Goal: Task Accomplishment & Management: Complete application form

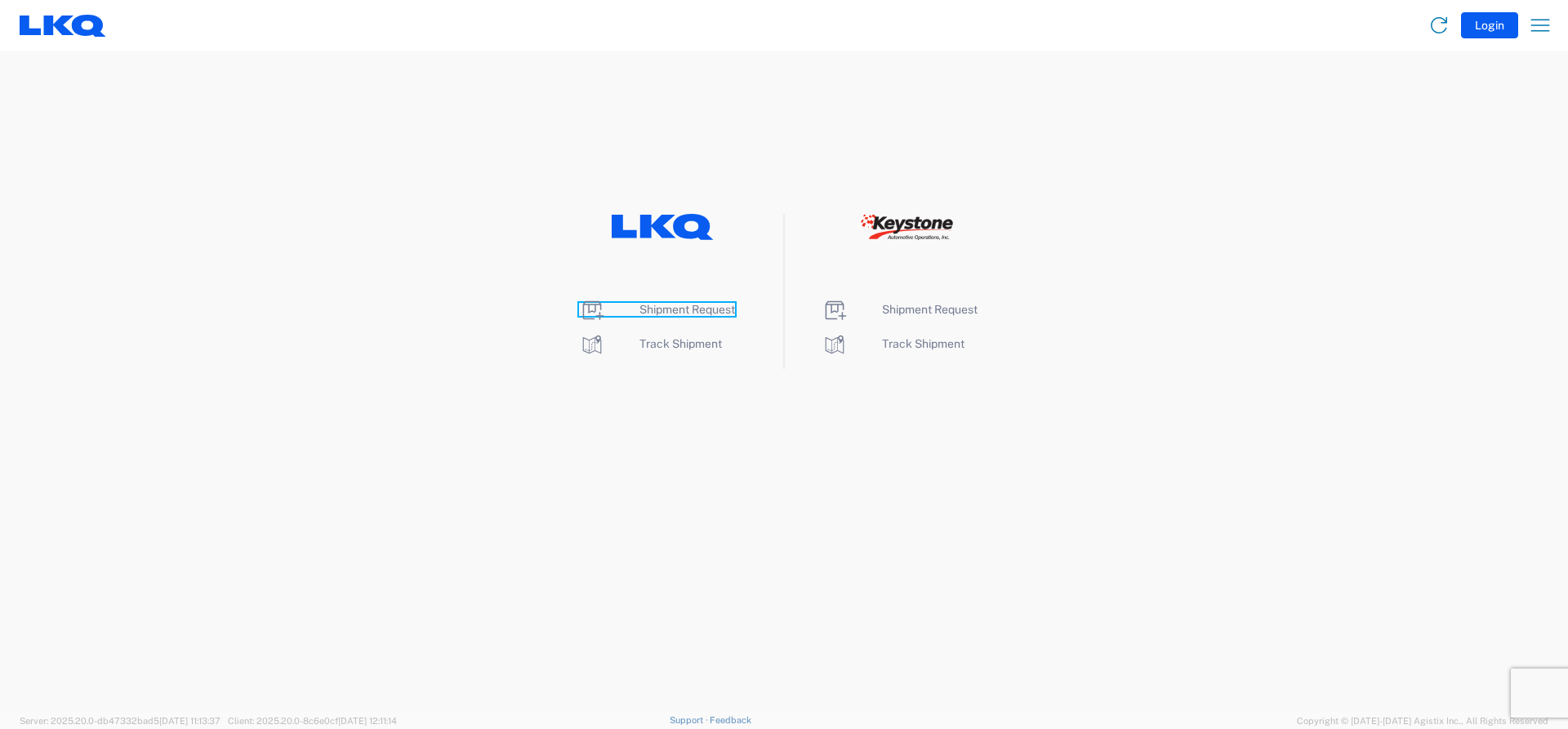
click at [659, 312] on span "Shipment Request" at bounding box center [687, 309] width 96 height 13
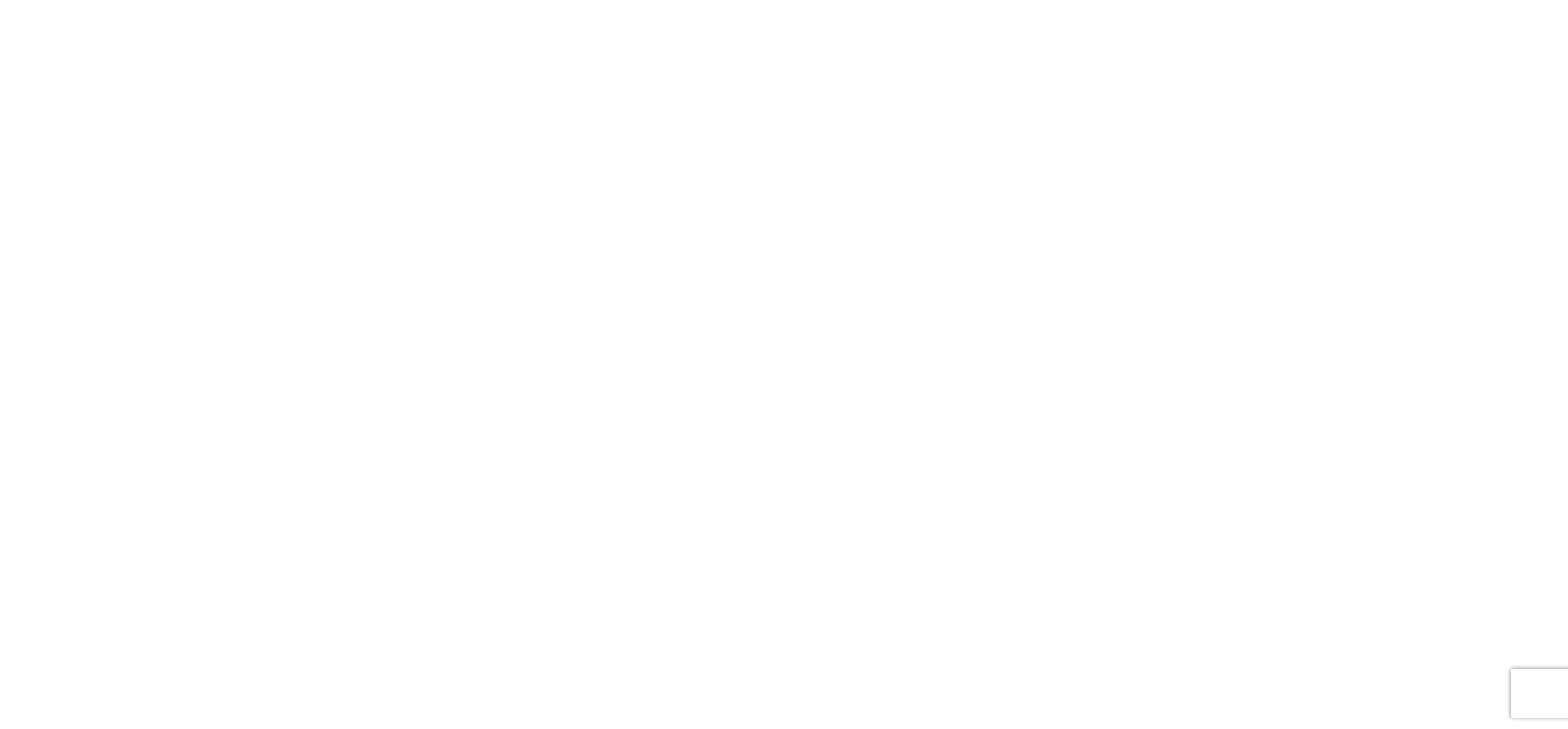
select select "FULL"
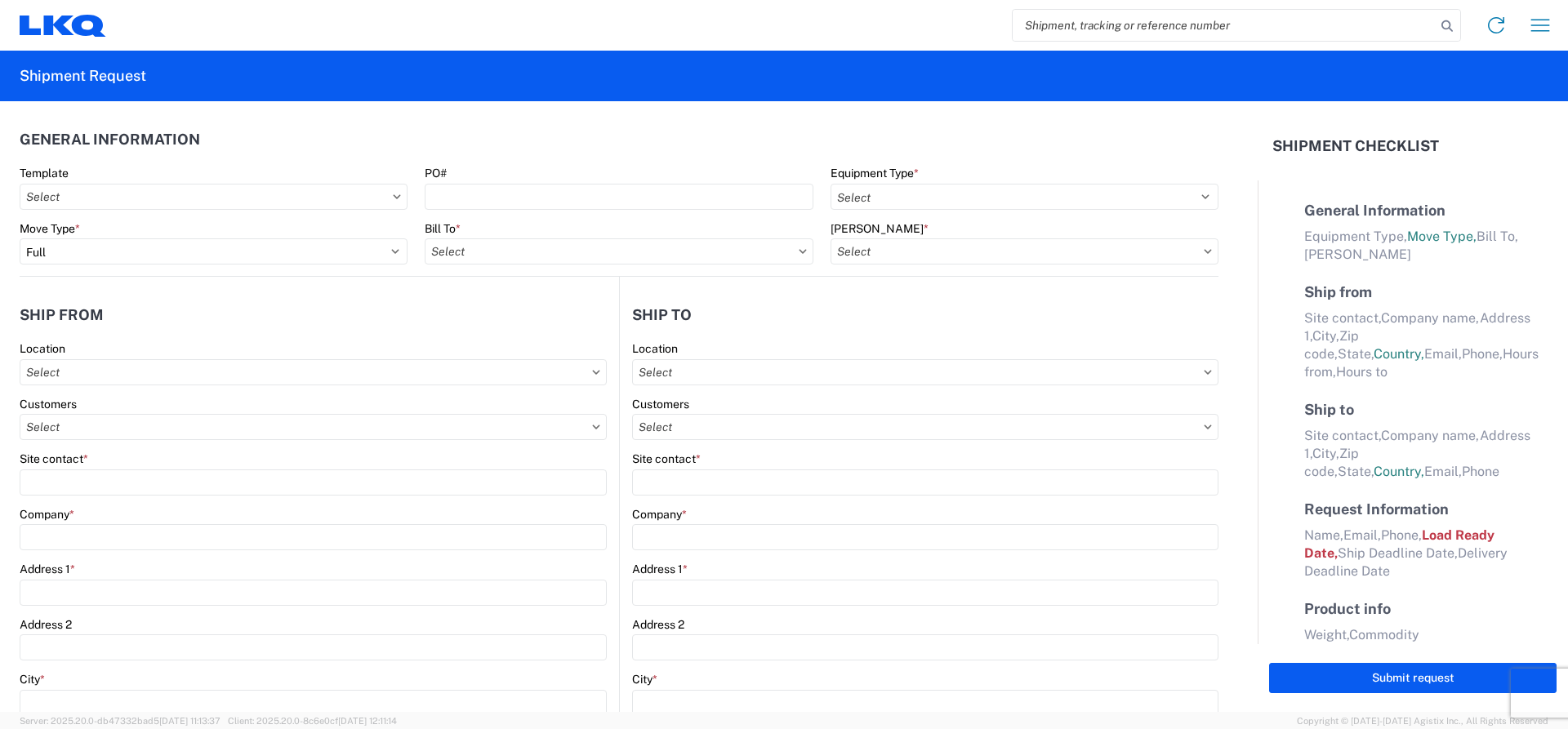
select select "LBS"
select select "IN"
click at [391, 202] on input "text" at bounding box center [214, 196] width 388 height 26
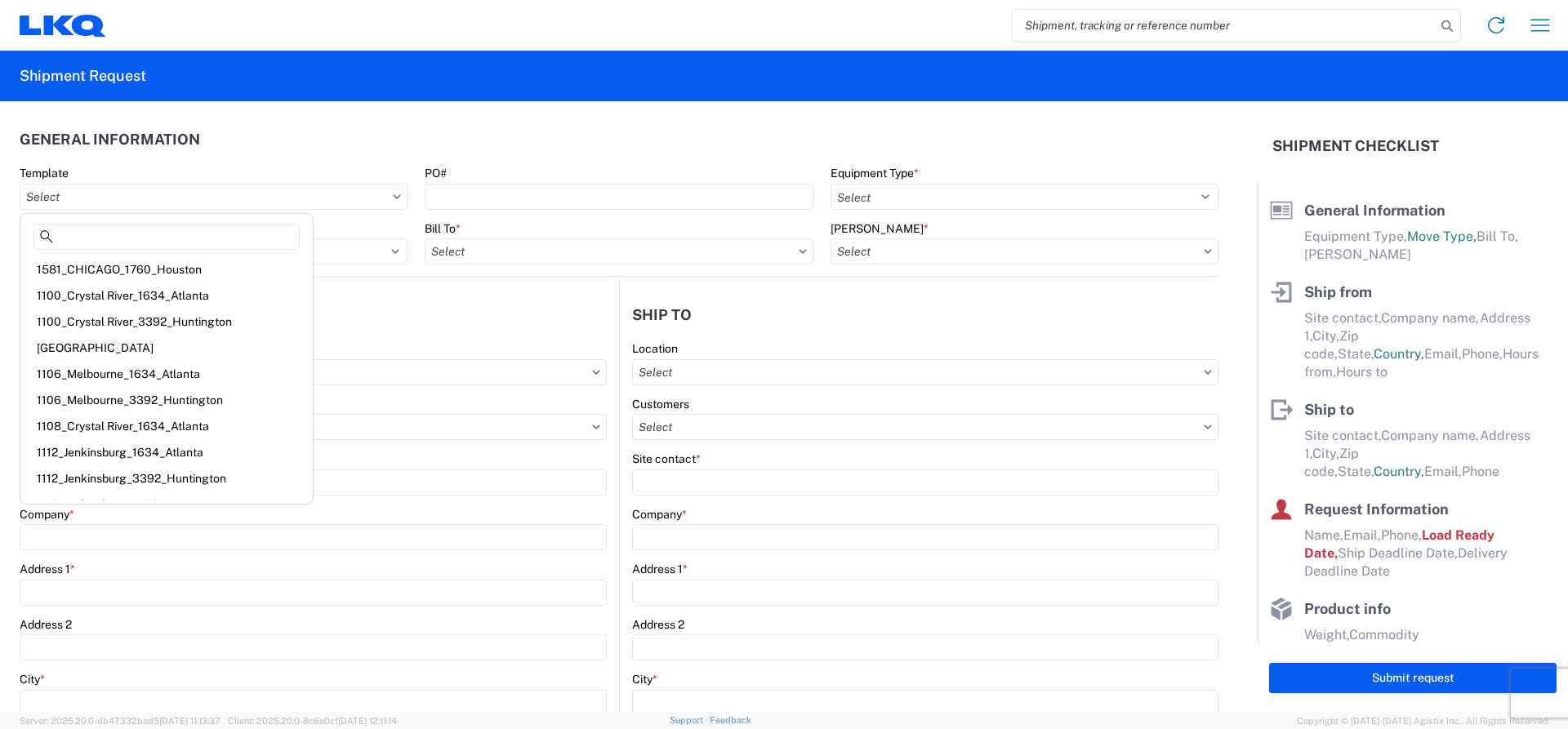
drag, startPoint x: 312, startPoint y: 210, endPoint x: 233, endPoint y: 210, distance: 79.0
click at [233, 210] on agx-form-control-wrapper-v2 "Template" at bounding box center [214, 193] width 405 height 56
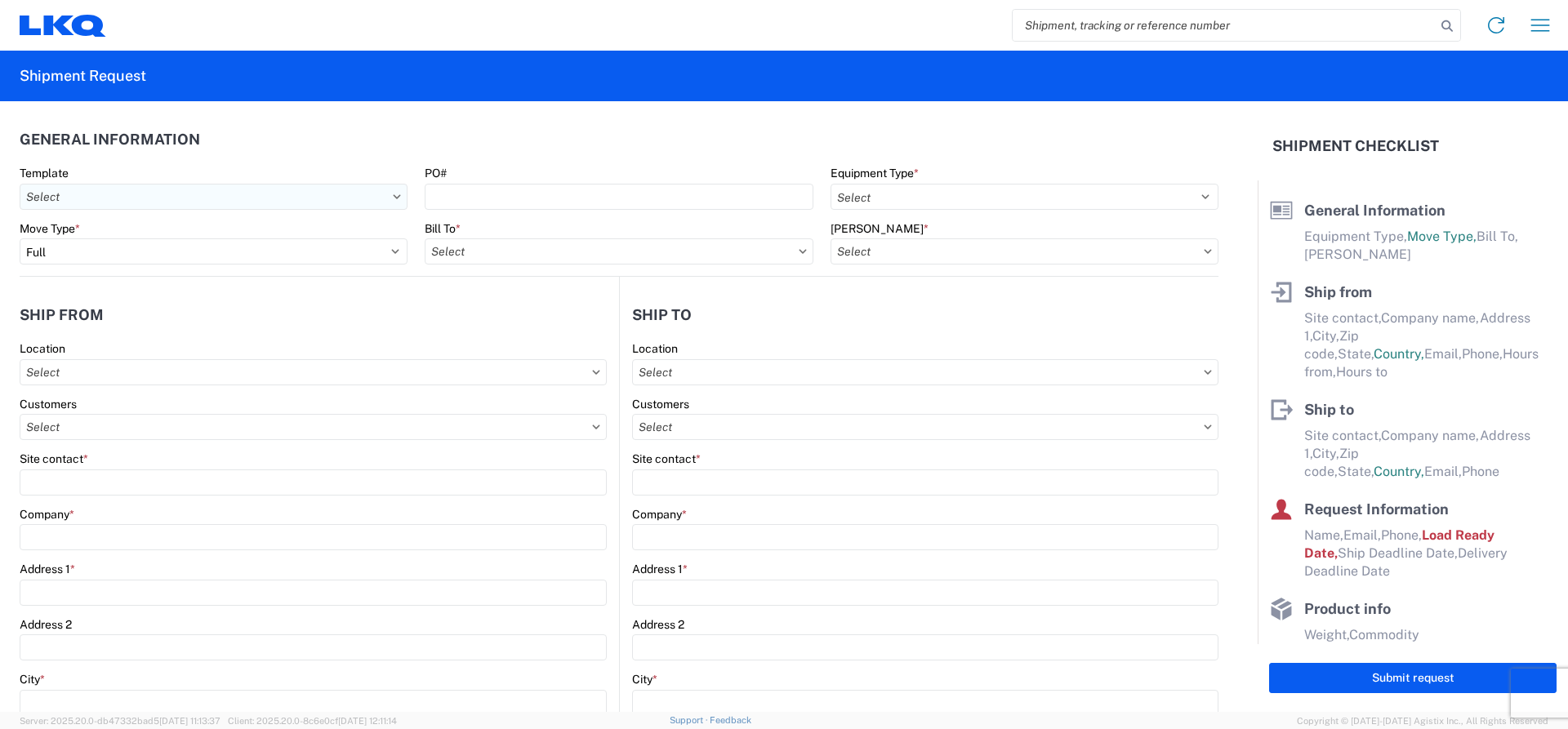
click at [395, 202] on input "text" at bounding box center [214, 196] width 388 height 26
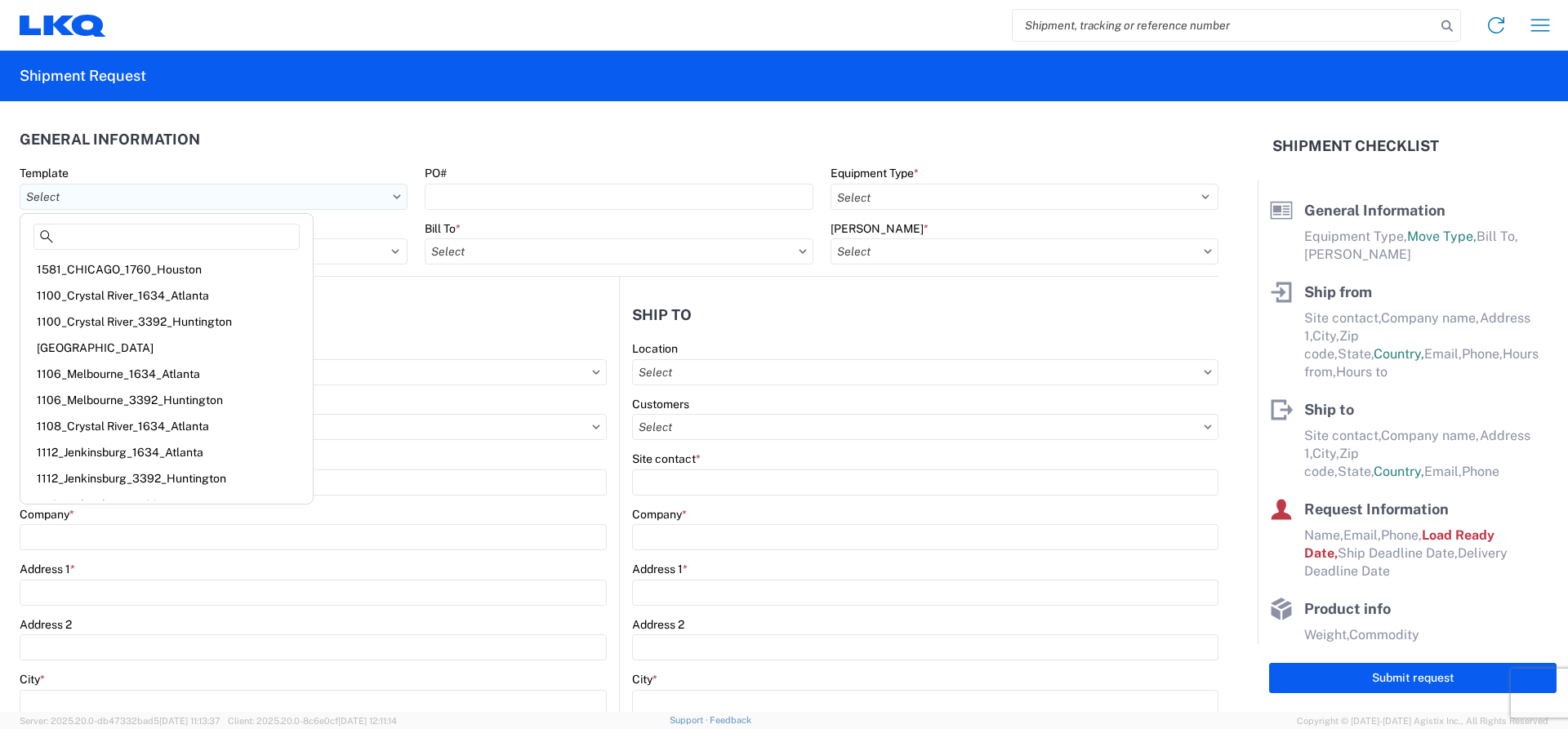
click at [108, 195] on input "text" at bounding box center [214, 196] width 388 height 26
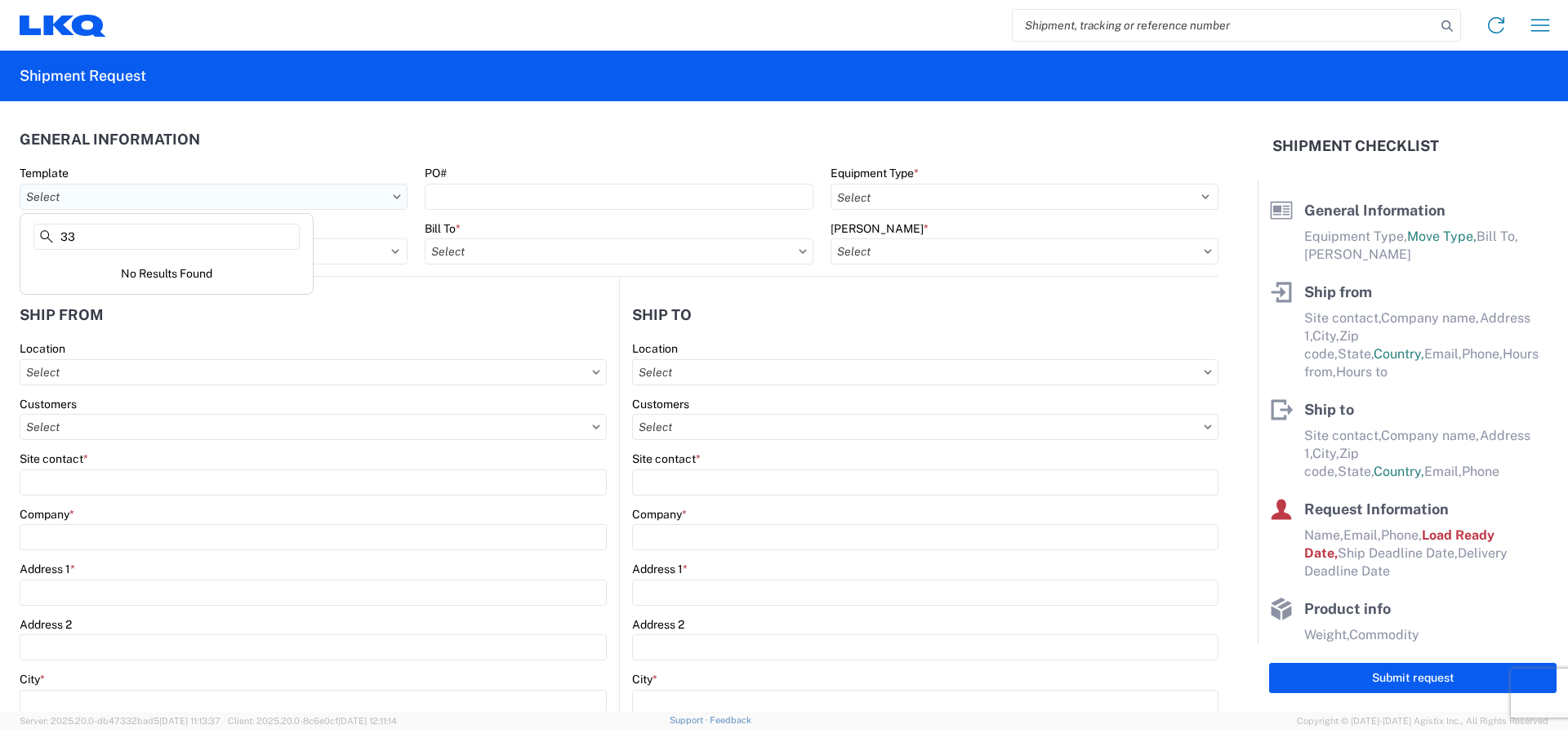
type input "3"
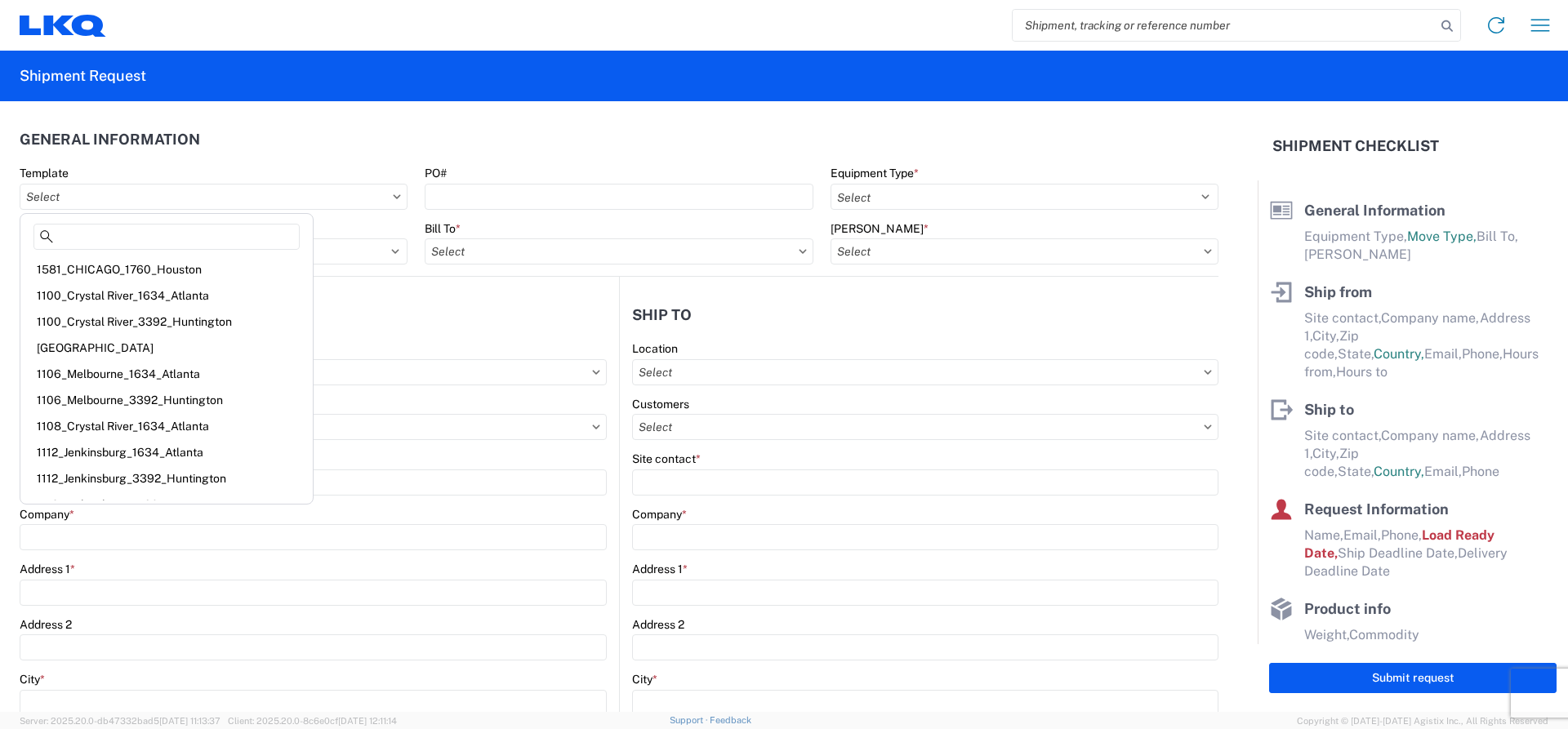
click at [177, 373] on div "1106_Melbourne_1634_Atlanta" at bounding box center [167, 373] width 285 height 26
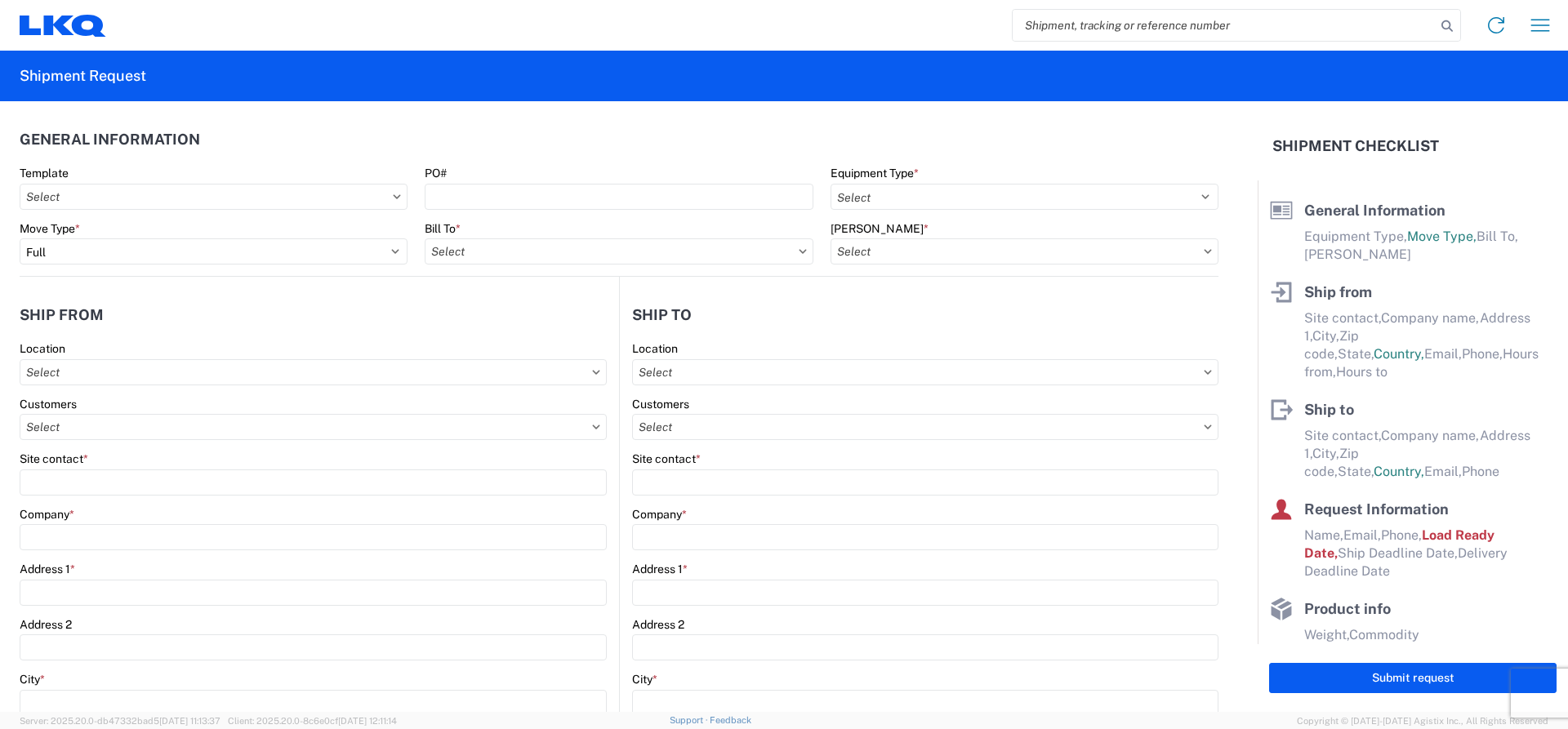
type input "1106_Melbourne_1634_Atlanta"
select select
type input "Shipping"
type input "LKQ [GEOGRAPHIC_DATA]"
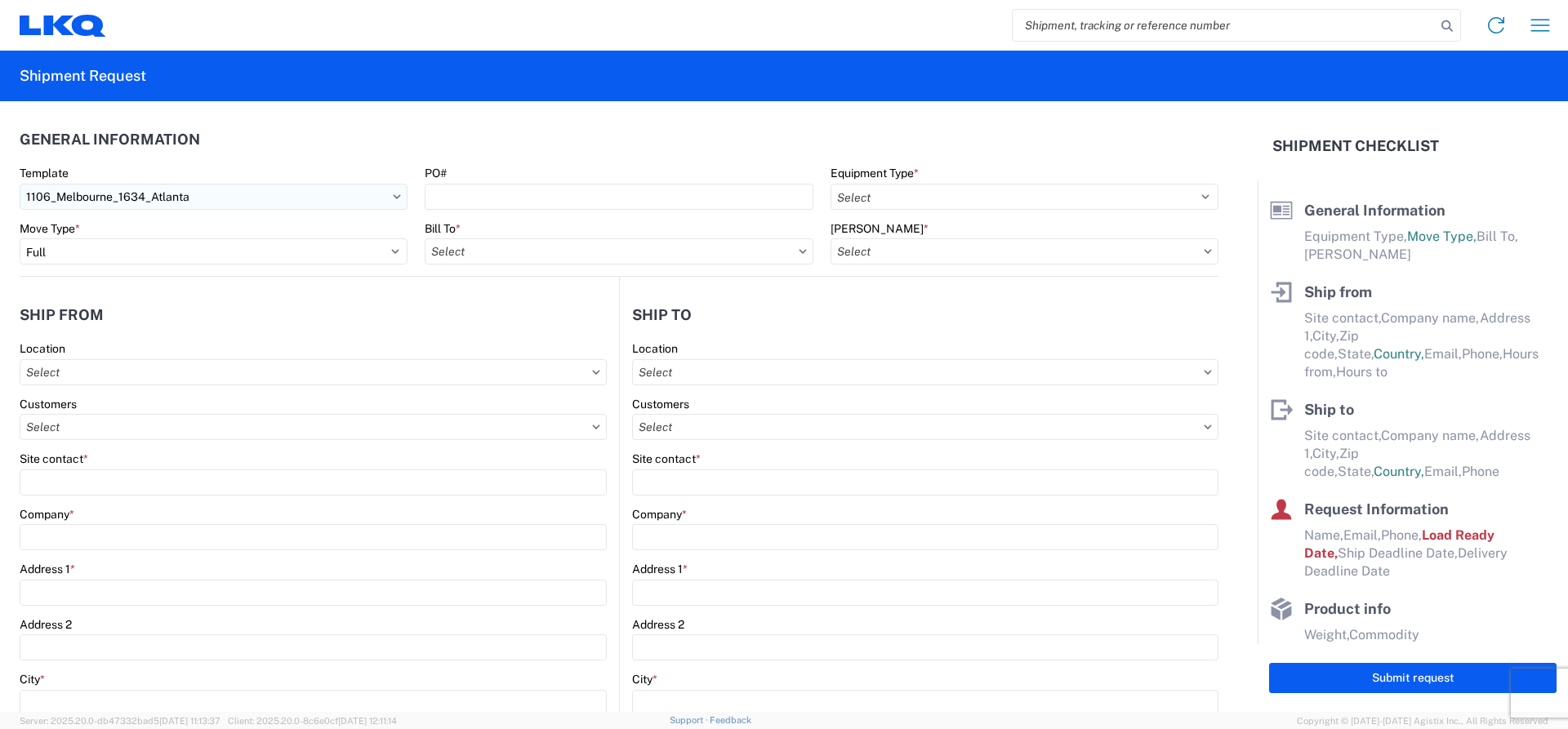
type input "[STREET_ADDRESS][PERSON_NAME]"
type input "[GEOGRAPHIC_DATA]"
type input "32940"
select select "US"
type input "[PHONE_NUMBER]"
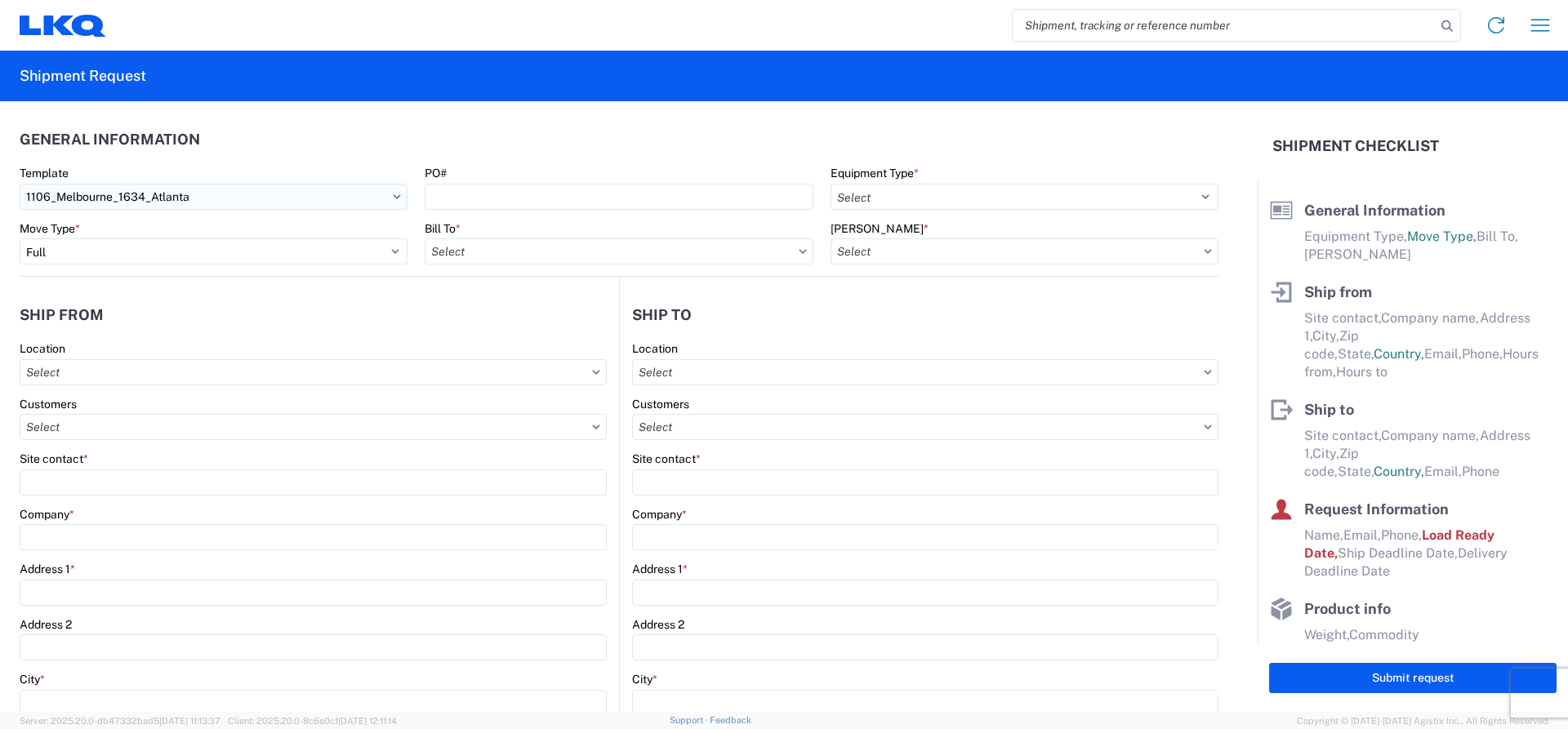
select select
type input "Receiving"
type input "Atlanta - [PERSON_NAME] - Boat Rock"
type input "[STREET_ADDRESS]"
type input "[GEOGRAPHIC_DATA]"
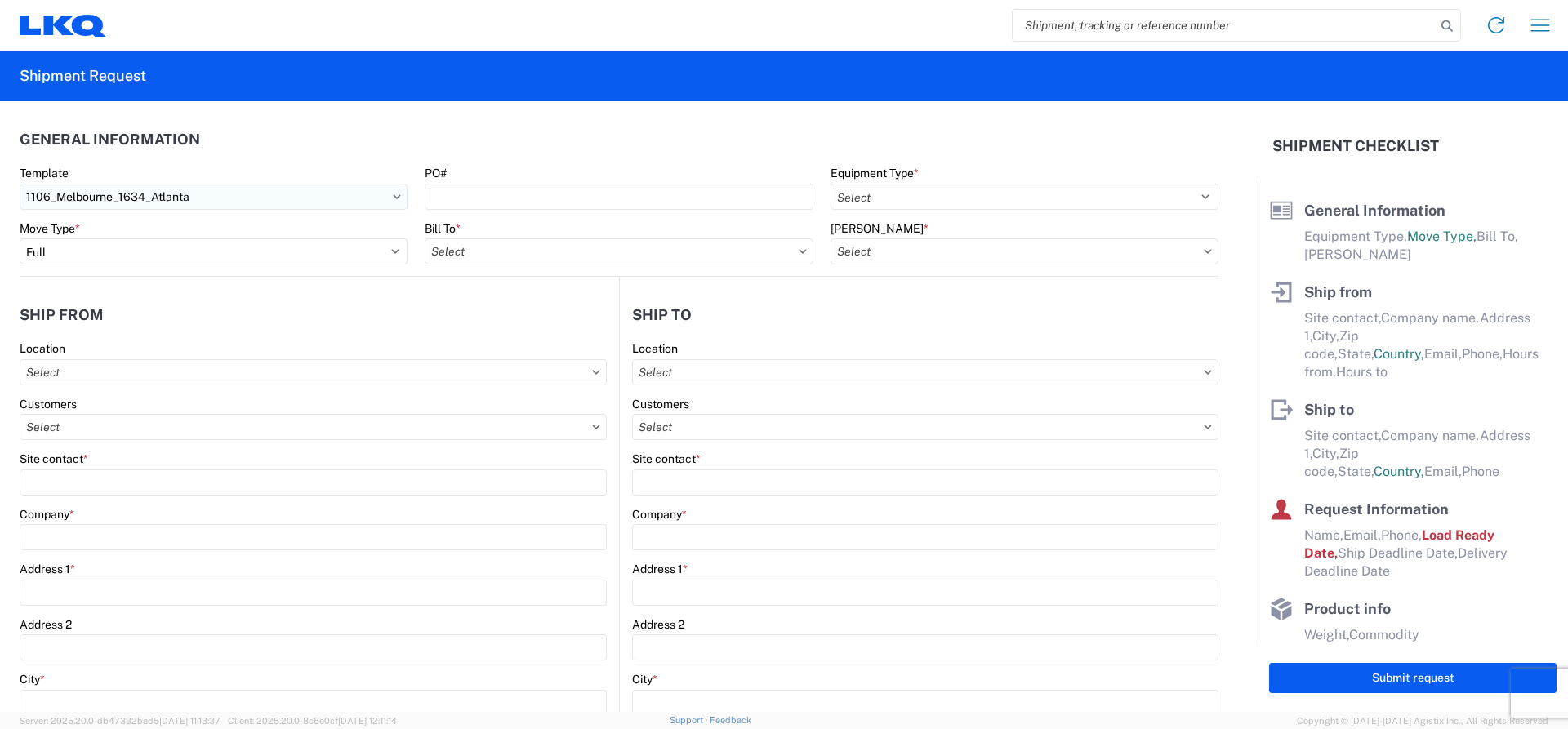
type input "30336"
select select "US"
type input "[PHONE_NUMBER]"
select select
type input "[DATE]"
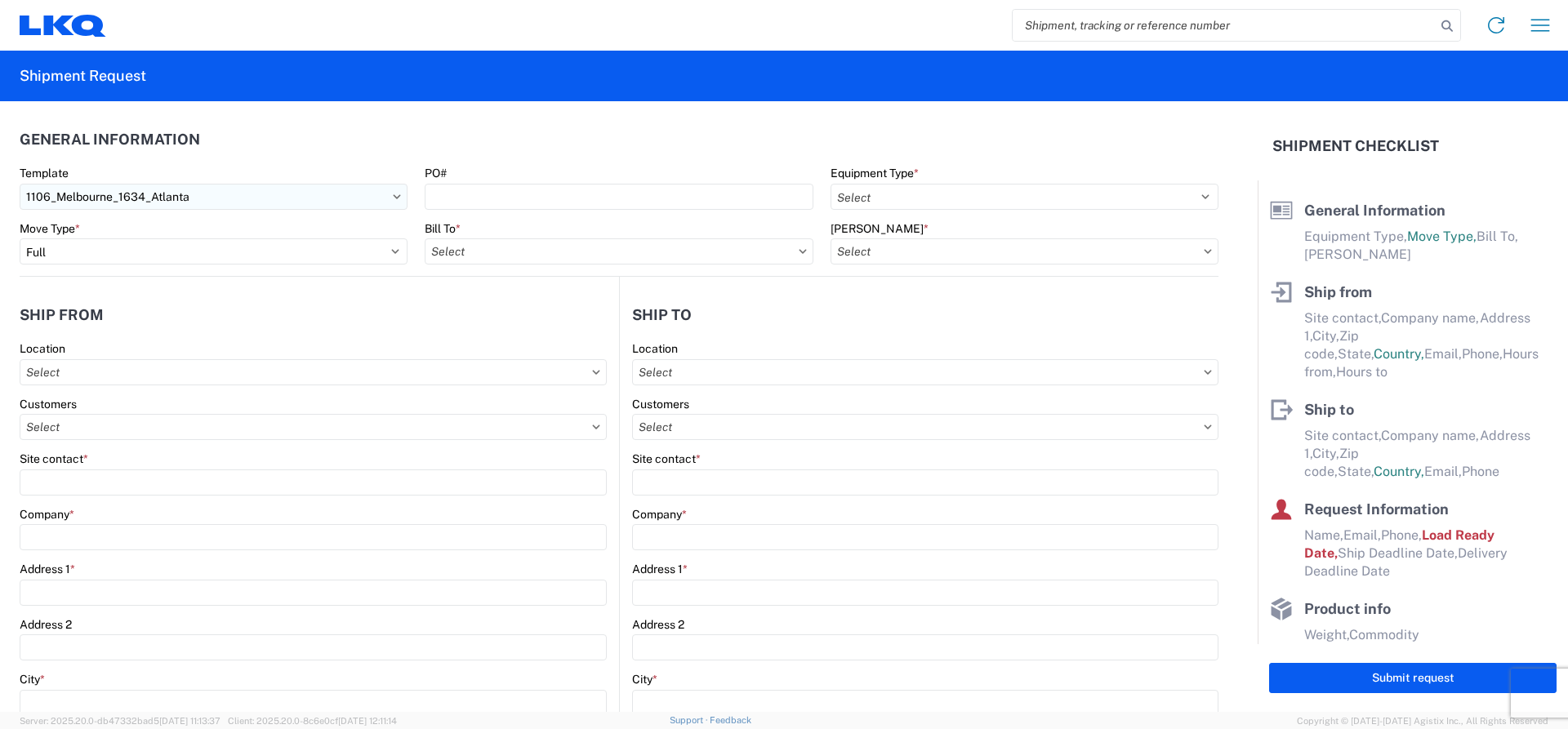
type input "42000"
type input "Engines, Transmissions"
type input "1"
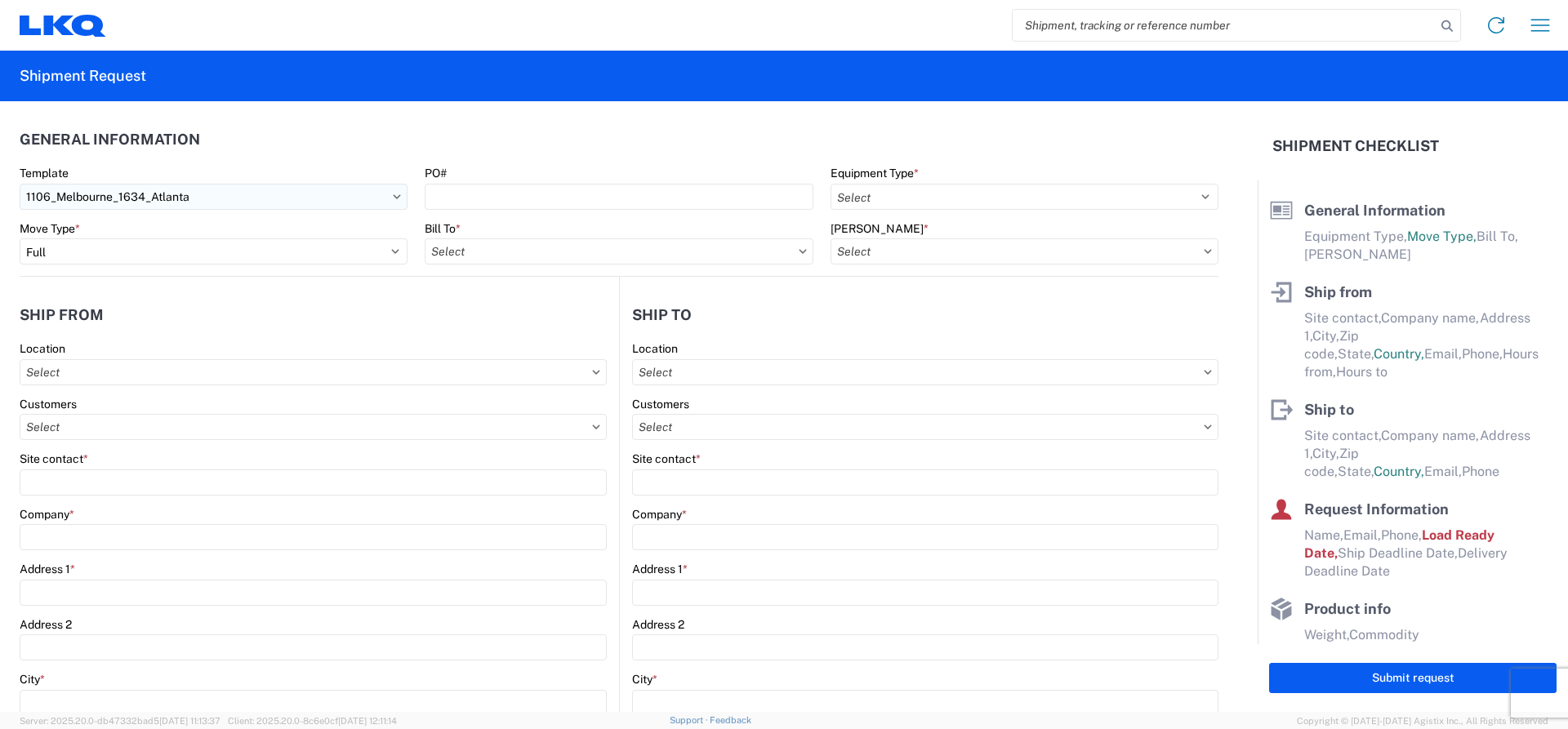
type input "1"
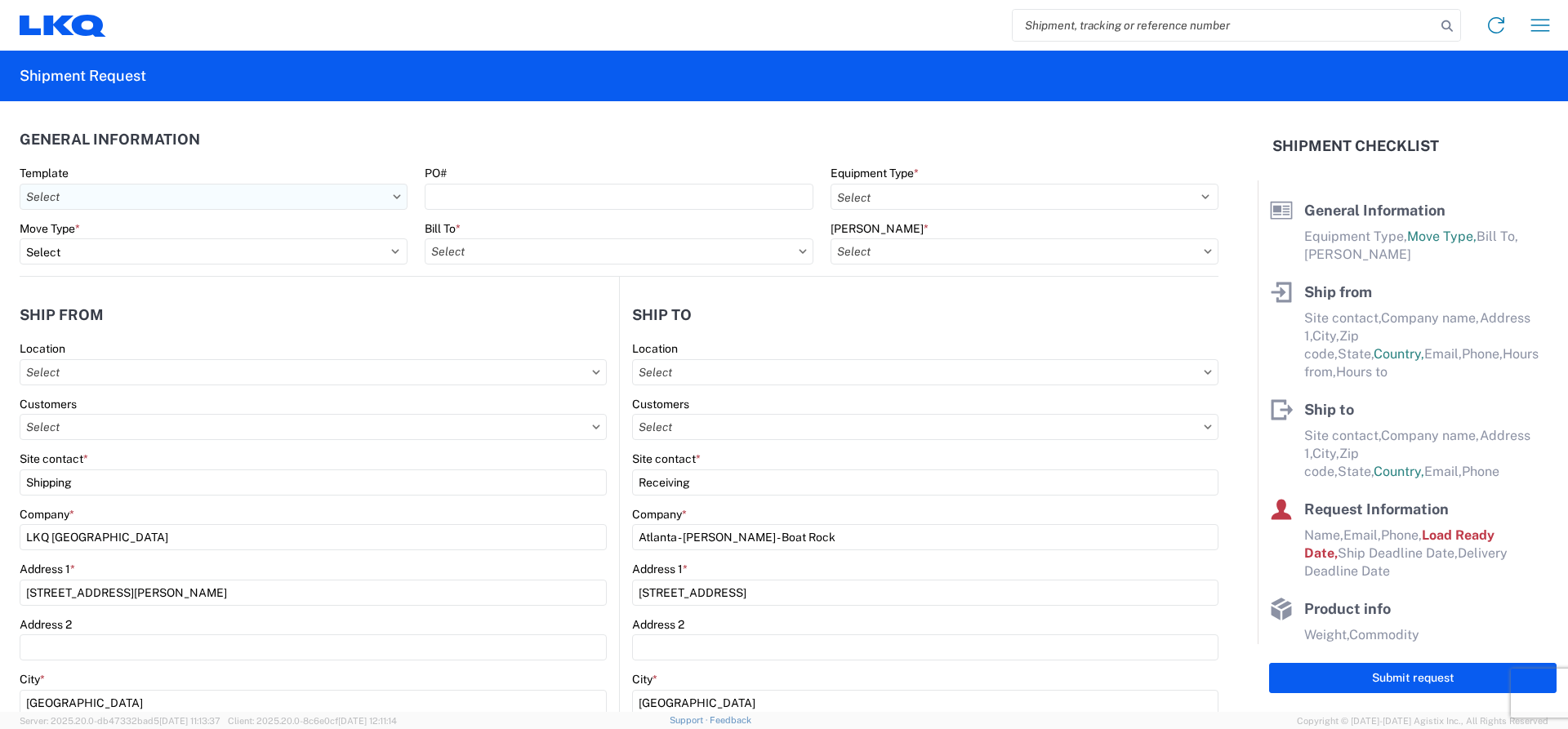
select select
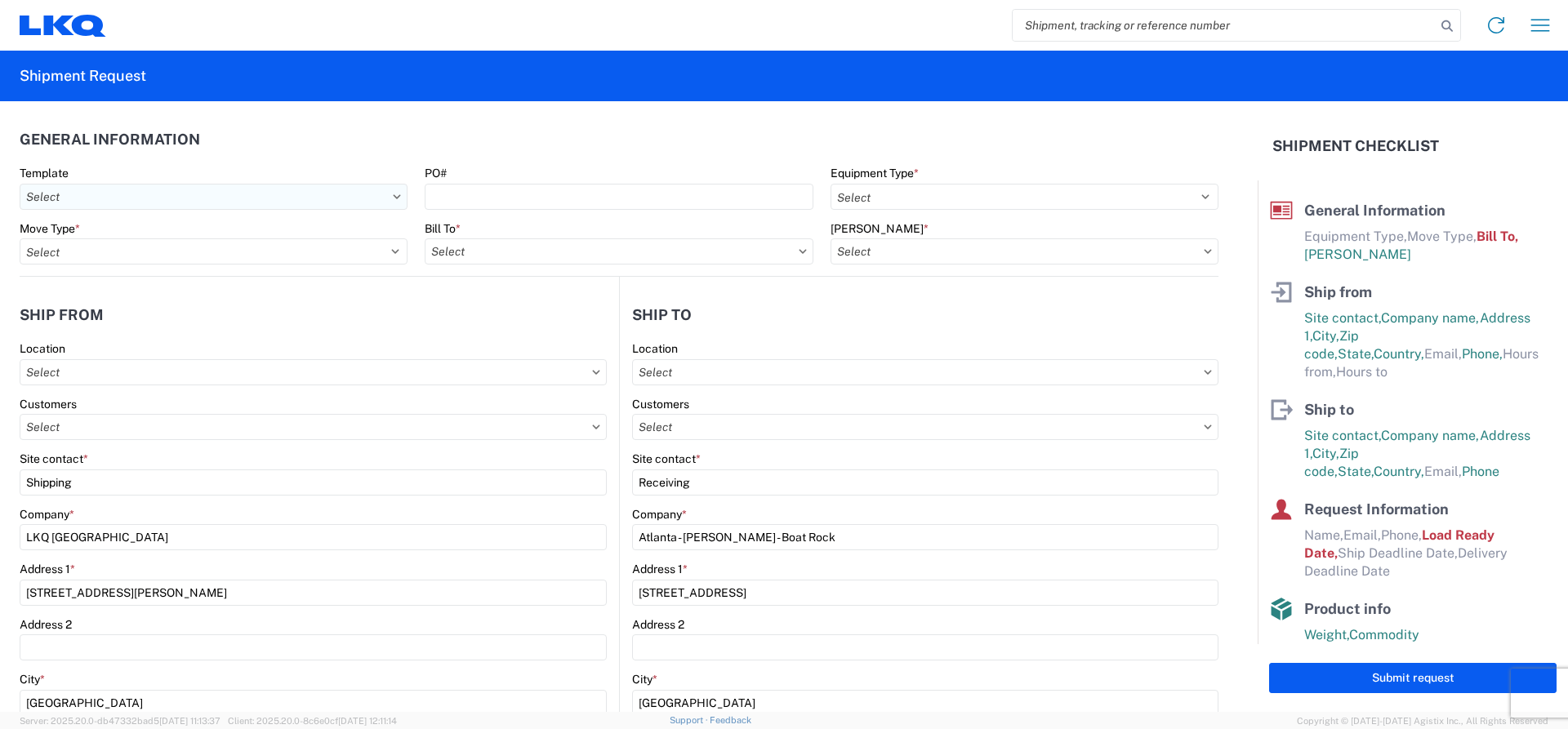
type input "1106 - LKQ [GEOGRAPHIC_DATA]"
type input "1634 - [GEOGRAPHIC_DATA] - [PERSON_NAME] - Boat Rock"
type input "1634-1300-50180-0000 - 1634 Freight In - Cores"
click at [295, 159] on agx-form-section "General Information Template PO# Equipment Type * Select 53’ Dry Van Flatbed Dr…" at bounding box center [619, 198] width 1198 height 155
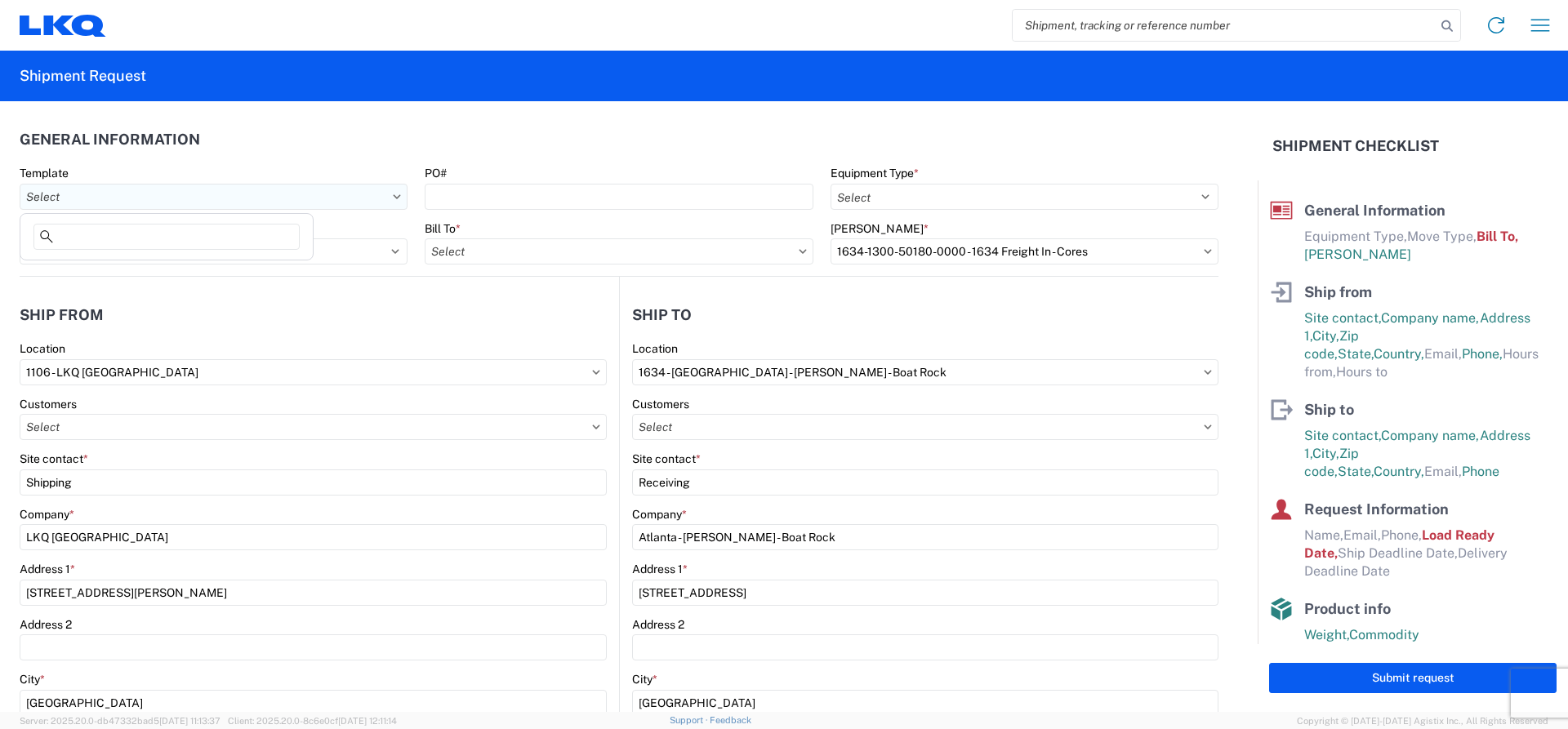
click at [397, 190] on input "text" at bounding box center [214, 196] width 388 height 26
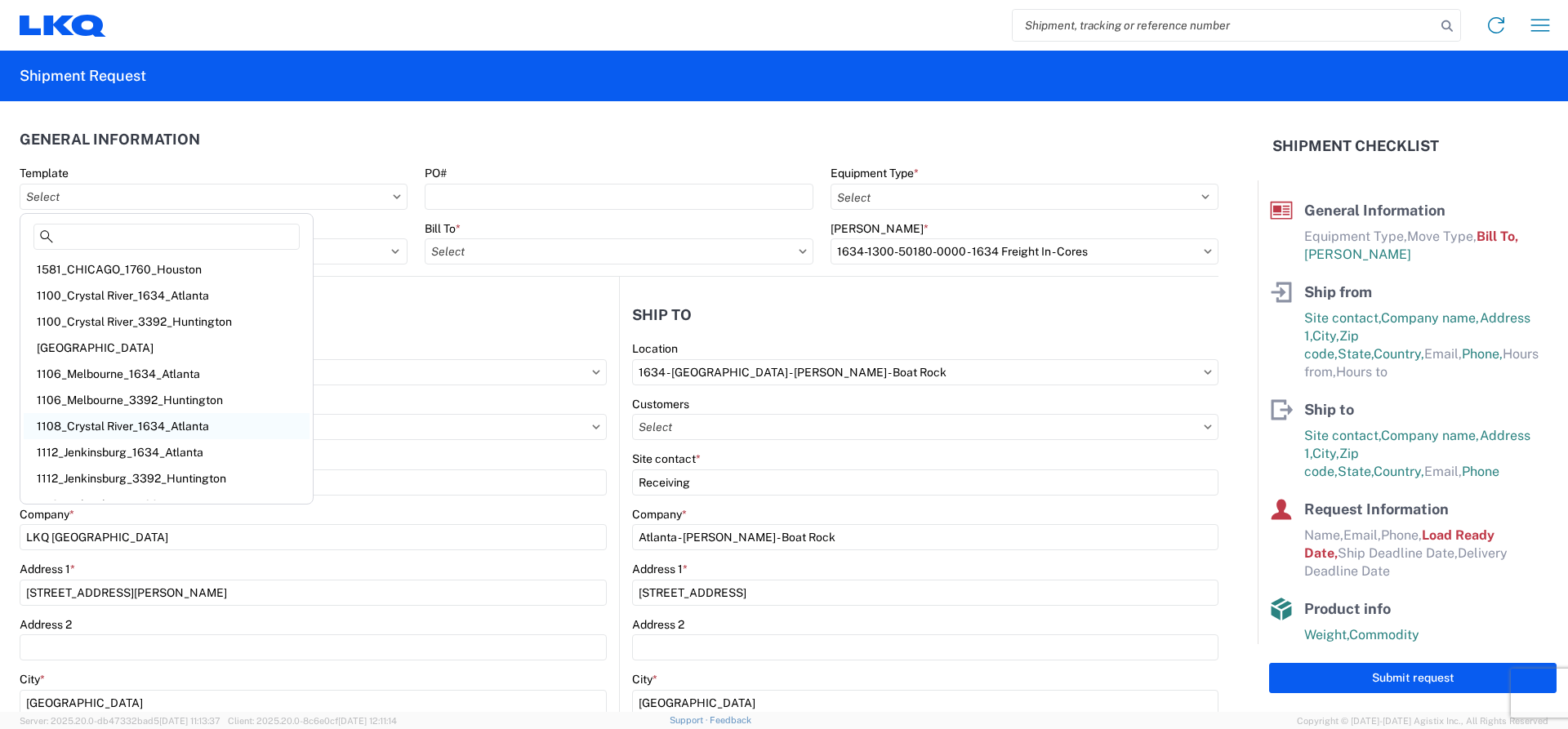
scroll to position [17, 0]
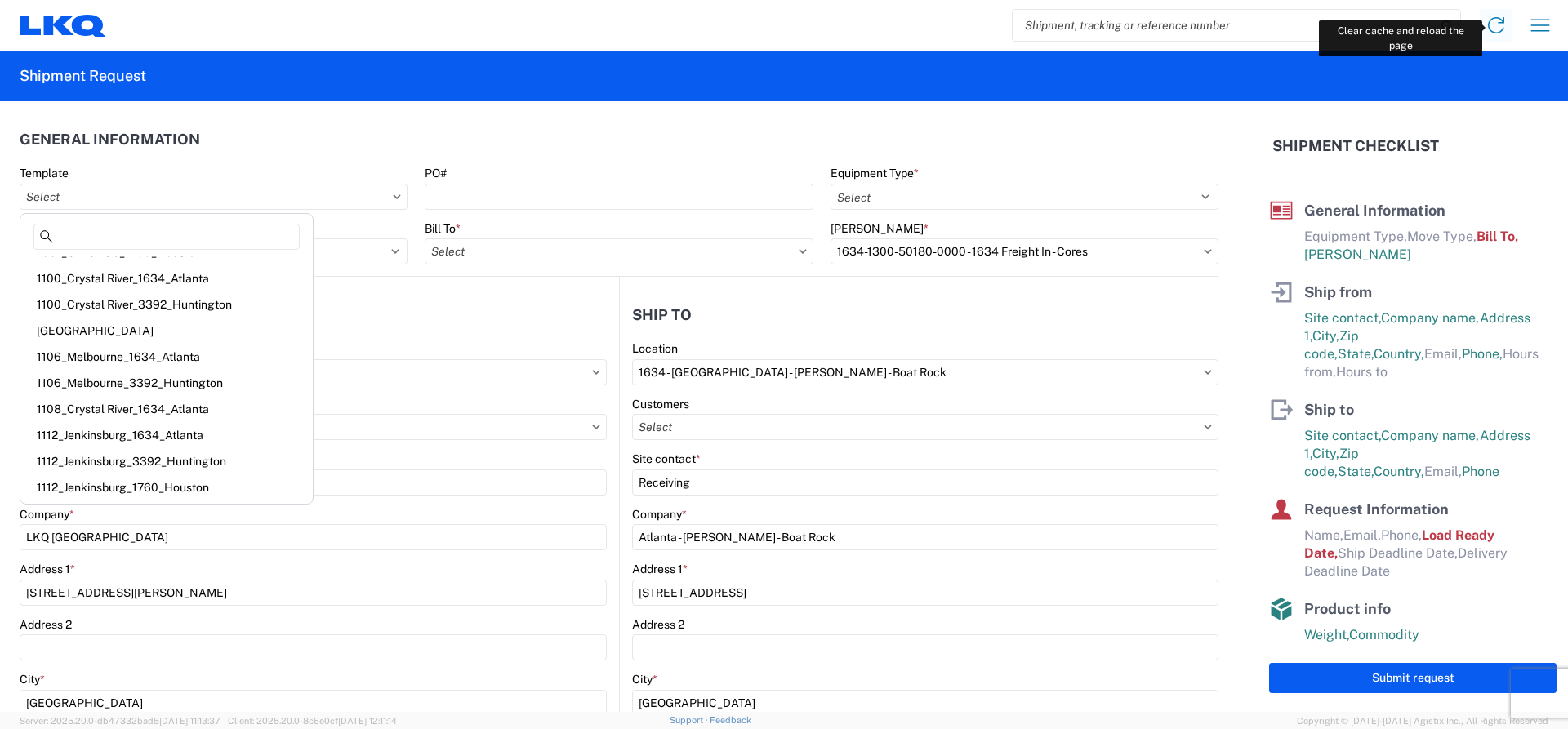
click at [1495, 14] on icon at bounding box center [1495, 25] width 26 height 26
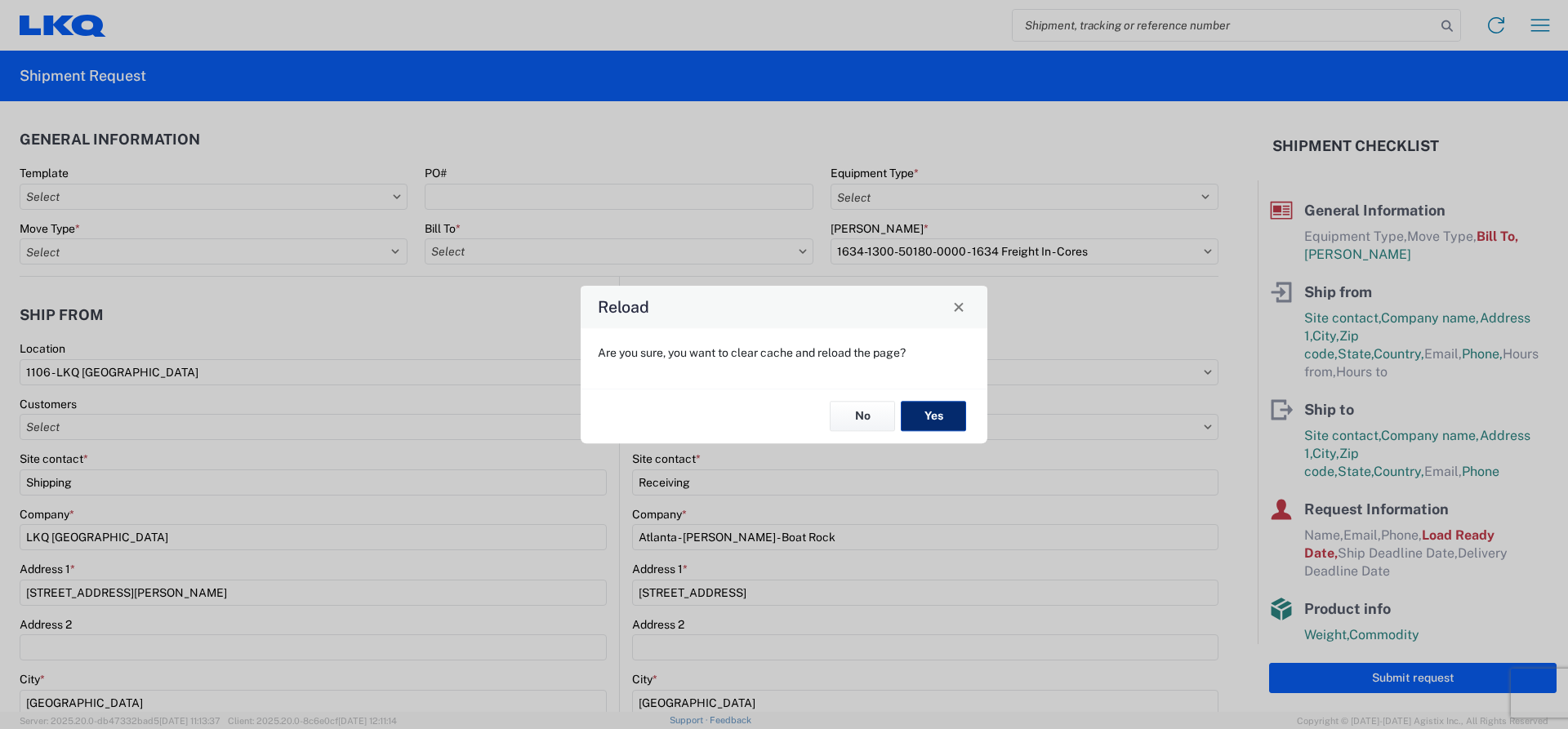
click at [925, 412] on button "Yes" at bounding box center [933, 416] width 66 height 30
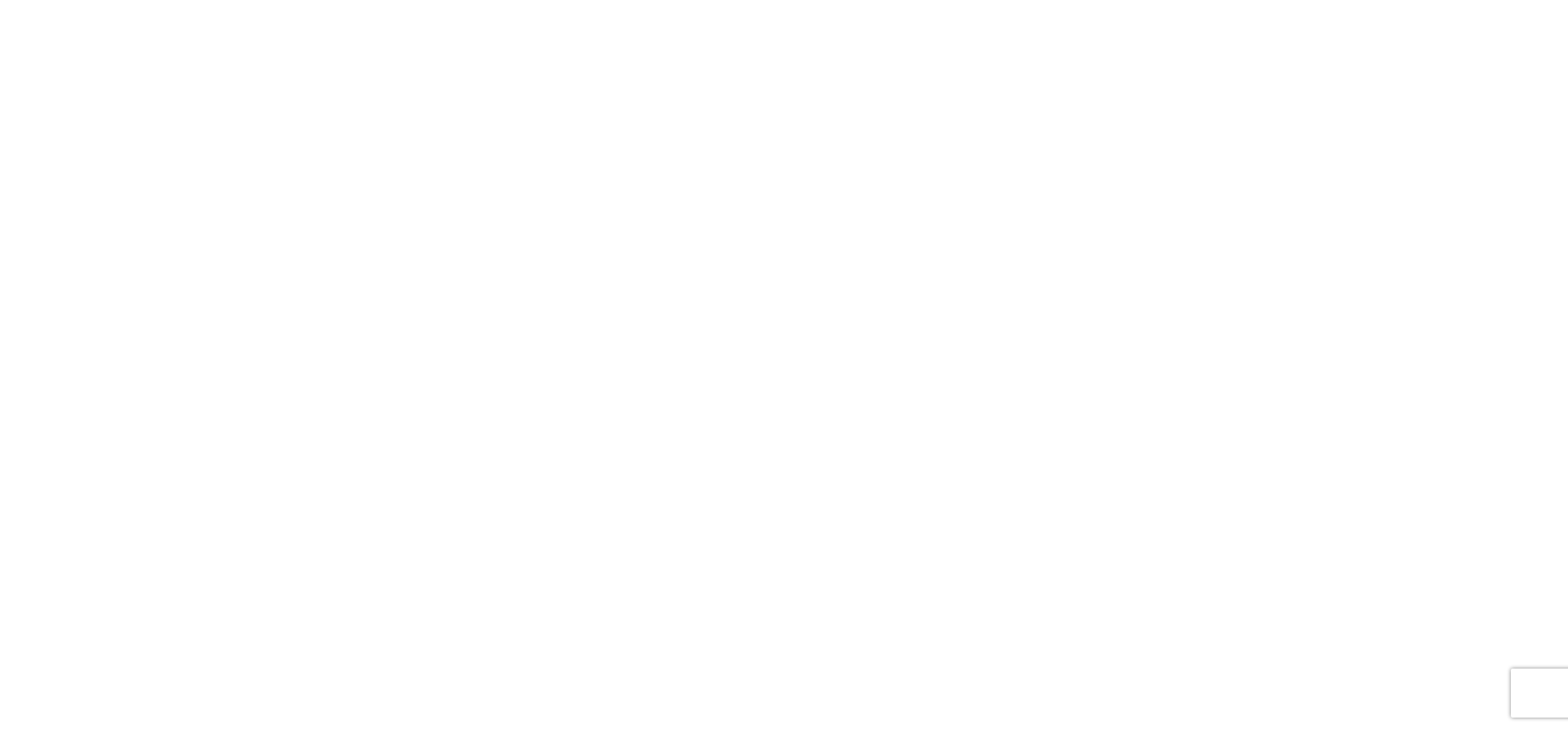
select select "FULL"
select select "LBS"
select select "IN"
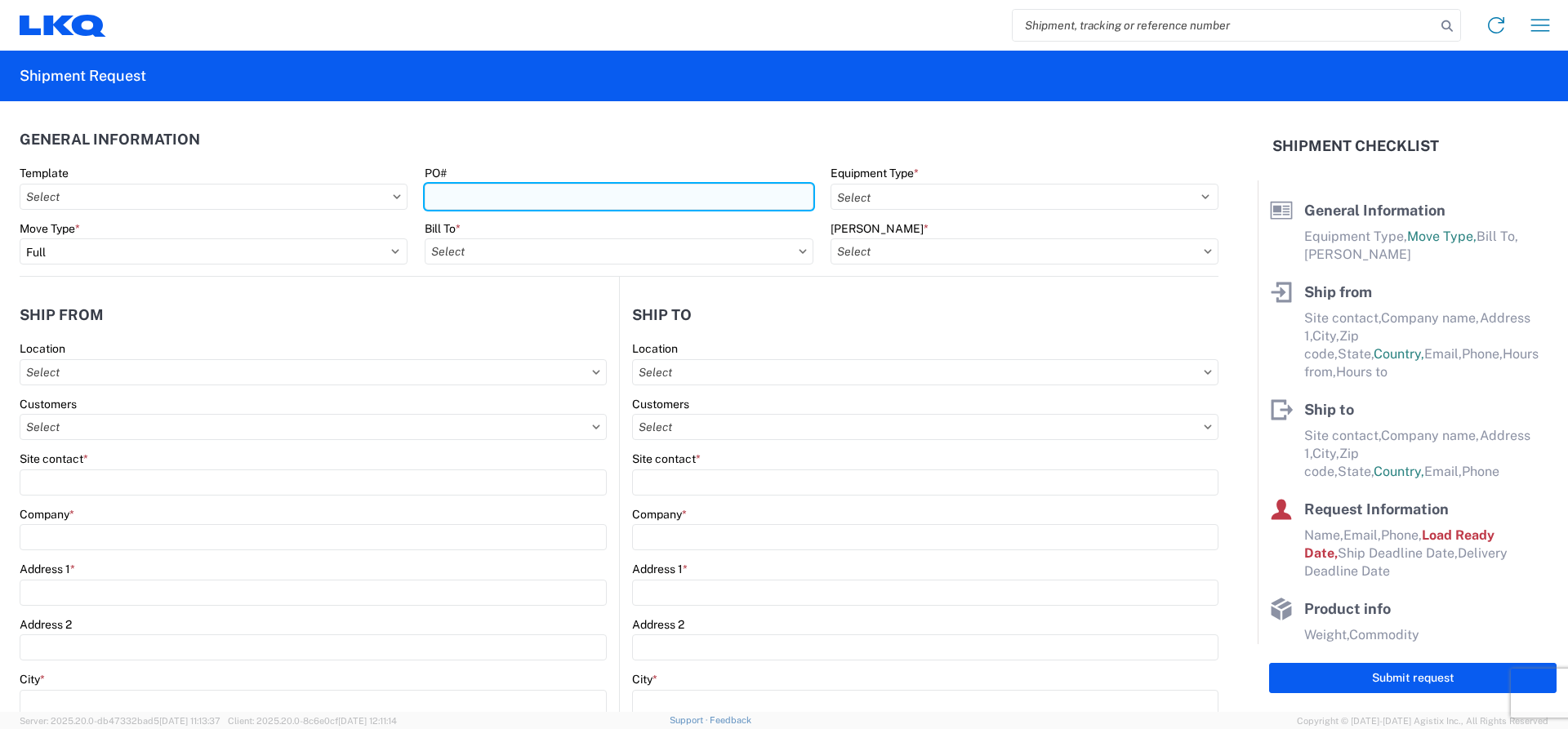
click at [479, 198] on input "PO#" at bounding box center [619, 196] width 388 height 26
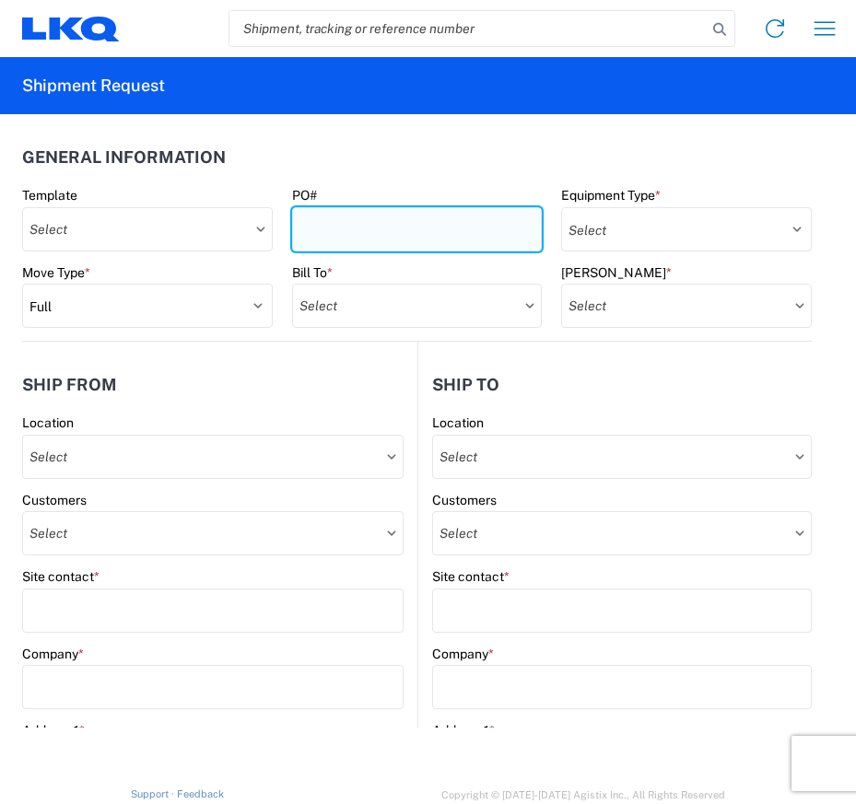
click at [371, 234] on input "PO#" at bounding box center [417, 229] width 251 height 44
click at [362, 238] on input "PO#" at bounding box center [417, 229] width 251 height 44
type input "l"
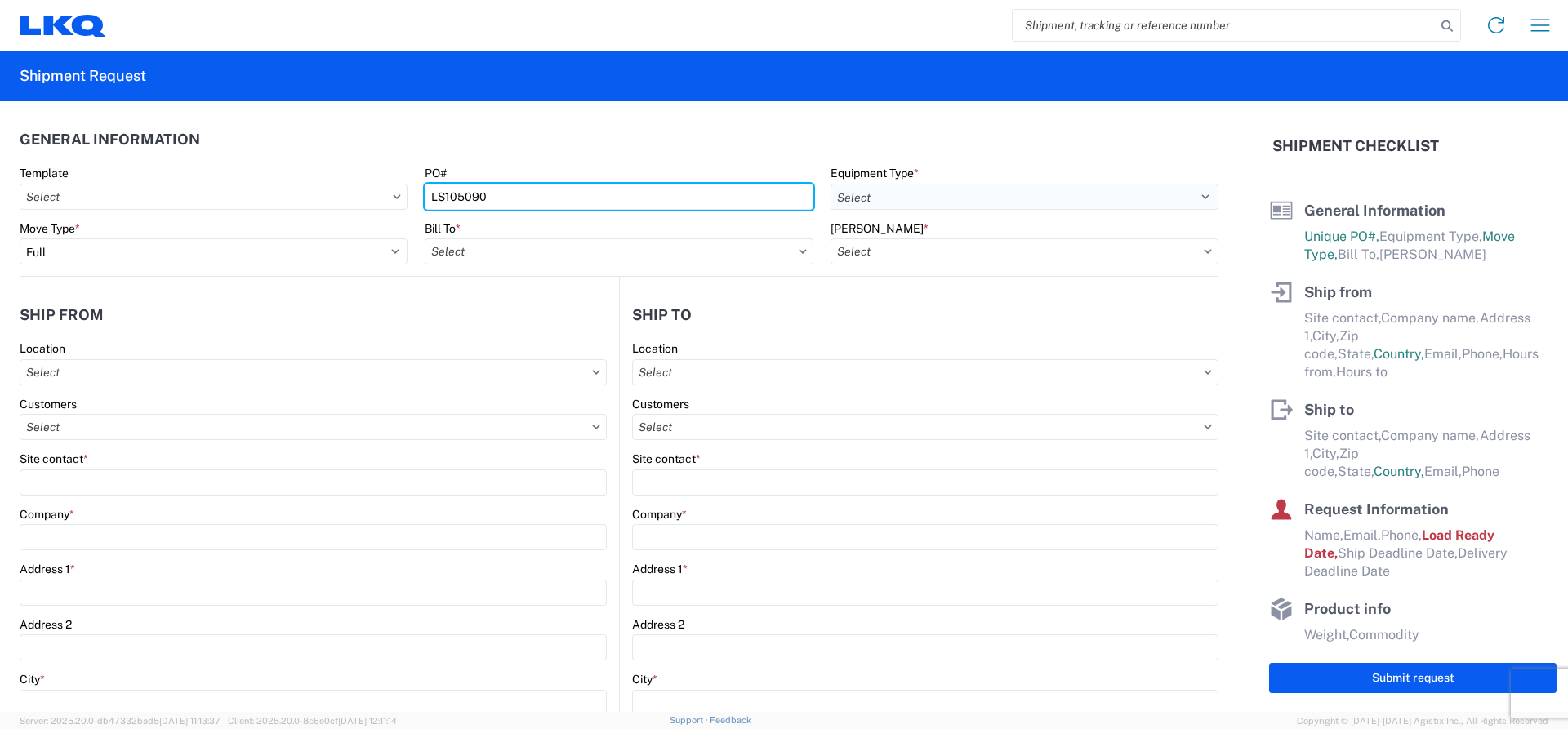
type input "LS105090"
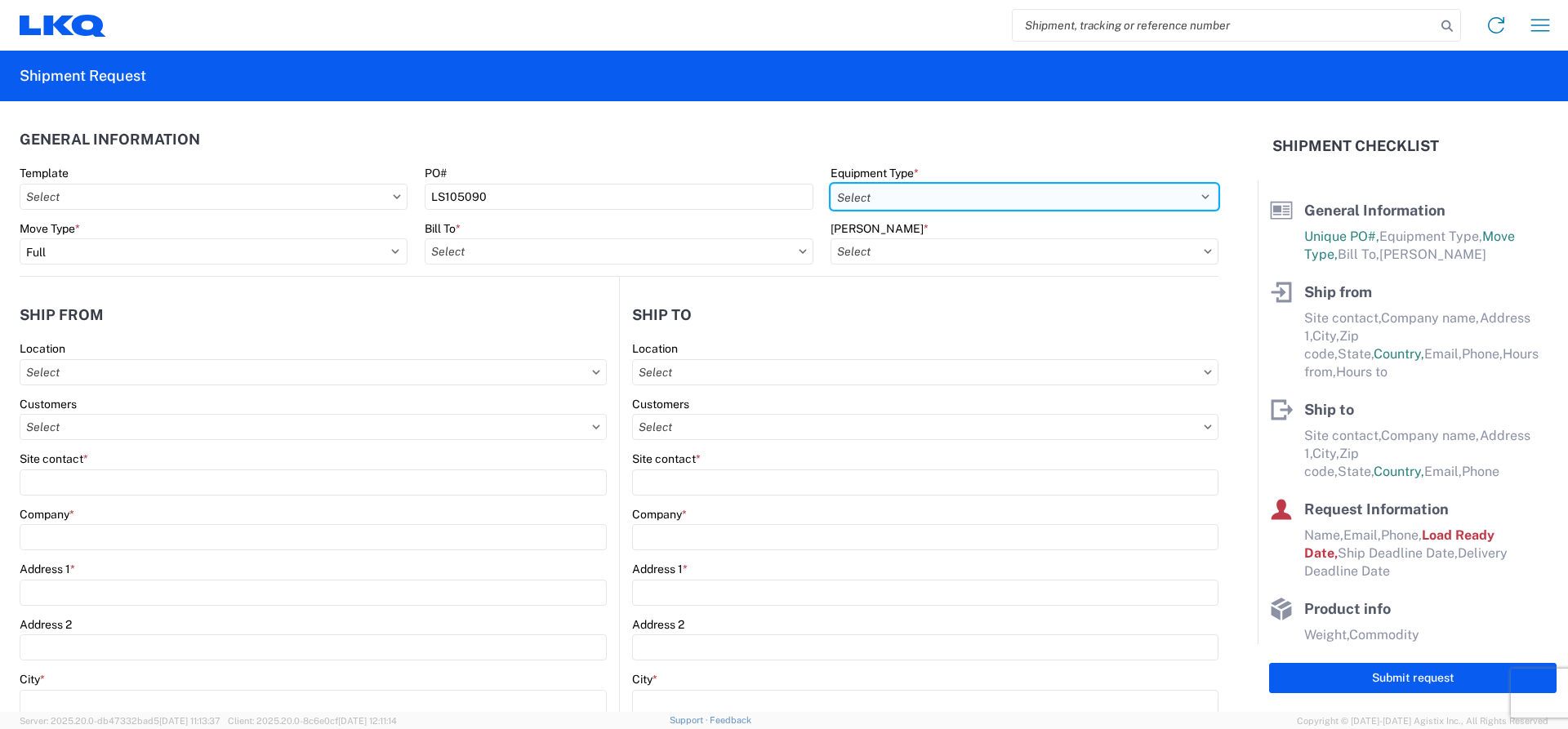
click at [1187, 190] on select "Select 53’ Dry Van Flatbed Dropdeck (van) Lowboy (flatbed) Rail" at bounding box center [1025, 196] width 388 height 26
select select "STDV"
click at [831, 183] on select "Select 53’ Dry Van Flatbed Dropdeck (van) Lowboy (flatbed) Rail" at bounding box center [1025, 196] width 388 height 26
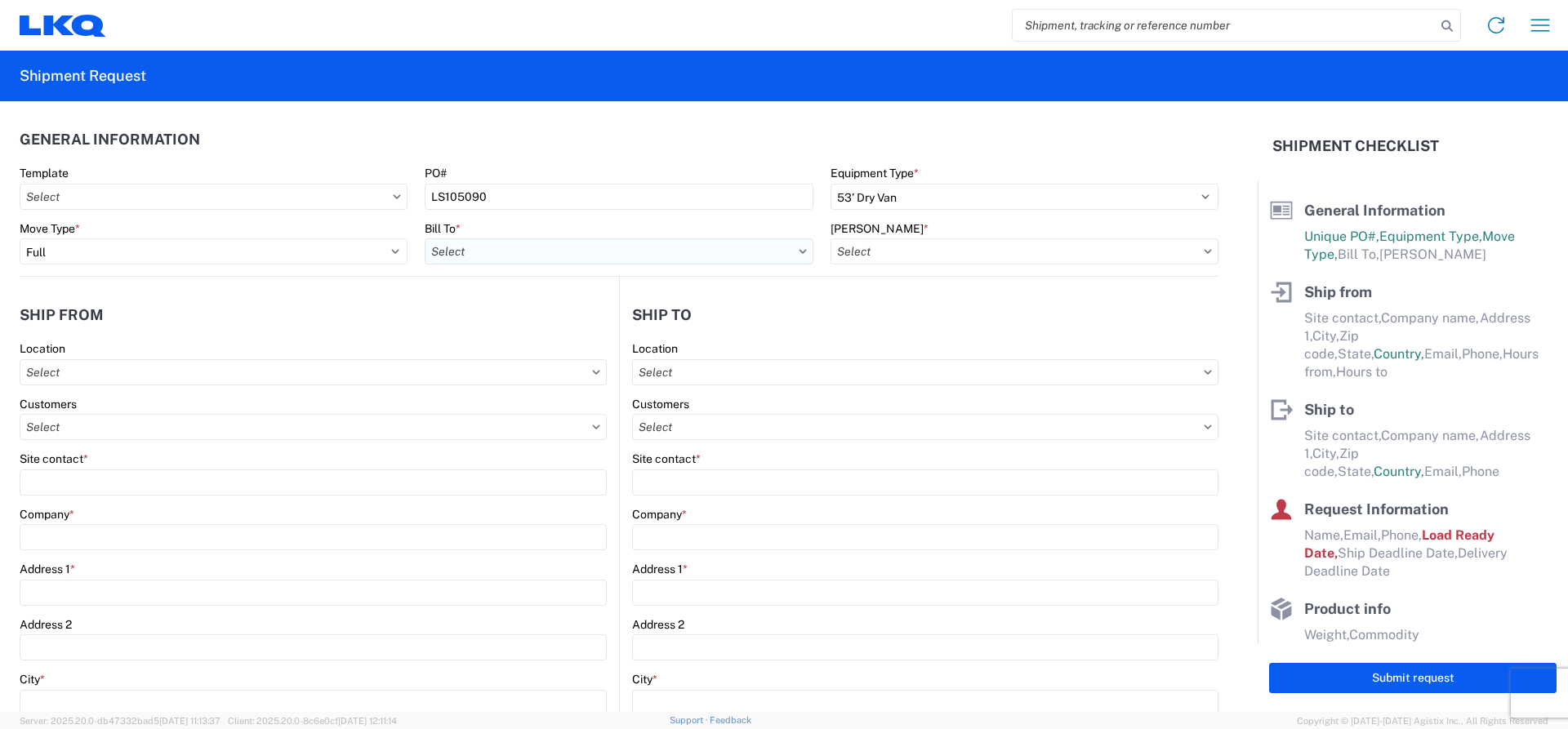
click at [788, 252] on input "text" at bounding box center [619, 251] width 388 height 26
click at [607, 288] on input at bounding box center [567, 291] width 266 height 26
type input "3"
type input "051"
click at [463, 326] on div "3051 - Alsip" at bounding box center [579, 323] width 309 height 26
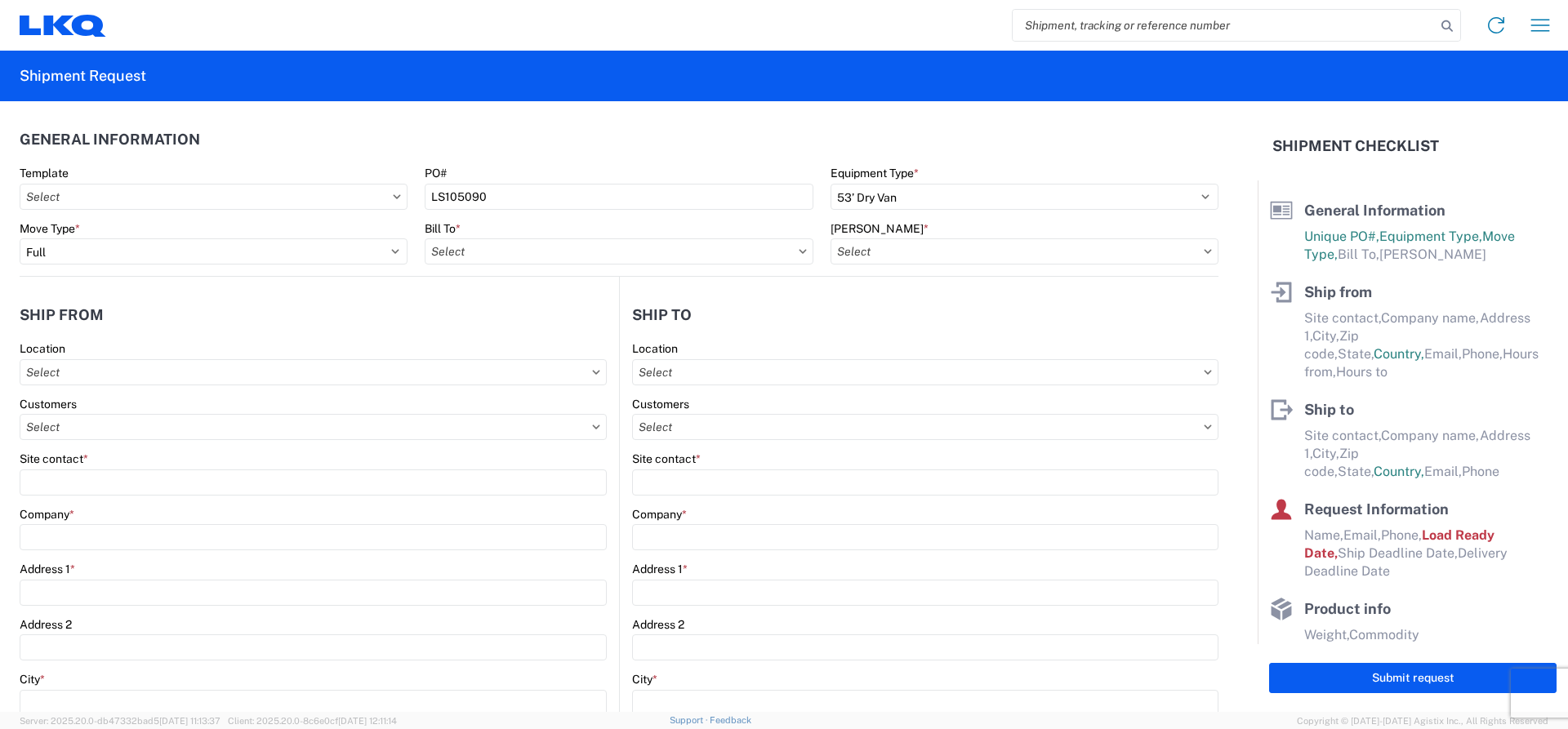
type input "3051 - Alsip"
click at [987, 250] on input "text" at bounding box center [1025, 251] width 388 height 26
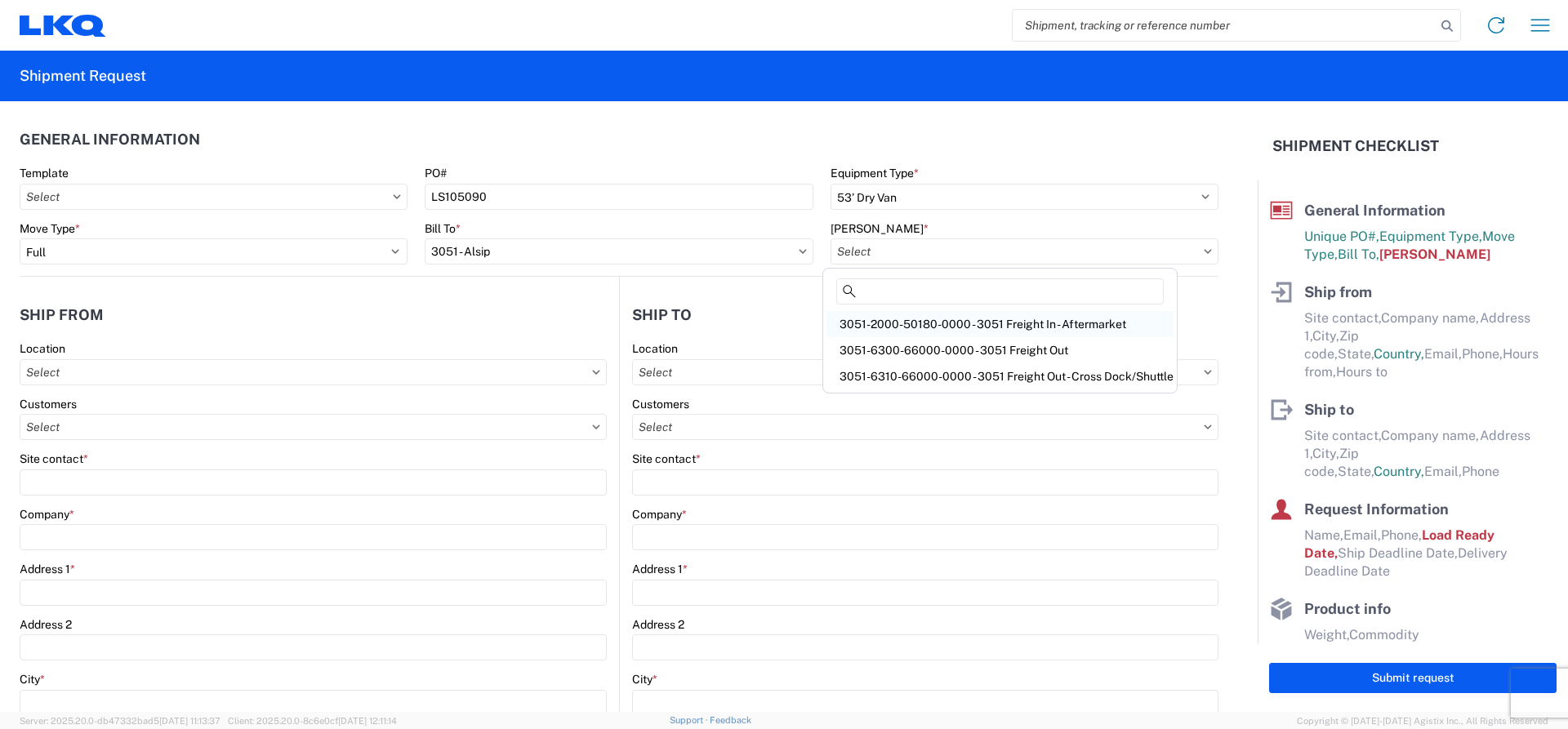
click at [979, 320] on div "3051-2000-50180-0000 - 3051 Freight In - Aftermarket" at bounding box center [1000, 323] width 347 height 26
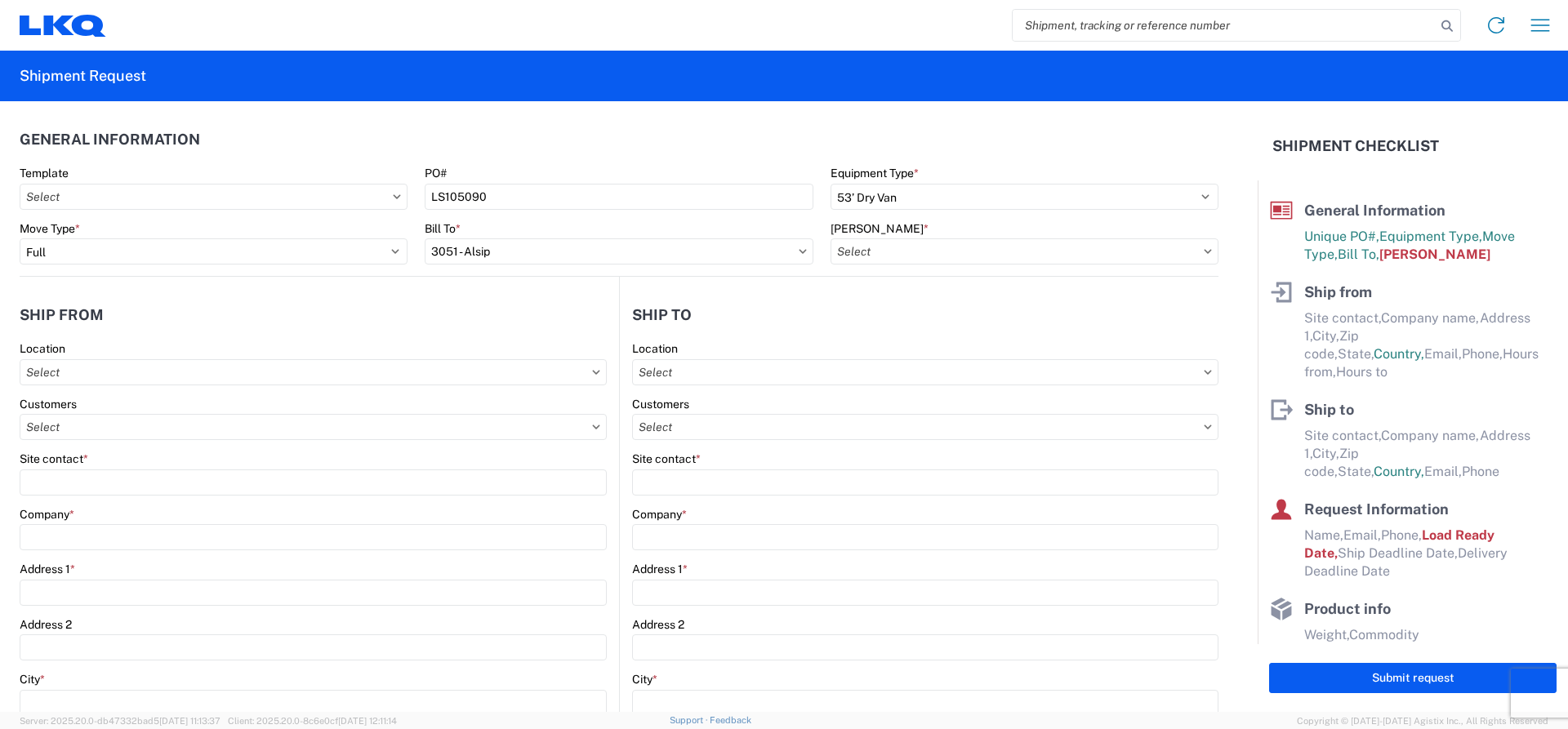
type input "3051-2000-50180-0000 - 3051 Freight In - Aftermarket"
click at [566, 373] on input "text" at bounding box center [313, 371] width 587 height 26
type input "3314"
click at [138, 446] on div "3314 - Sterling MA (314)" at bounding box center [167, 444] width 285 height 26
type input "3314 - Sterling MA (314)"
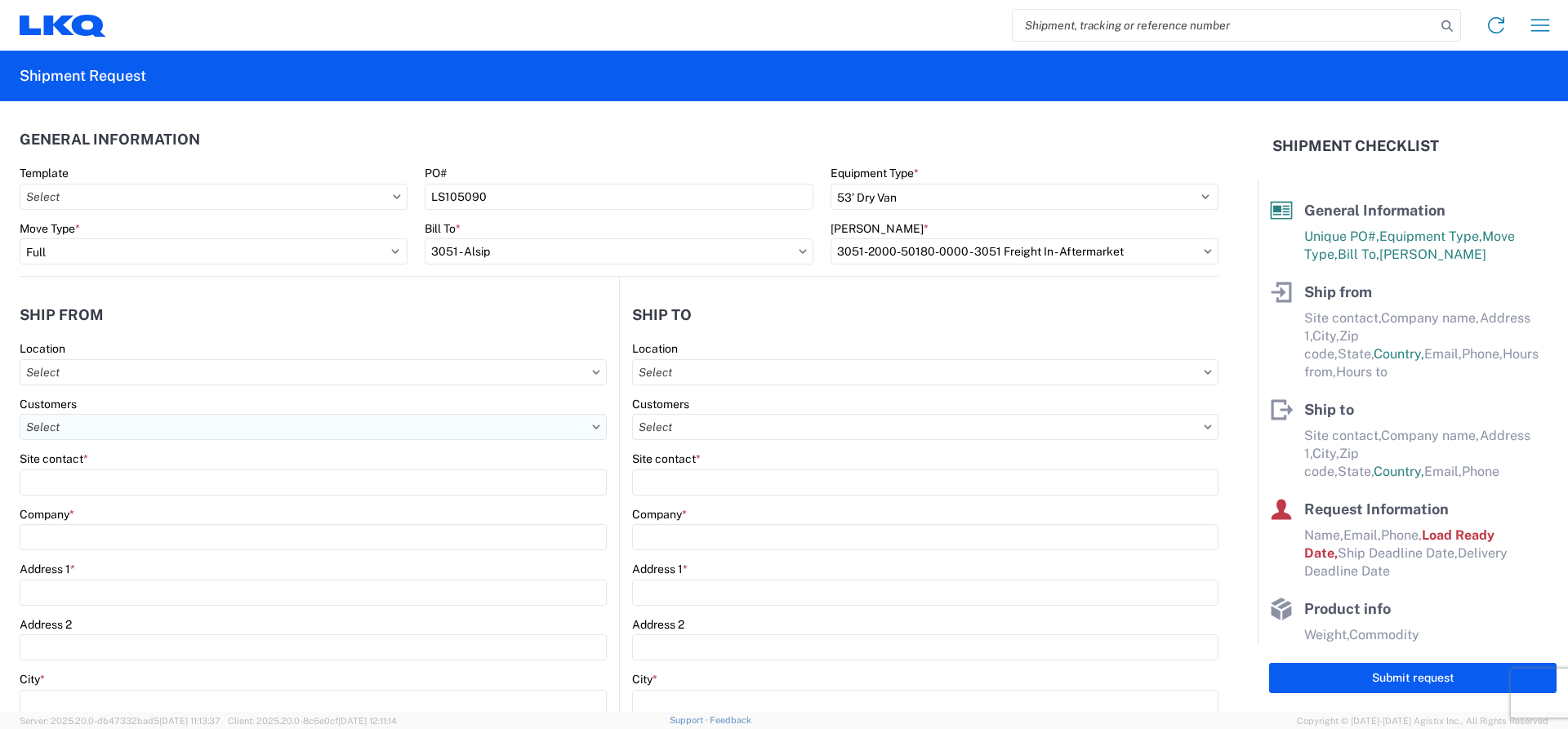
type input "3314 Sterling"
type input "21 Chocksett Rd"
type input "Sterling"
type input "01564"
select select "MA"
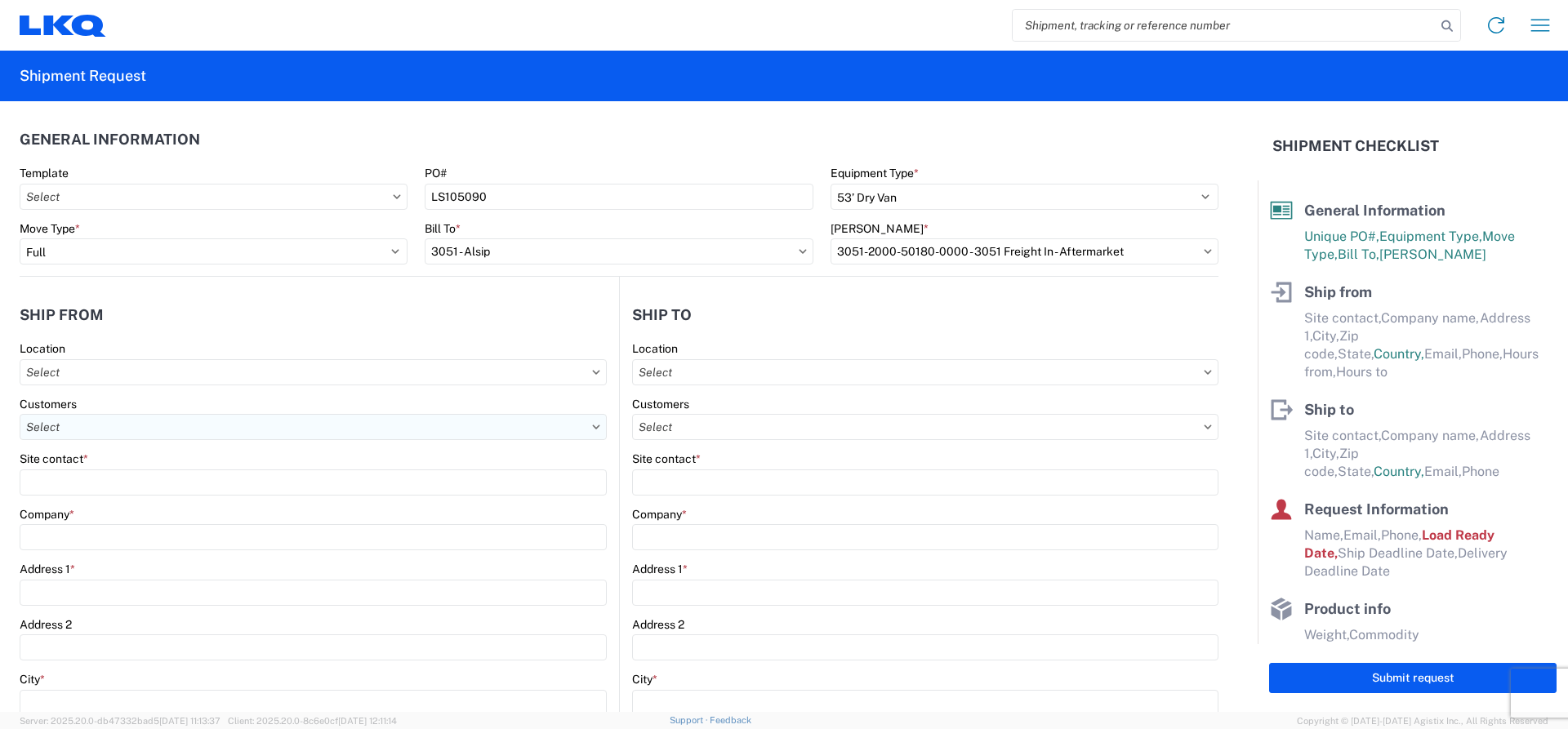
select select "US"
type input "508-386-7677"
type input "06:00"
type input "22:00"
click at [785, 376] on input "text" at bounding box center [924, 371] width 586 height 26
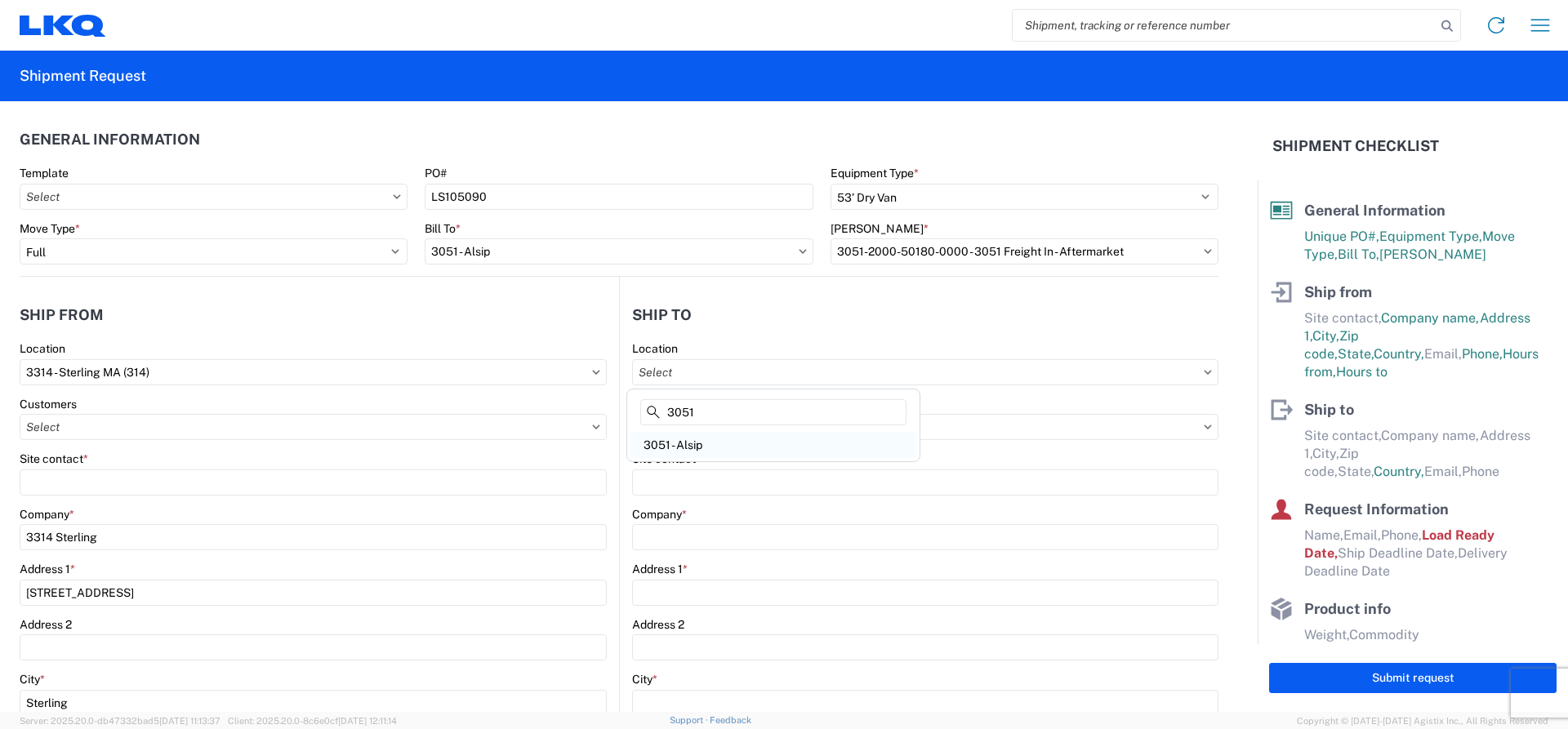
type input "3051"
click at [681, 444] on div "3051 - Alsip" at bounding box center [773, 444] width 285 height 26
type input "3051 - Alsip"
type input "3051 Alsip"
type input "5100 W 123rd St Suite B"
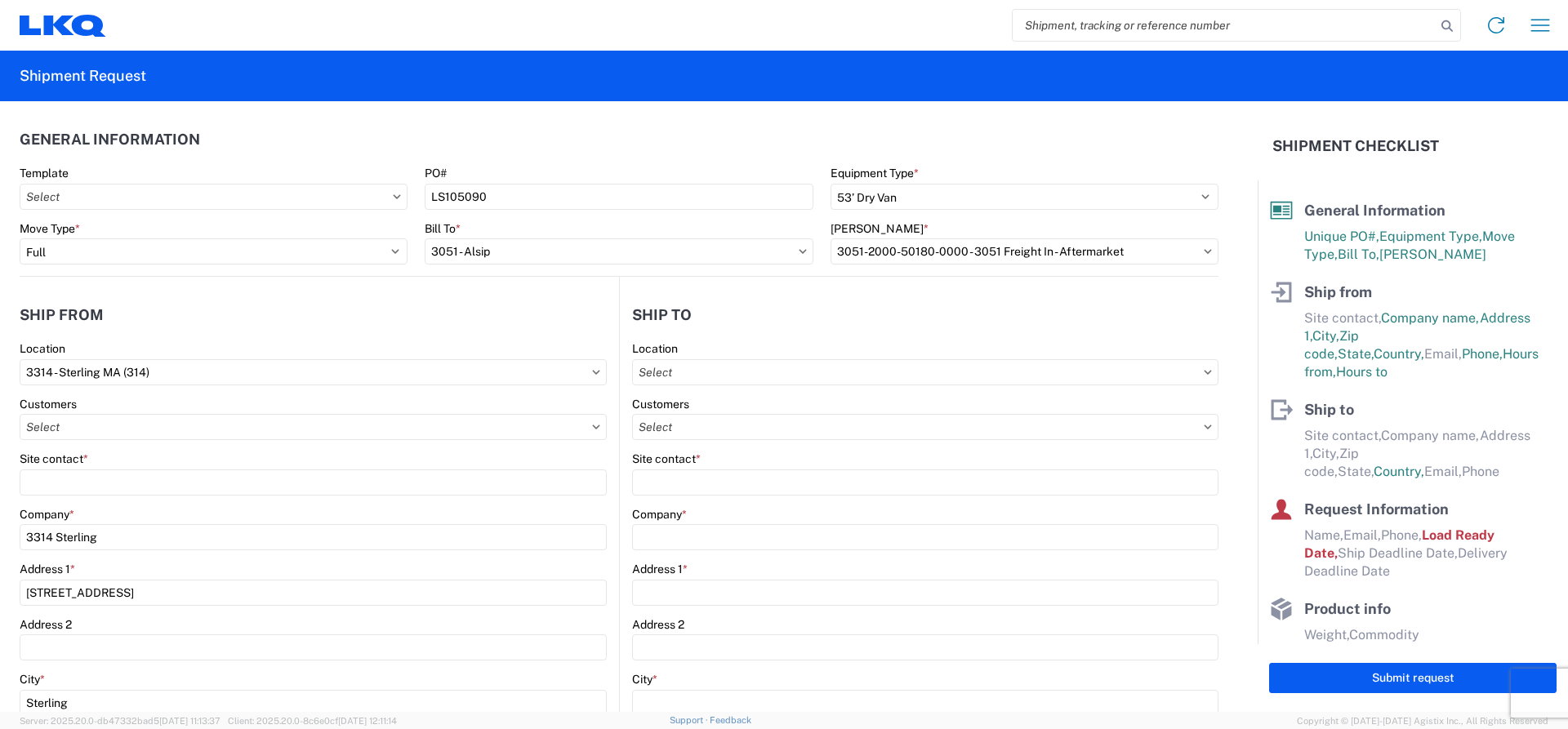
type input "Alsip"
type input "60803"
select select "US"
type input "773-617-0682"
type input "07:00"
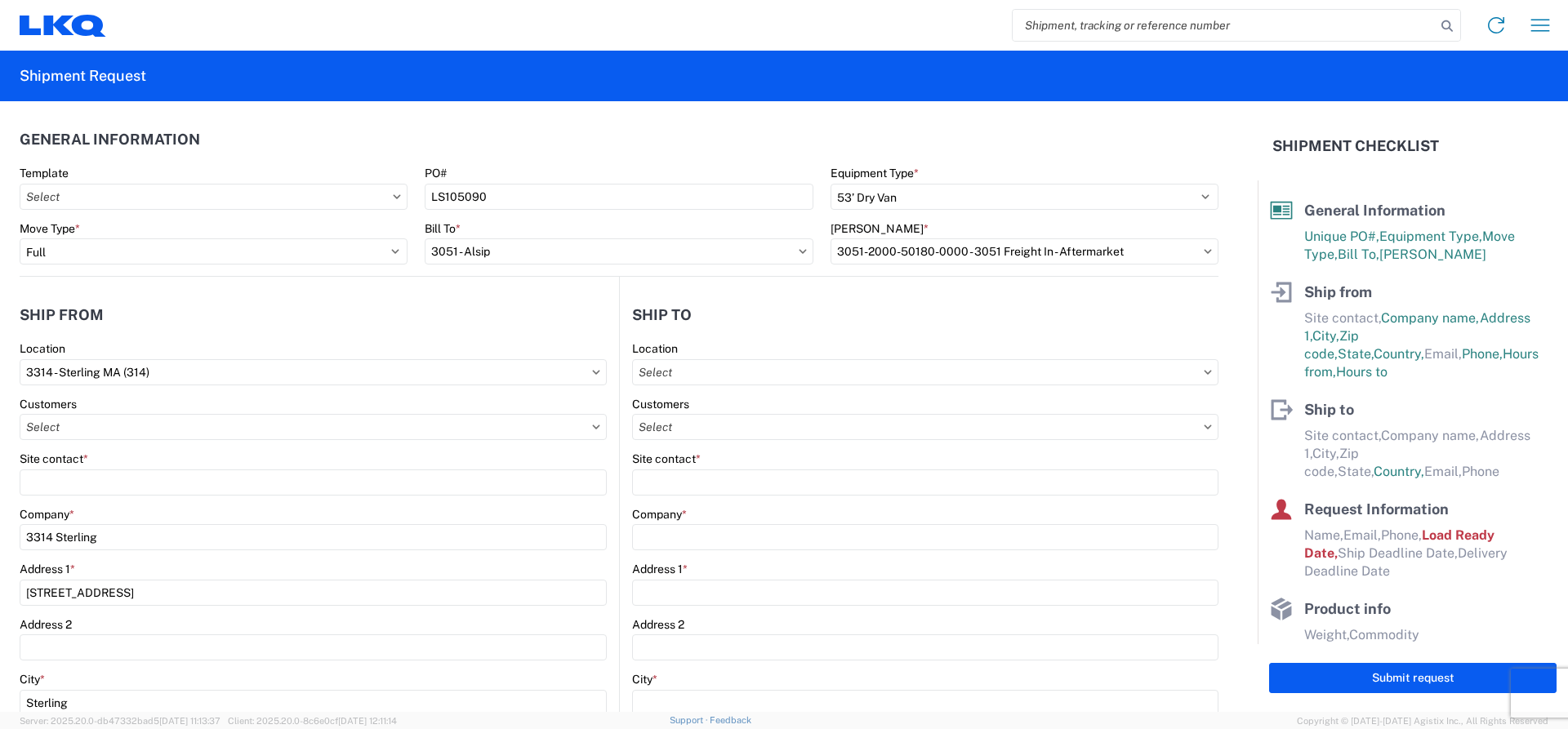
type input "17:00"
select select "IL"
click at [870, 295] on agx-shipment-stop-widget-v2 "Ship to 3051 Location 3051 - Alsip Customers Site contact * Company * 3051 Alsi…" at bounding box center [918, 667] width 599 height 782
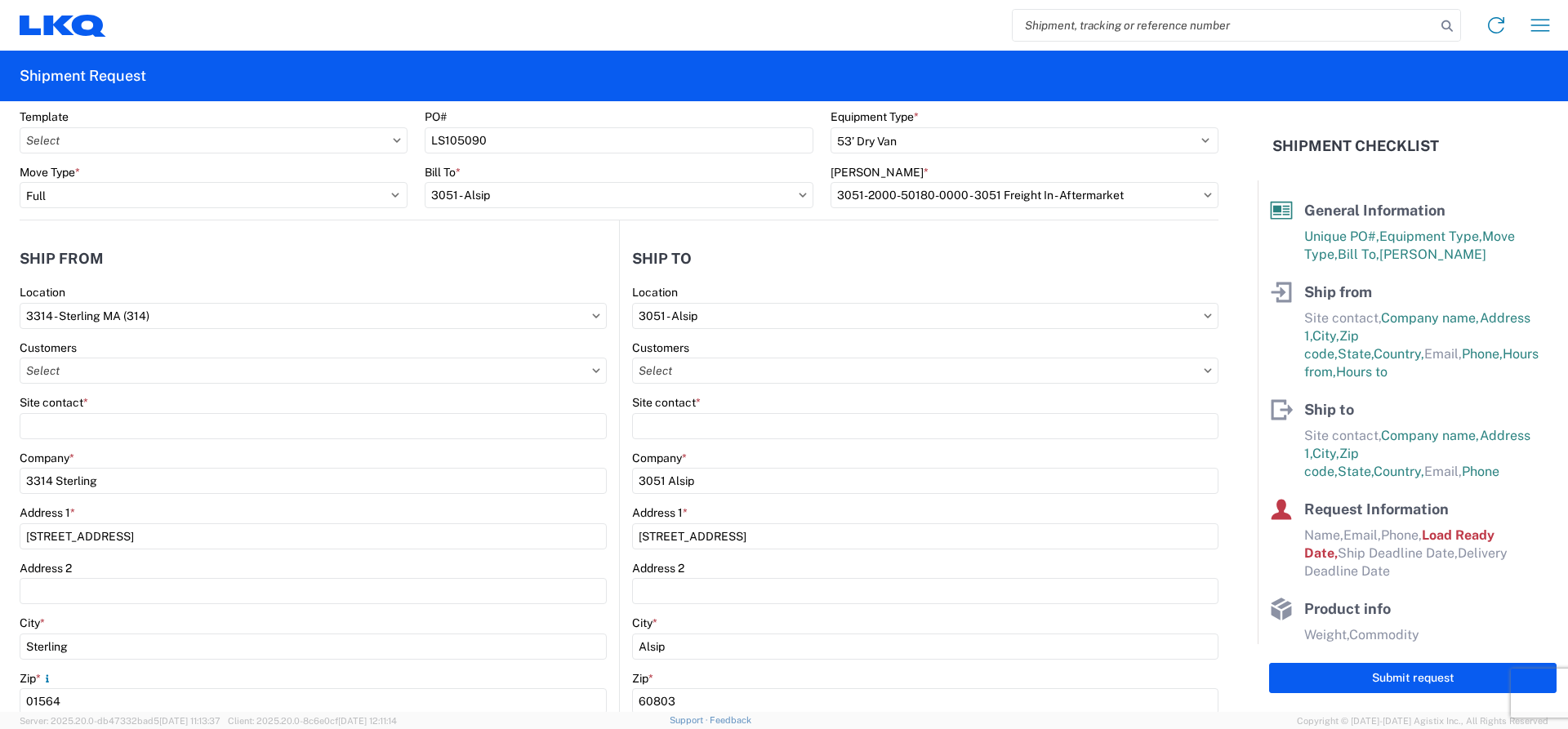
scroll to position [81, 0]
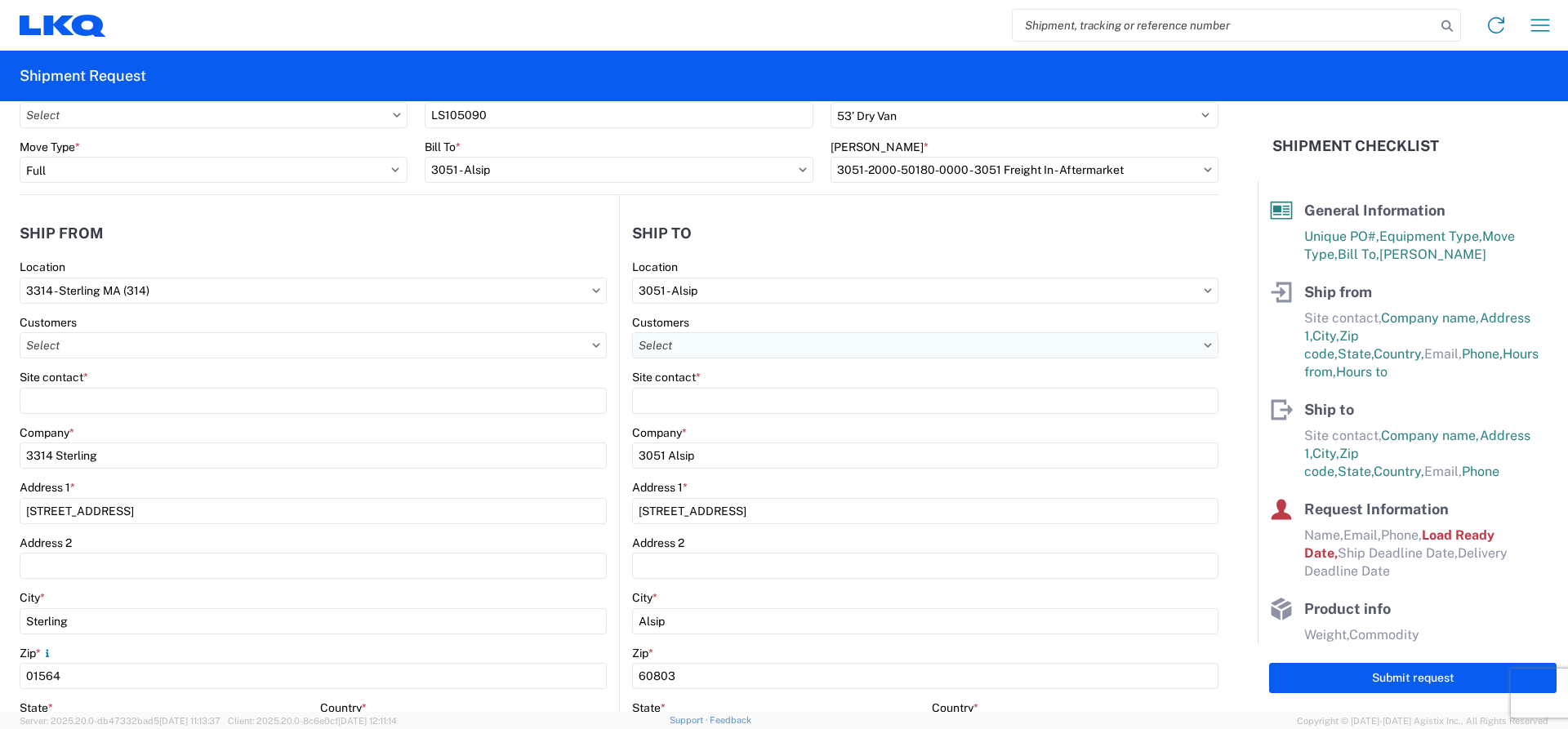
click at [1193, 348] on input "text" at bounding box center [924, 345] width 586 height 26
click at [939, 302] on input "3051 - Alsip" at bounding box center [924, 290] width 586 height 26
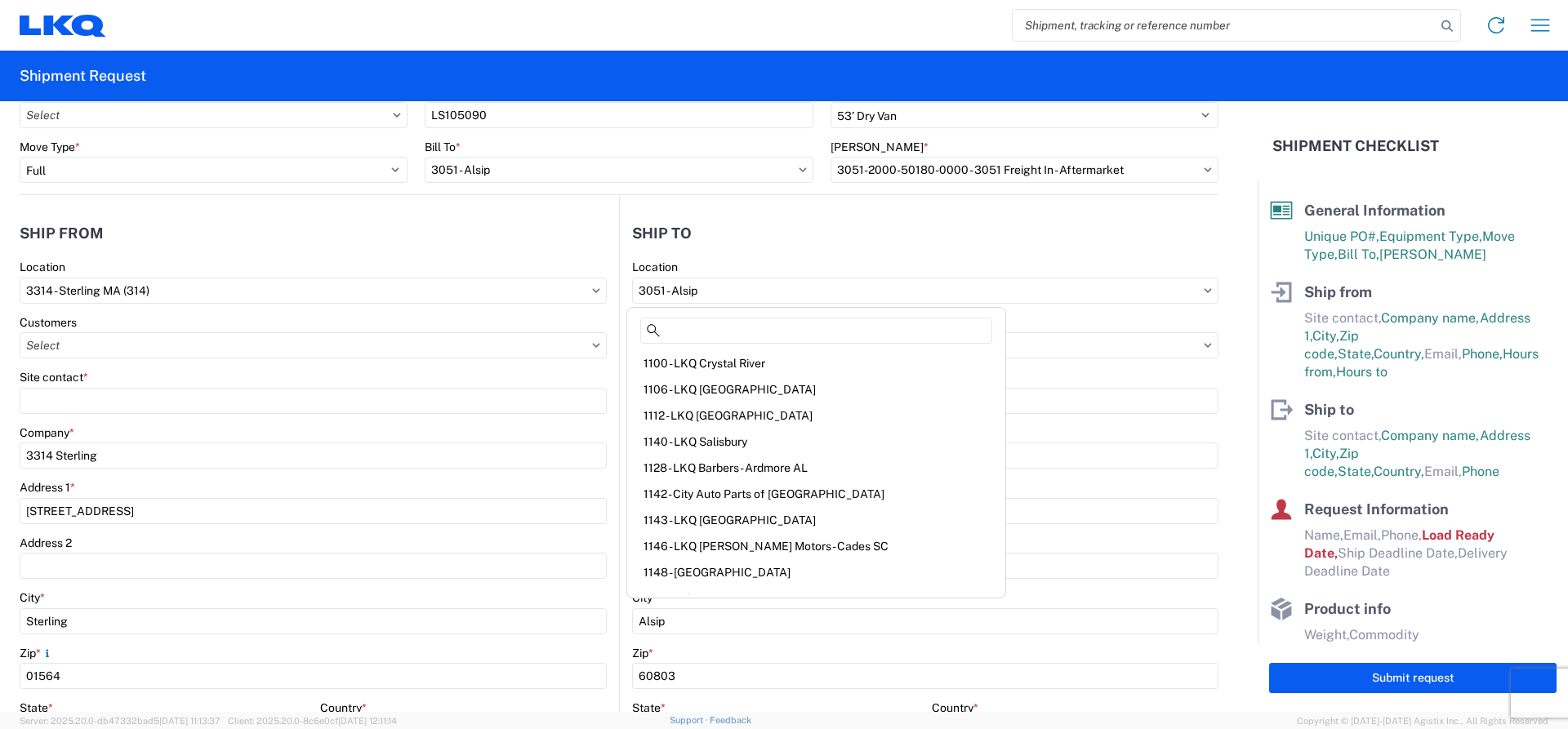
click at [501, 249] on header "Ship from" at bounding box center [319, 232] width 599 height 36
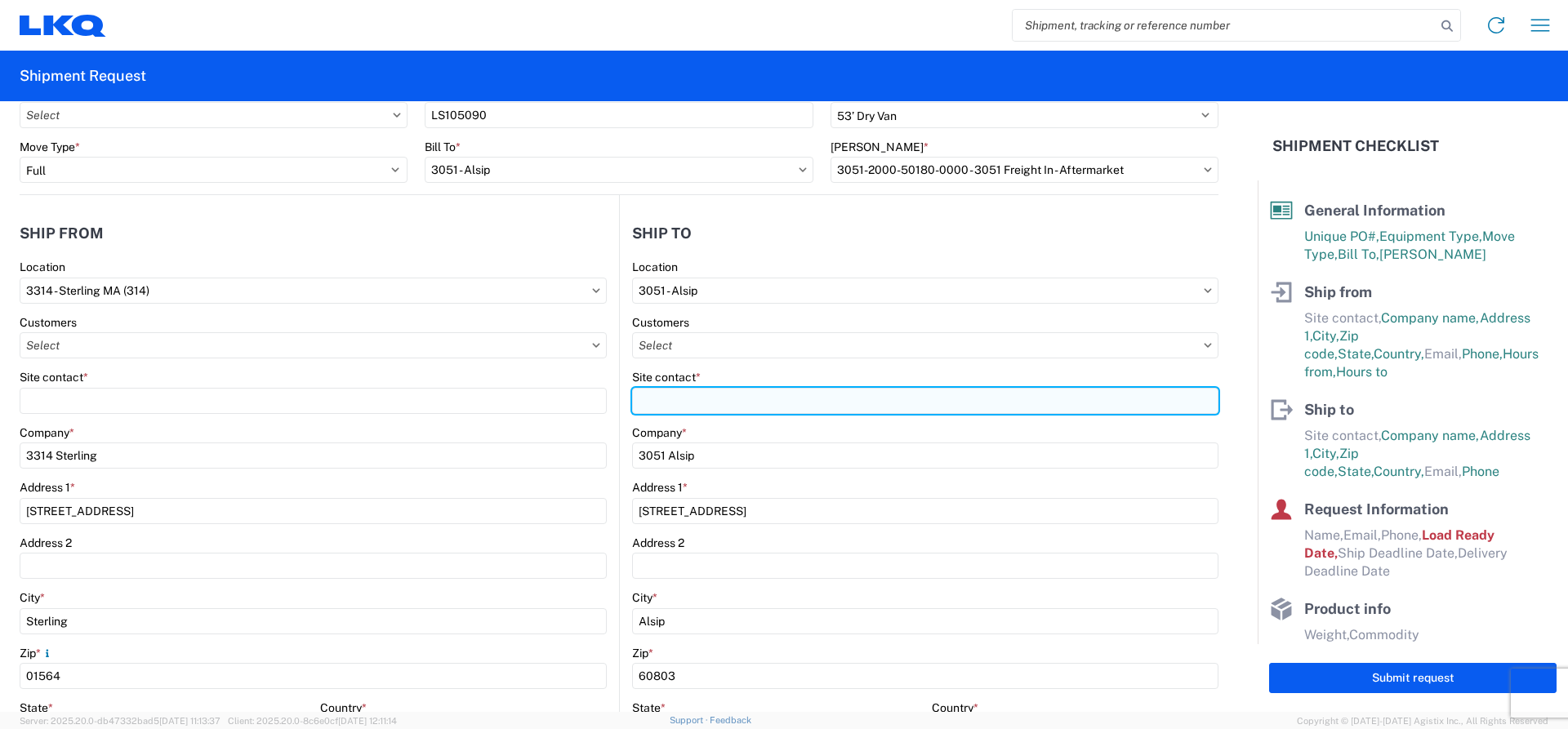
click at [677, 405] on input "Site contact *" at bounding box center [924, 400] width 586 height 26
type input "CHRIS PANEPINTO"
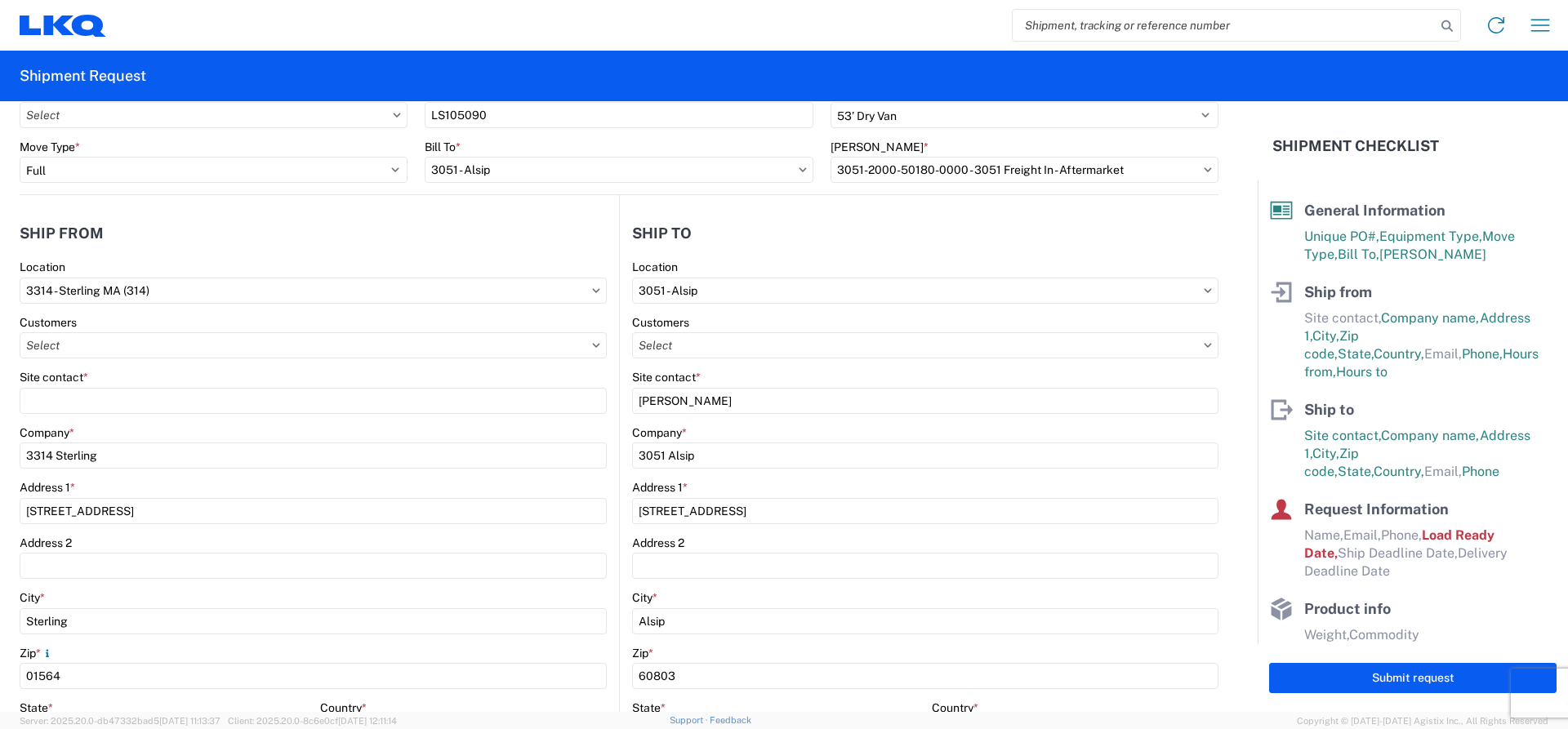
click at [568, 361] on agx-form-control-wrapper-v2 "Customers" at bounding box center [313, 343] width 587 height 56
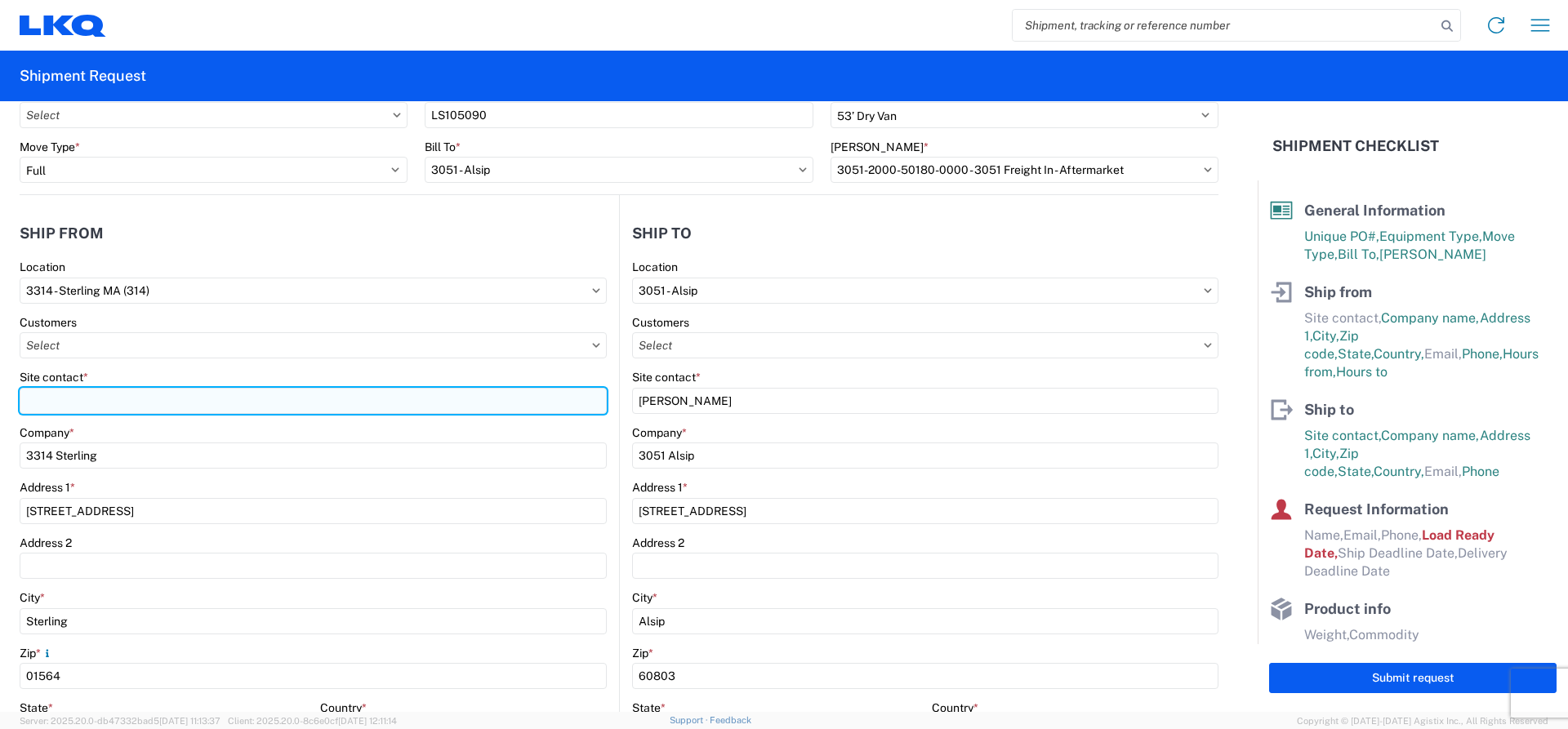
click at [232, 405] on input "Site contact *" at bounding box center [313, 400] width 587 height 26
type input "SAMUEL PEREZ"
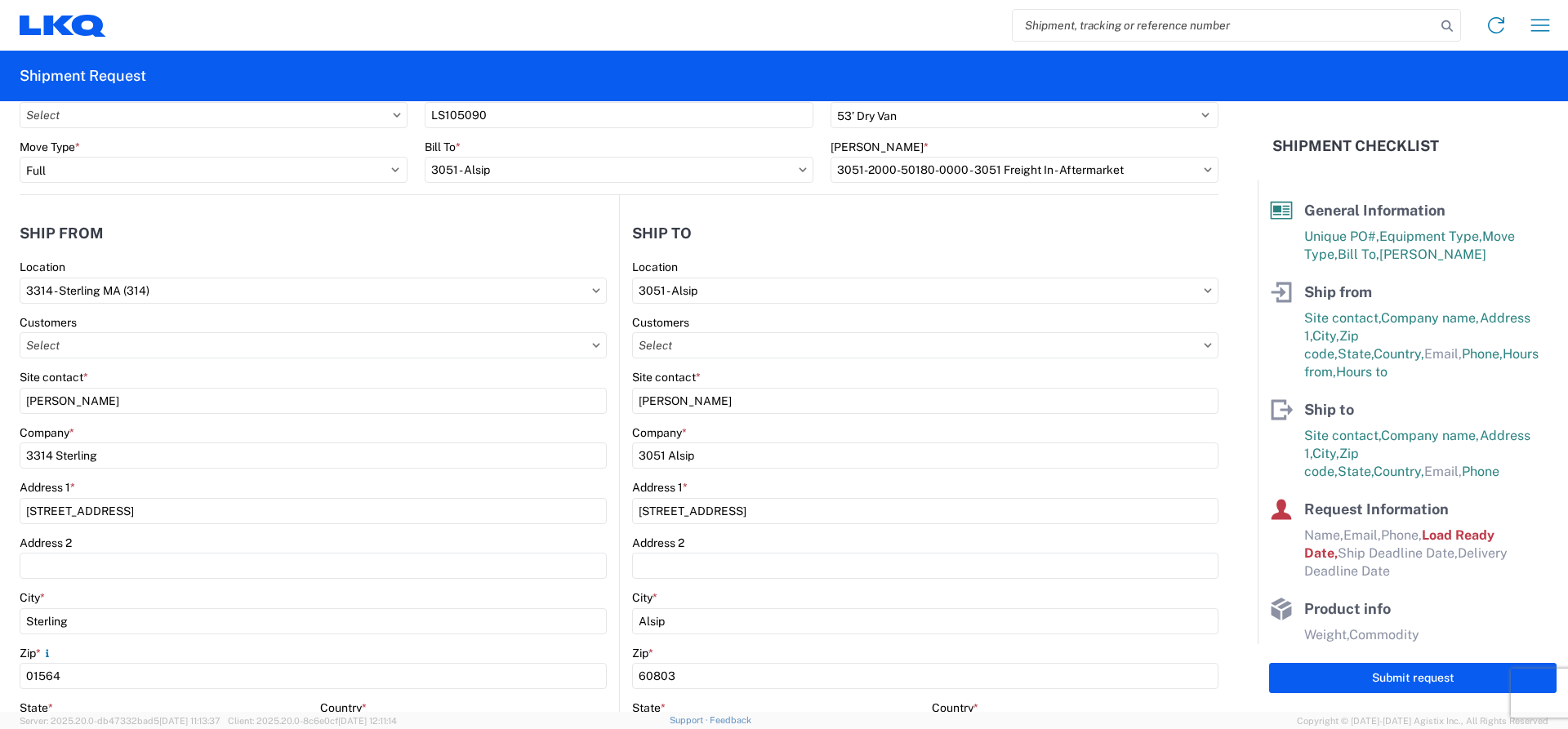
click at [757, 228] on header "Ship to" at bounding box center [918, 232] width 598 height 36
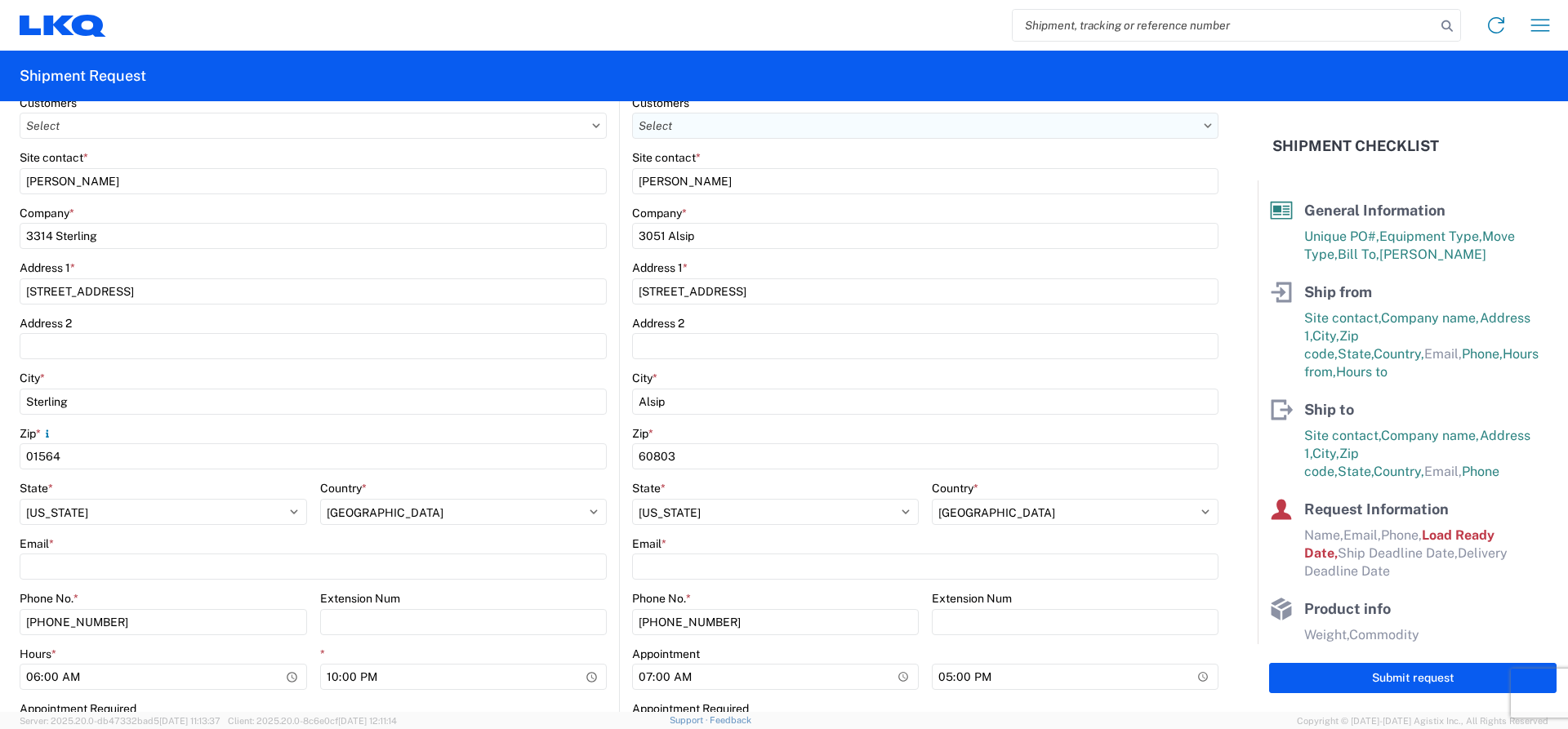
scroll to position [326, 0]
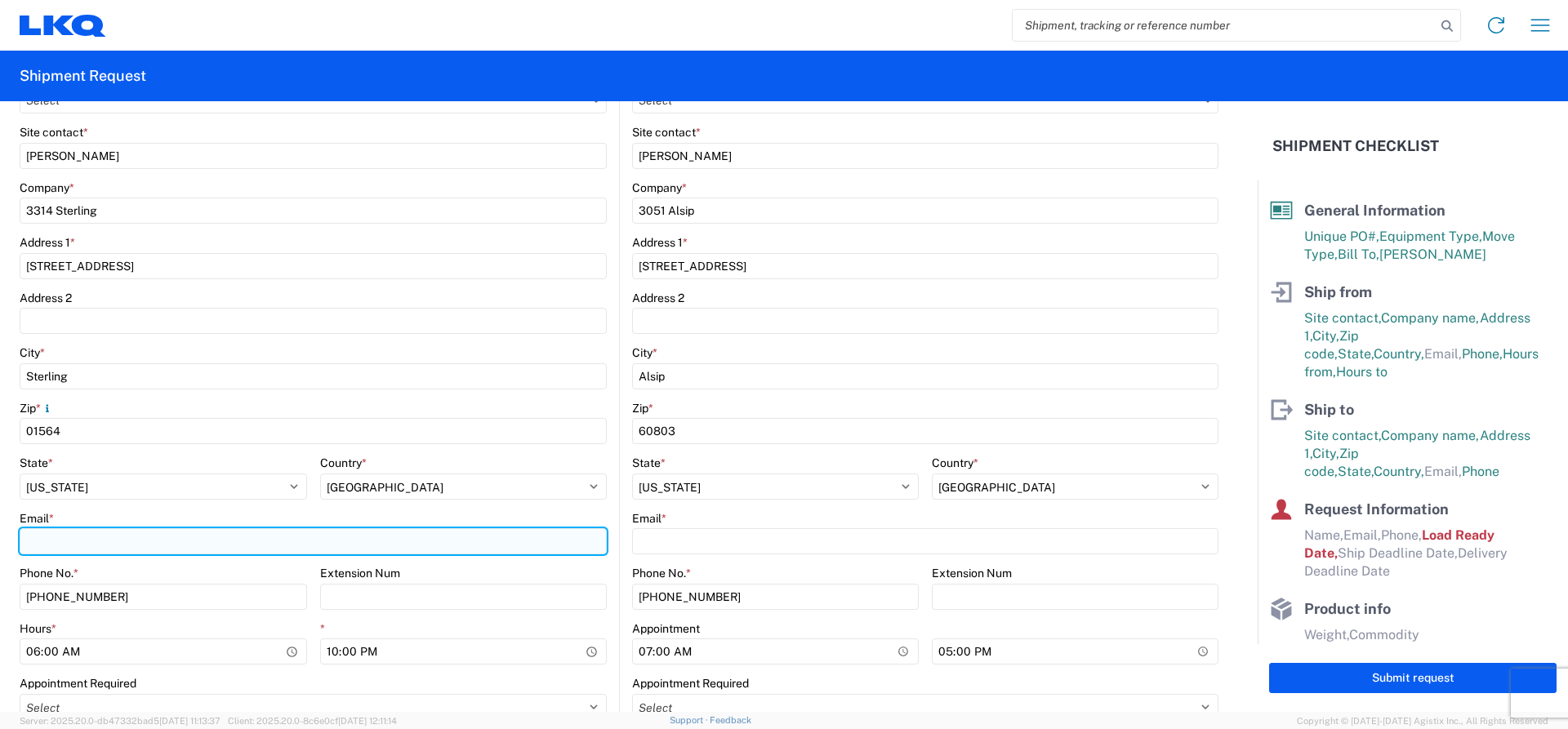
click at [102, 542] on input "Email *" at bounding box center [313, 540] width 587 height 26
type input "SXPEREZ@LKQCORP.COM"
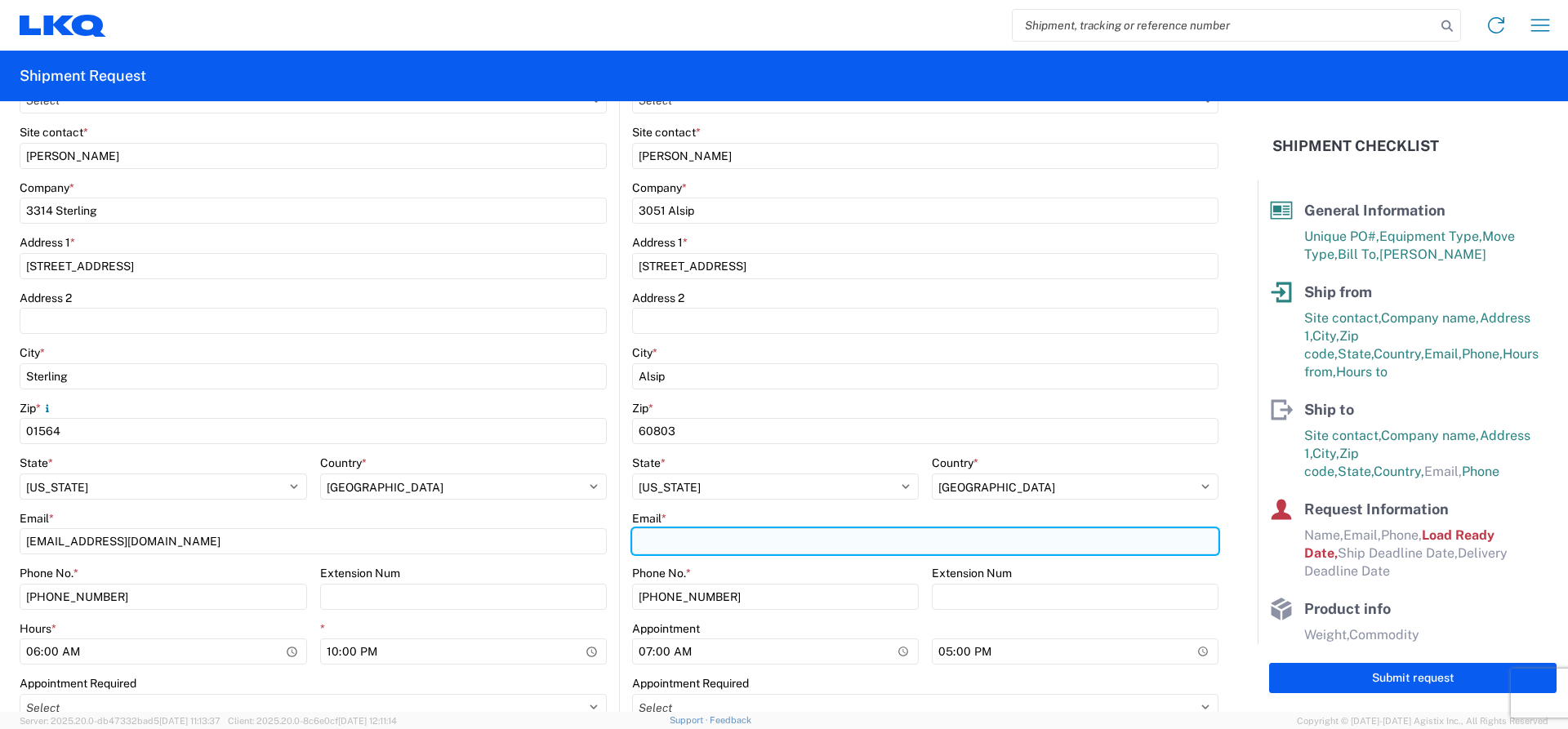
click at [659, 544] on input "Email *" at bounding box center [924, 540] width 586 height 26
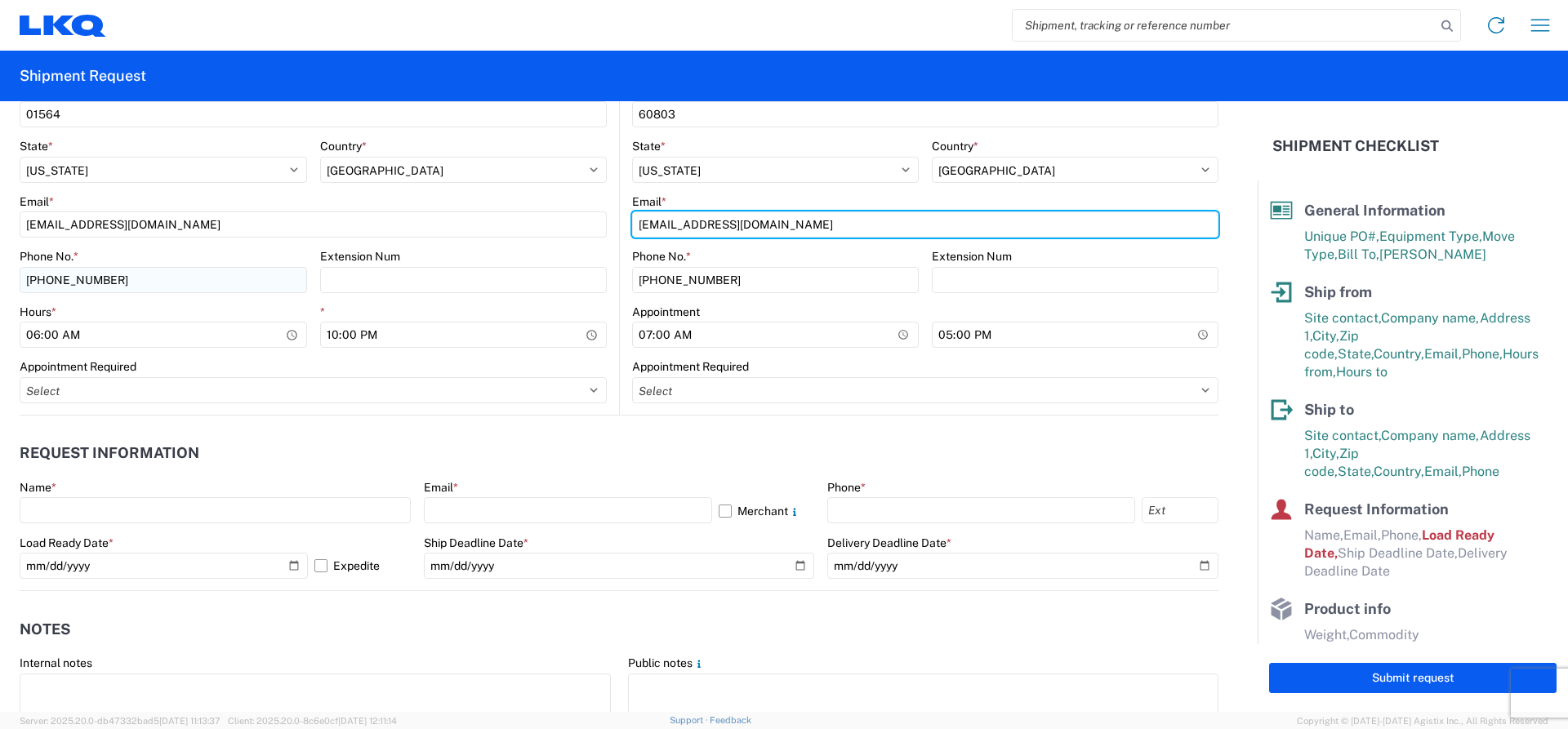
scroll to position [653, 0]
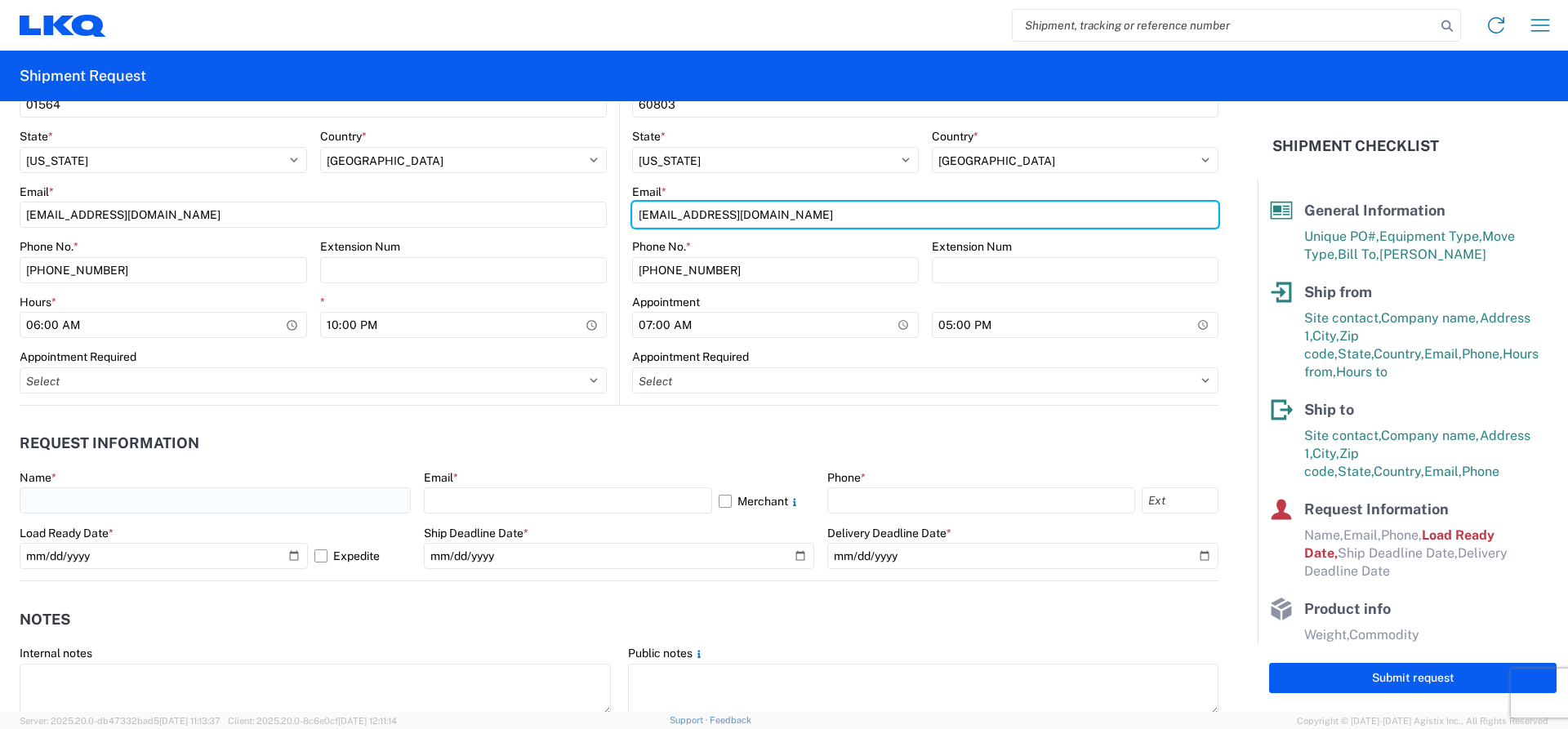
type input "LKQSP_ILCHR51_PM@LKQCORP.COM"
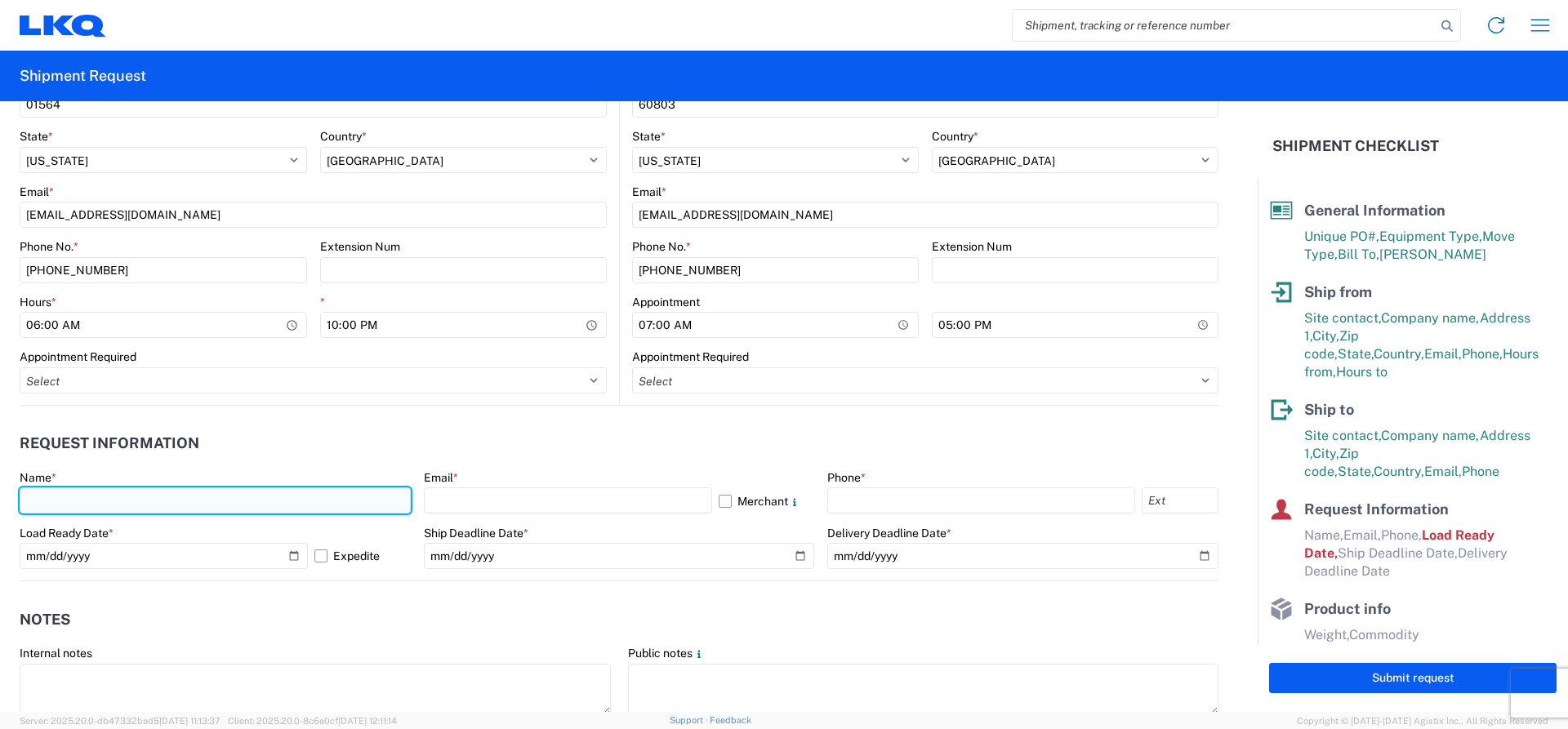
click at [106, 508] on input "text" at bounding box center [215, 500] width 391 height 26
type input "SAMUEL PEREZ"
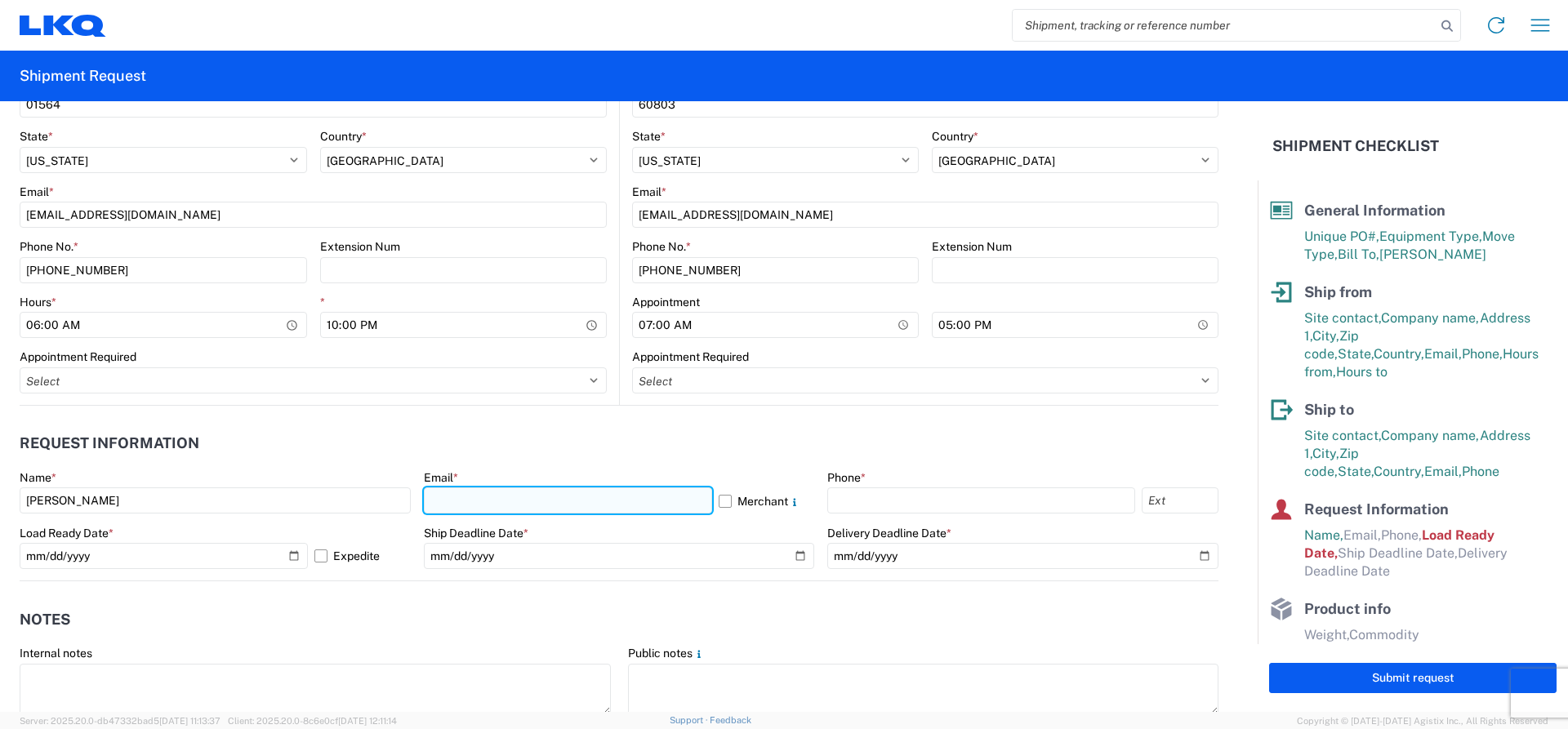
click at [575, 505] on input "text" at bounding box center [567, 500] width 288 height 26
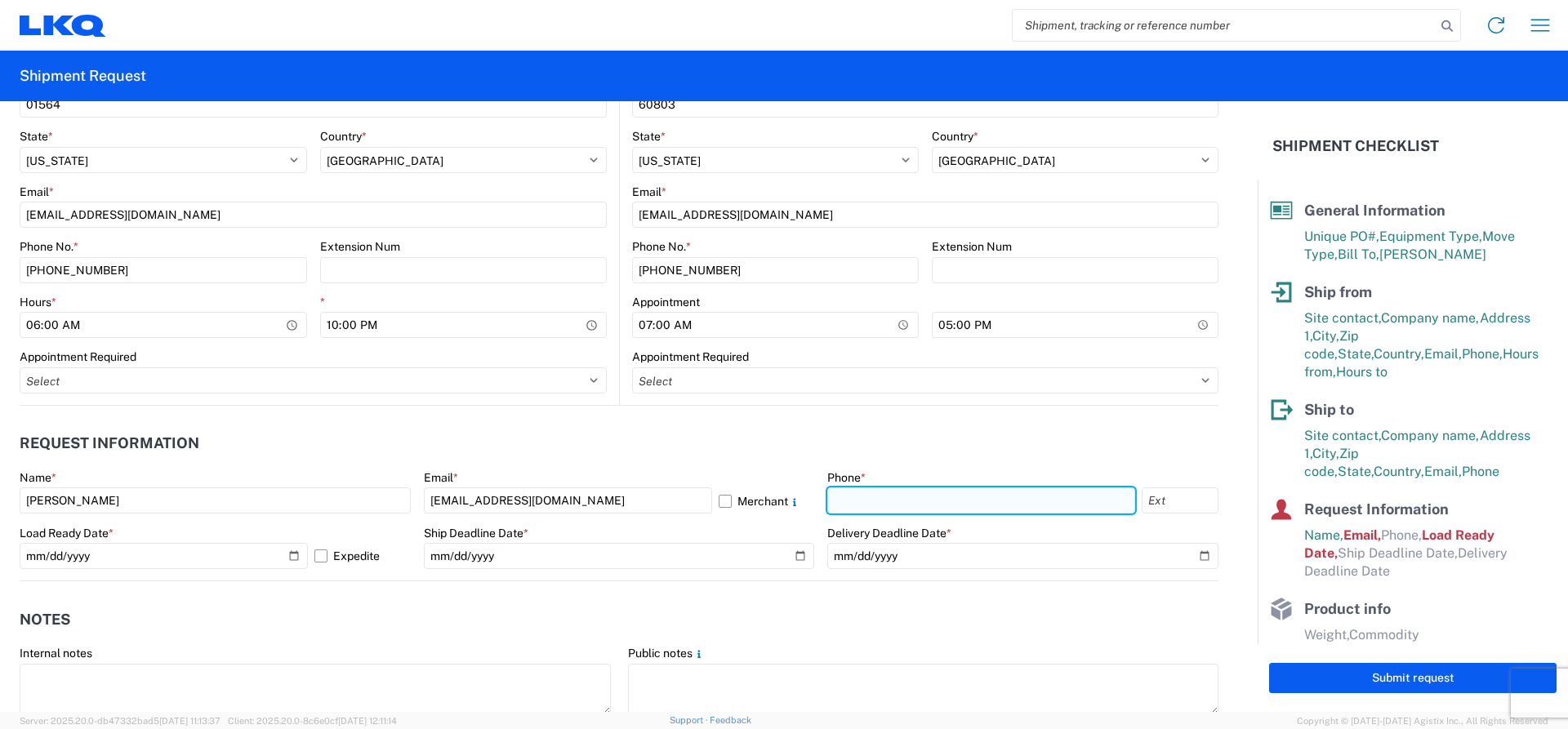
click at [893, 500] on input "text" at bounding box center [980, 500] width 308 height 26
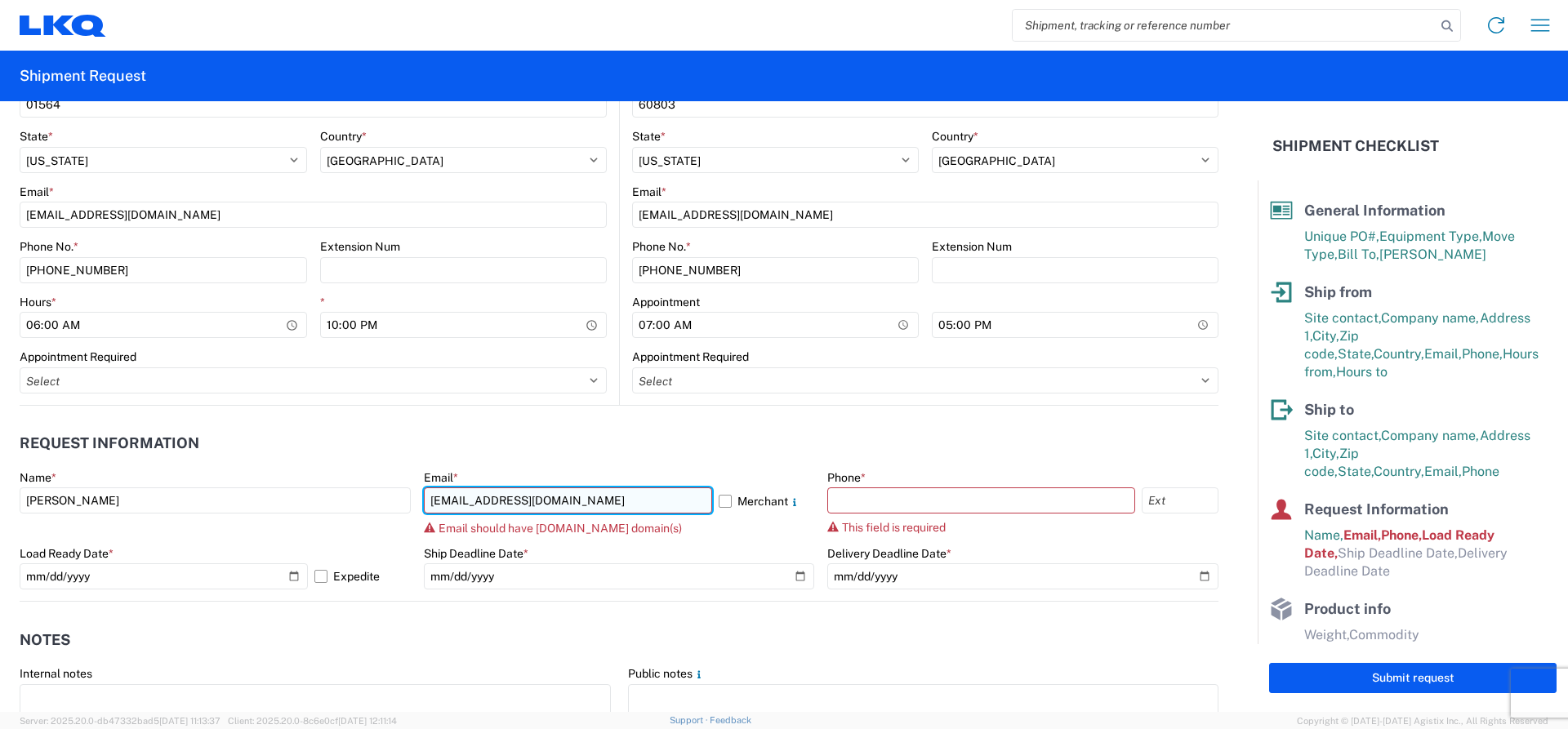
drag, startPoint x: 577, startPoint y: 503, endPoint x: 430, endPoint y: 512, distance: 147.3
click at [430, 512] on input "SXPEREZ@LKQCORP.COM" at bounding box center [567, 500] width 288 height 26
drag, startPoint x: 585, startPoint y: 506, endPoint x: 393, endPoint y: 506, distance: 192.0
click at [393, 506] on div "Name * SAMUEL PEREZ Email * SXPEREZ@LKQCORP.COM Merchant Email should have lkqc…" at bounding box center [619, 535] width 1198 height 130
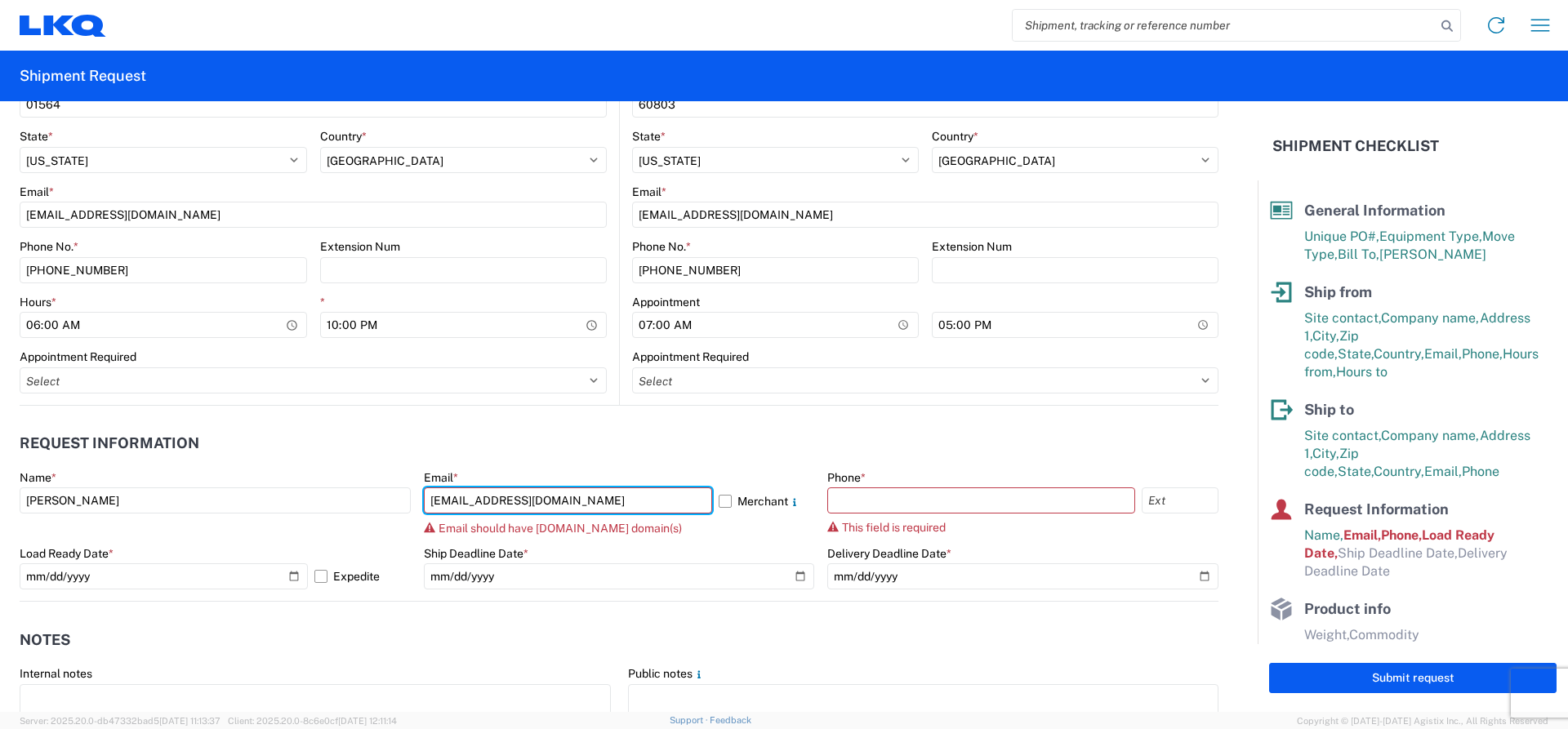
type input "sxperez@LKQCORP.com"
click at [679, 429] on header "Request Information" at bounding box center [619, 443] width 1198 height 36
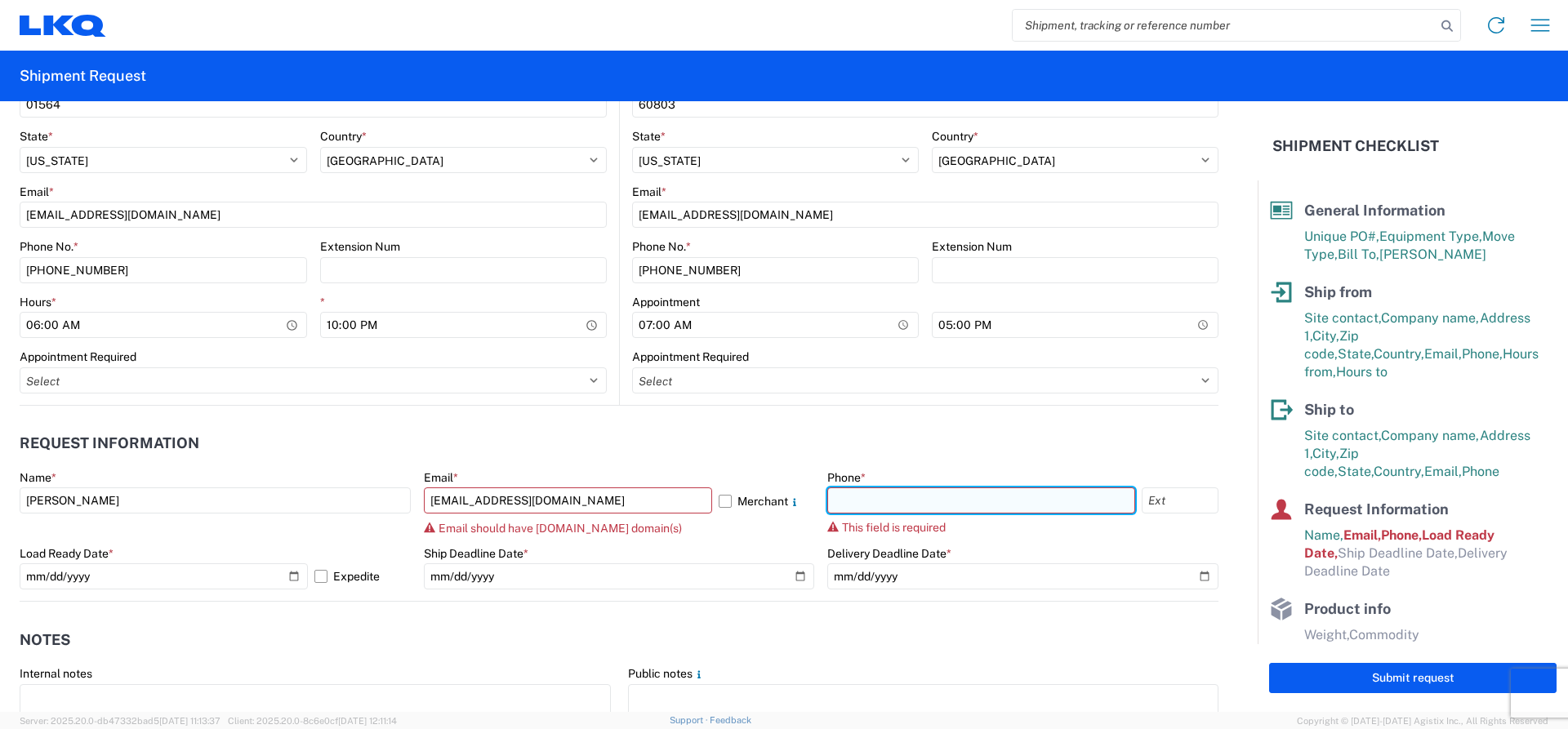
click at [900, 513] on input "text" at bounding box center [980, 500] width 308 height 26
type input "5082137107"
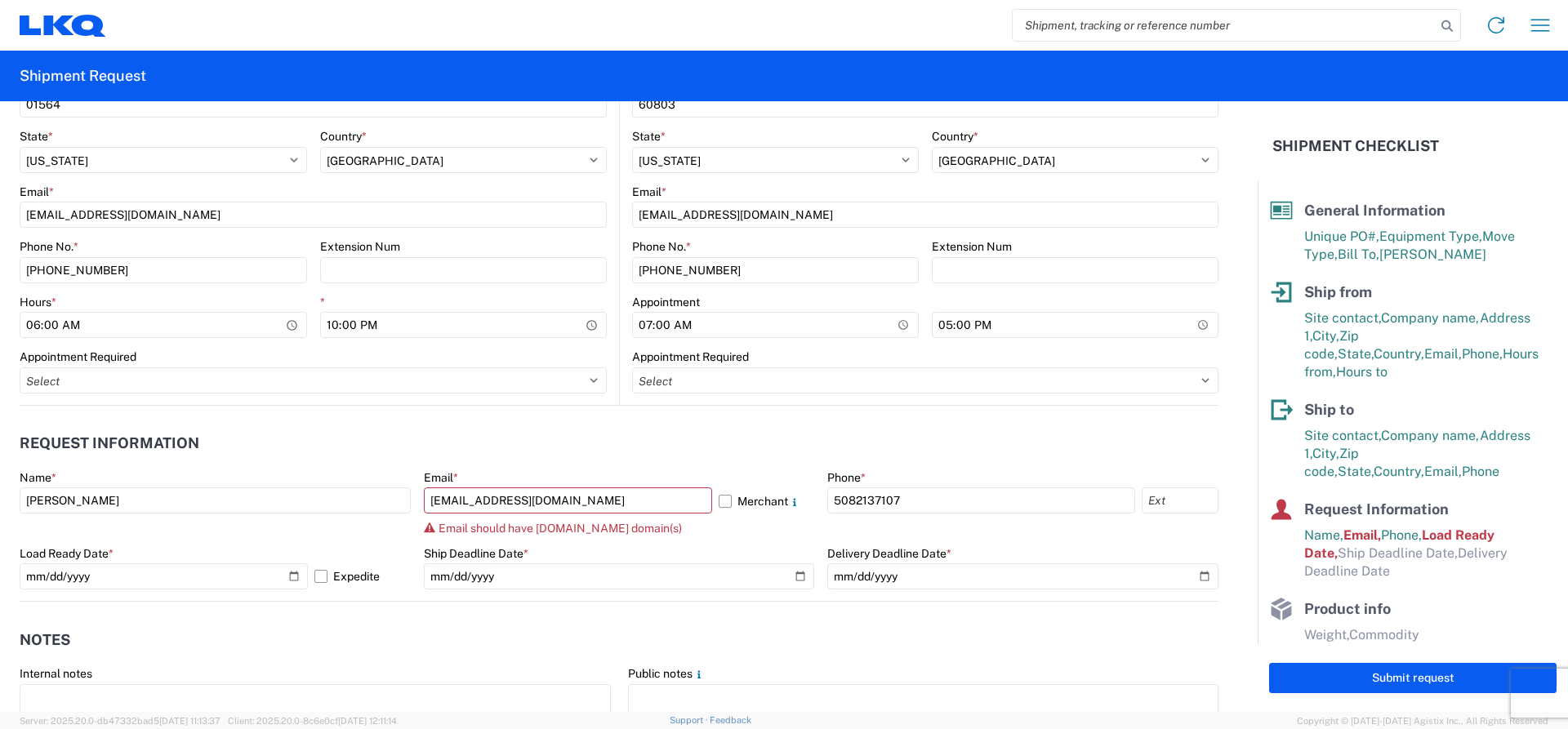
click at [945, 444] on header "Request Information" at bounding box center [619, 443] width 1198 height 36
click at [414, 436] on header "Request Information" at bounding box center [619, 443] width 1198 height 36
click at [466, 498] on input "sxperez@LKQCORP.com" at bounding box center [567, 500] width 288 height 26
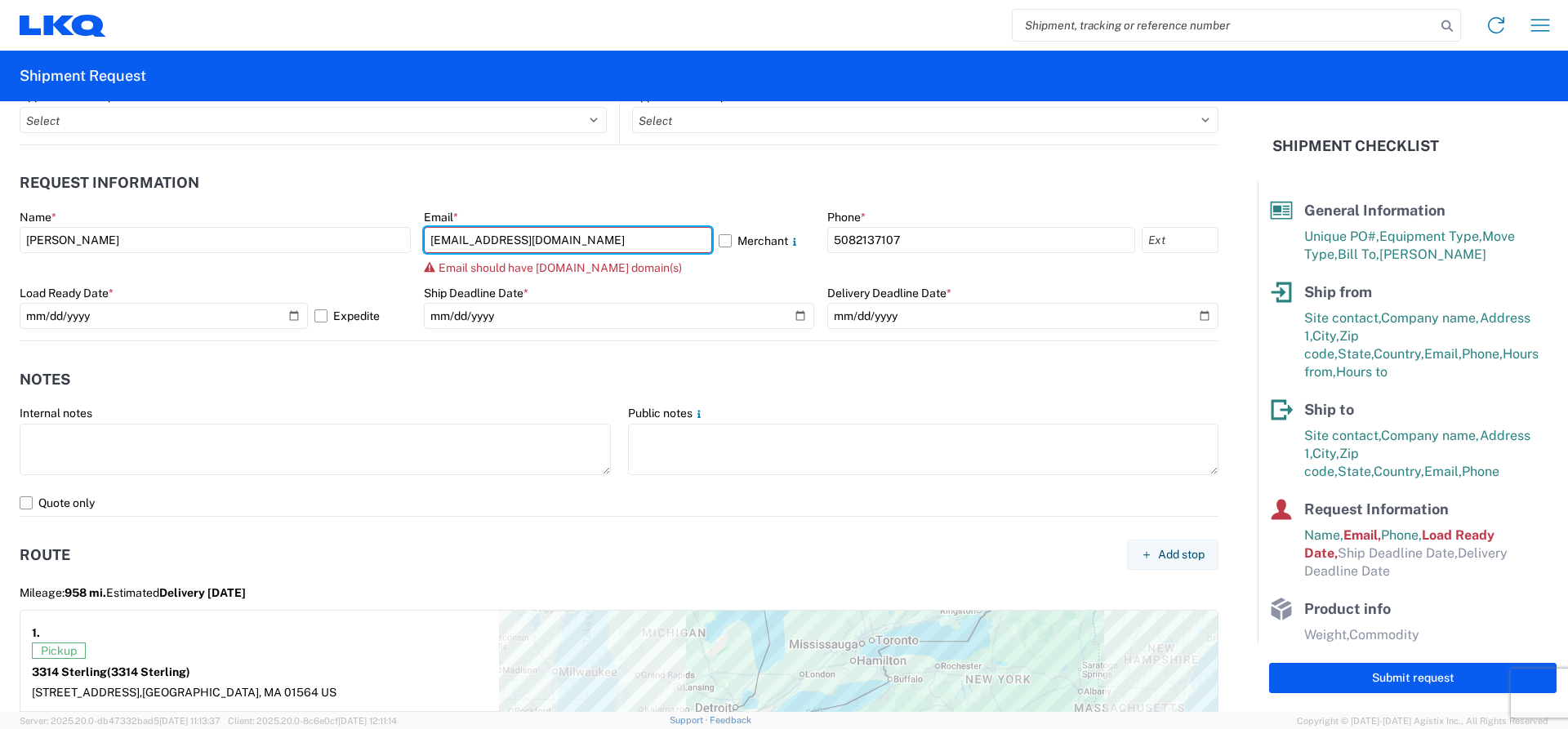
scroll to position [734, 0]
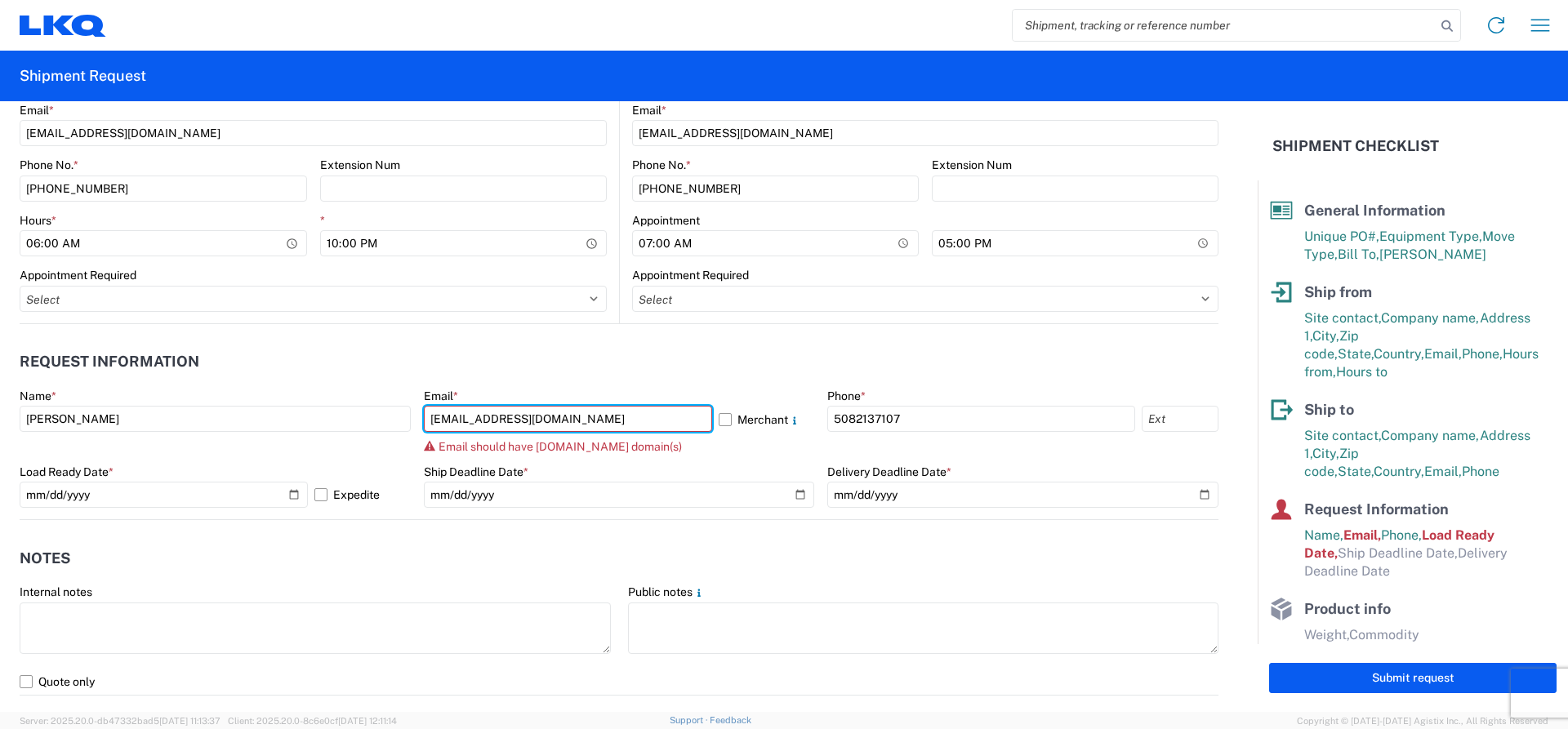
drag, startPoint x: 503, startPoint y: 416, endPoint x: 412, endPoint y: 423, distance: 91.3
click at [412, 423] on div "Name * SAMUEL PEREZ Email * sxperez@LKQCORP.com Merchant Email should have lkqc…" at bounding box center [619, 453] width 1198 height 130
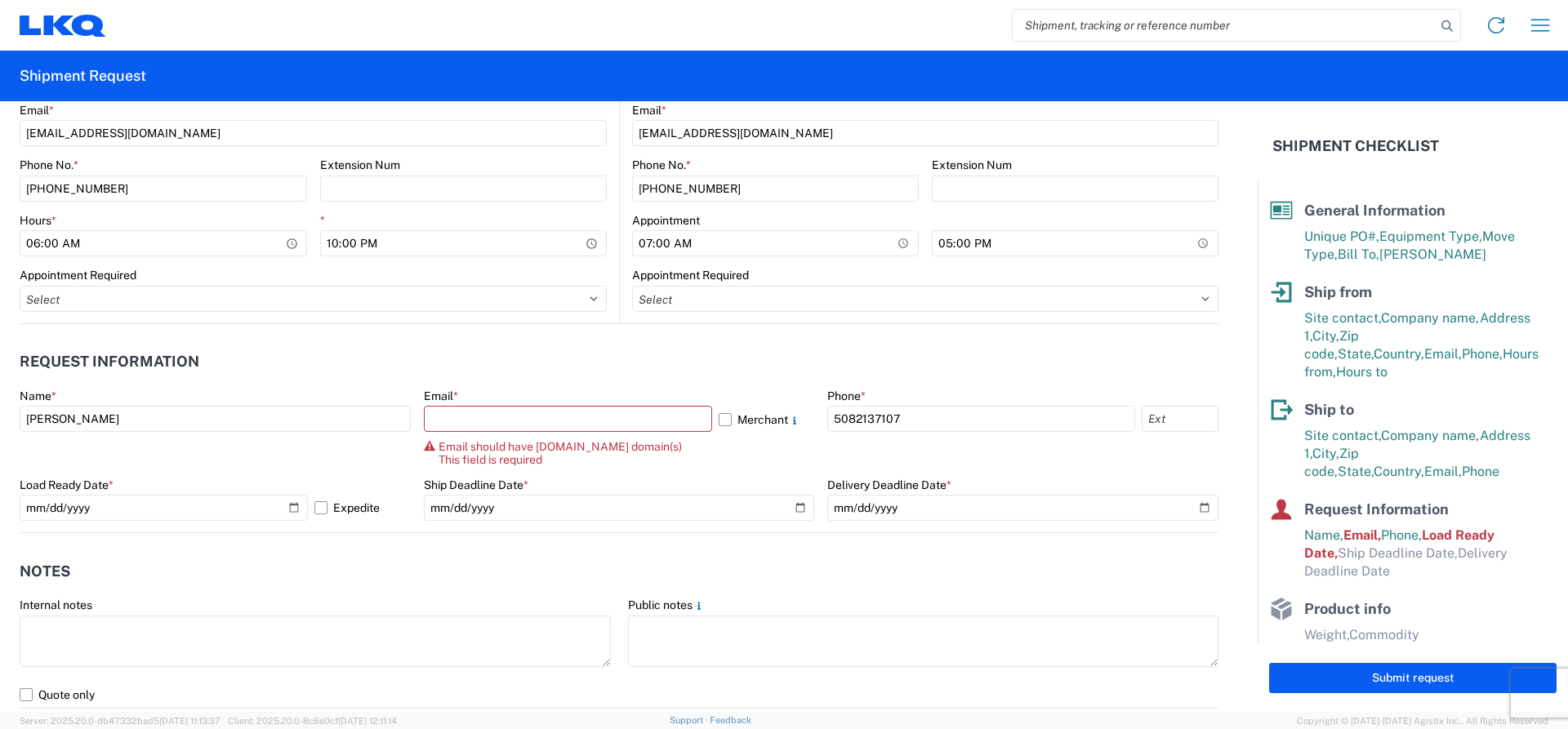
click at [461, 540] on agx-notes "Notes Internal notes Public notes Quote only" at bounding box center [619, 621] width 1198 height 175
click at [459, 460] on span "Email should have lkqcorp.com domain(s) This field is required" at bounding box center [560, 453] width 244 height 26
click at [425, 446] on icon at bounding box center [429, 446] width 12 height 12
click at [482, 414] on input "text" at bounding box center [567, 418] width 288 height 26
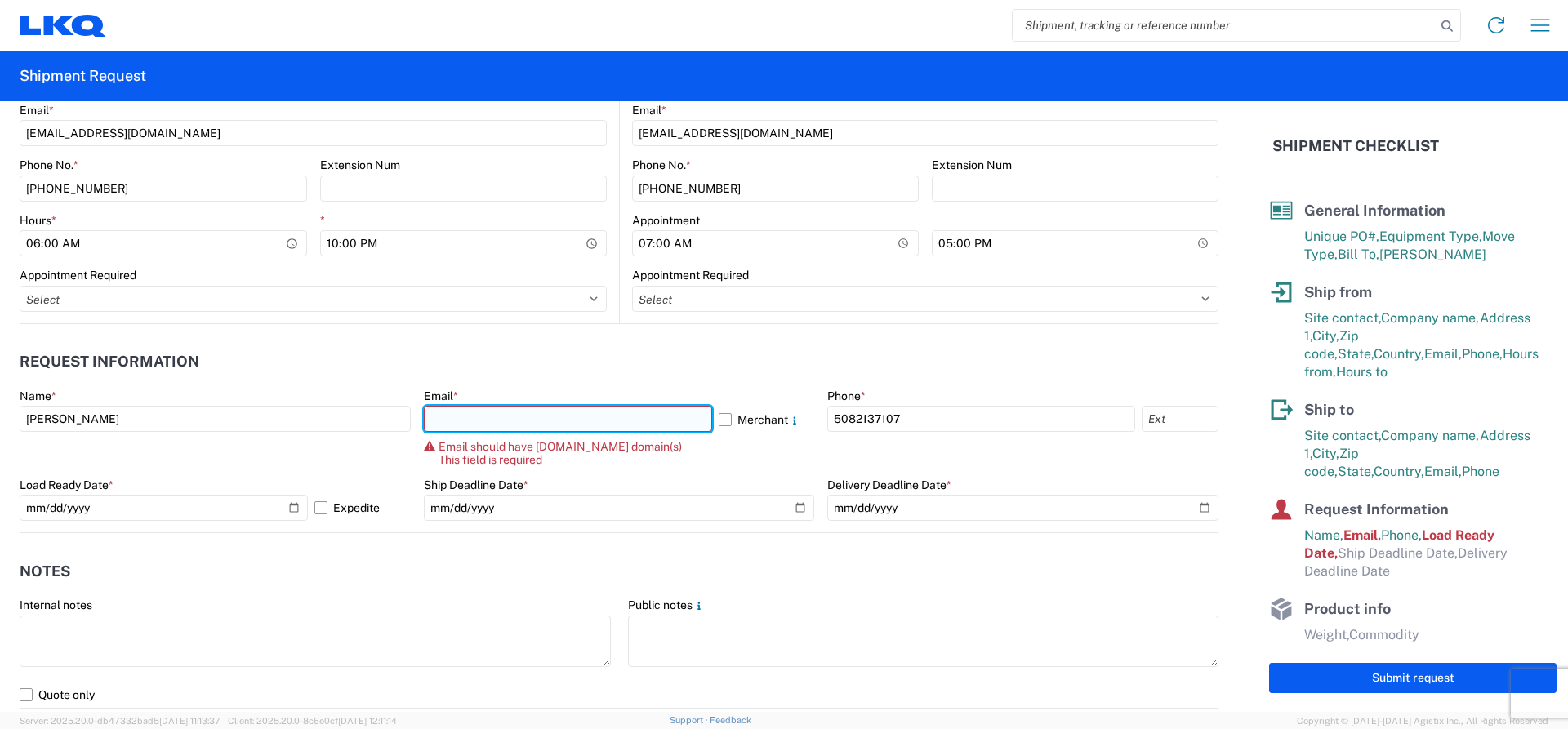
paste input "sxperez@LKQCORP.com"
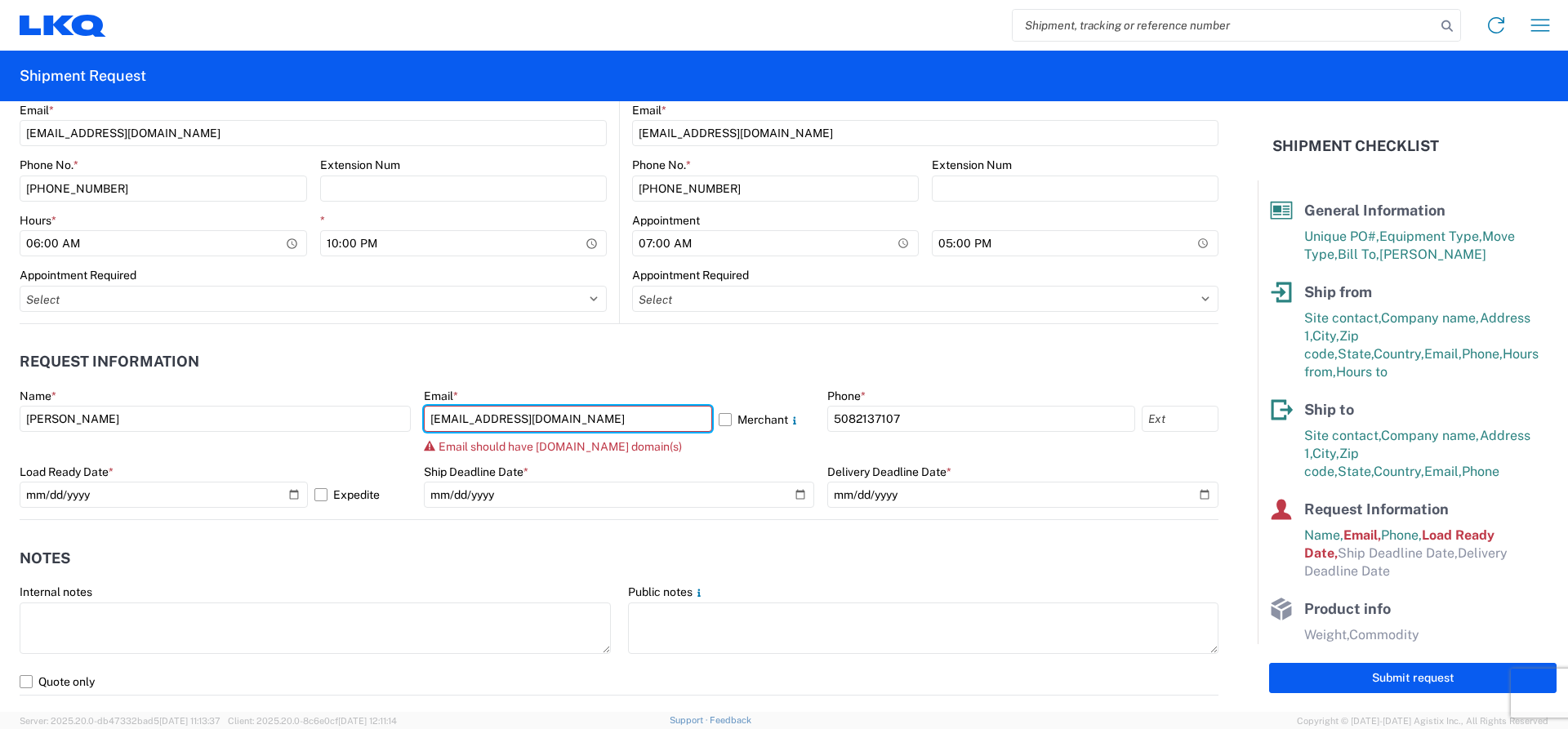
type input "sxperez@LKQCORP.com"
click at [480, 595] on div "Internal notes" at bounding box center [315, 592] width 591 height 15
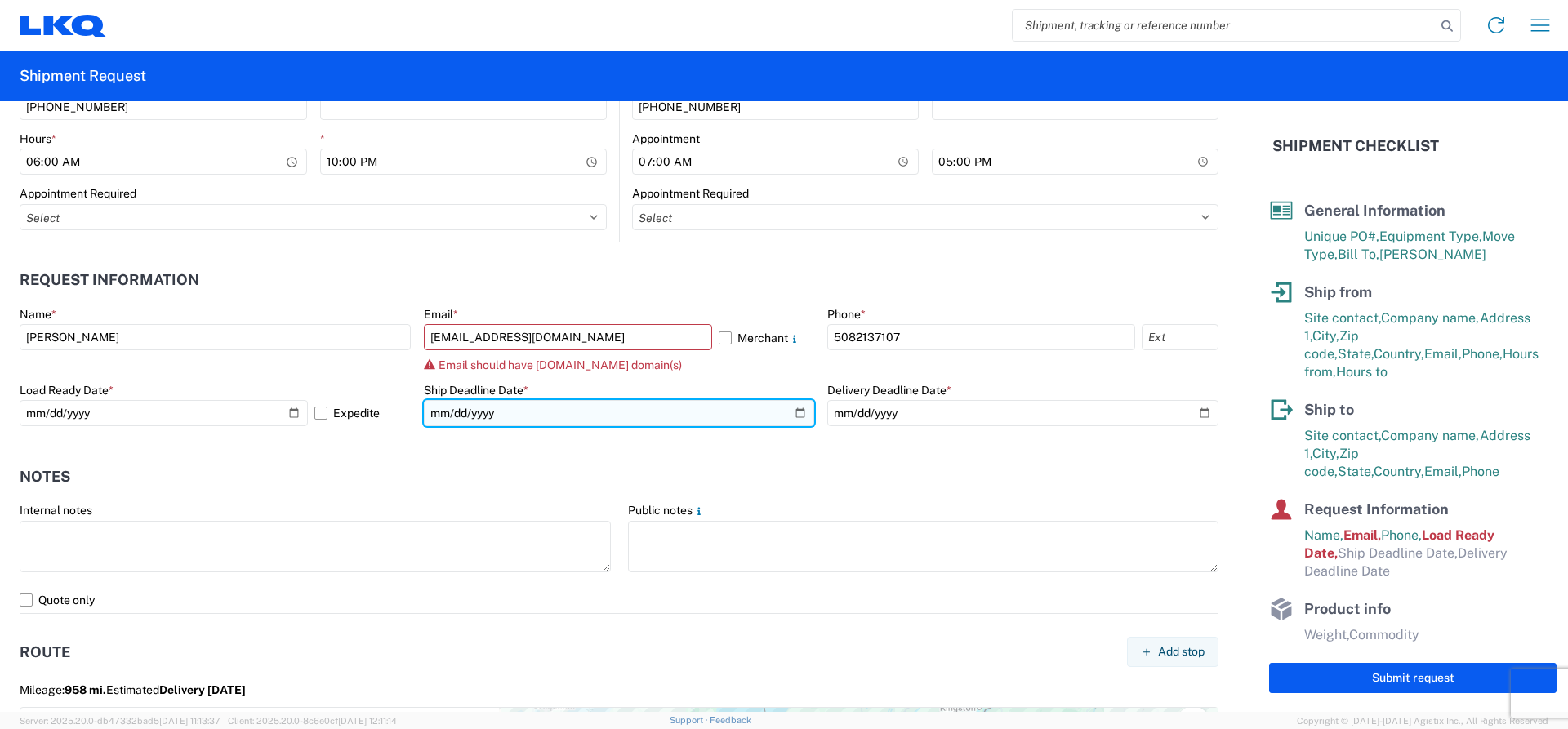
click at [792, 409] on input "date" at bounding box center [619, 412] width 391 height 26
type input "2025-10-09"
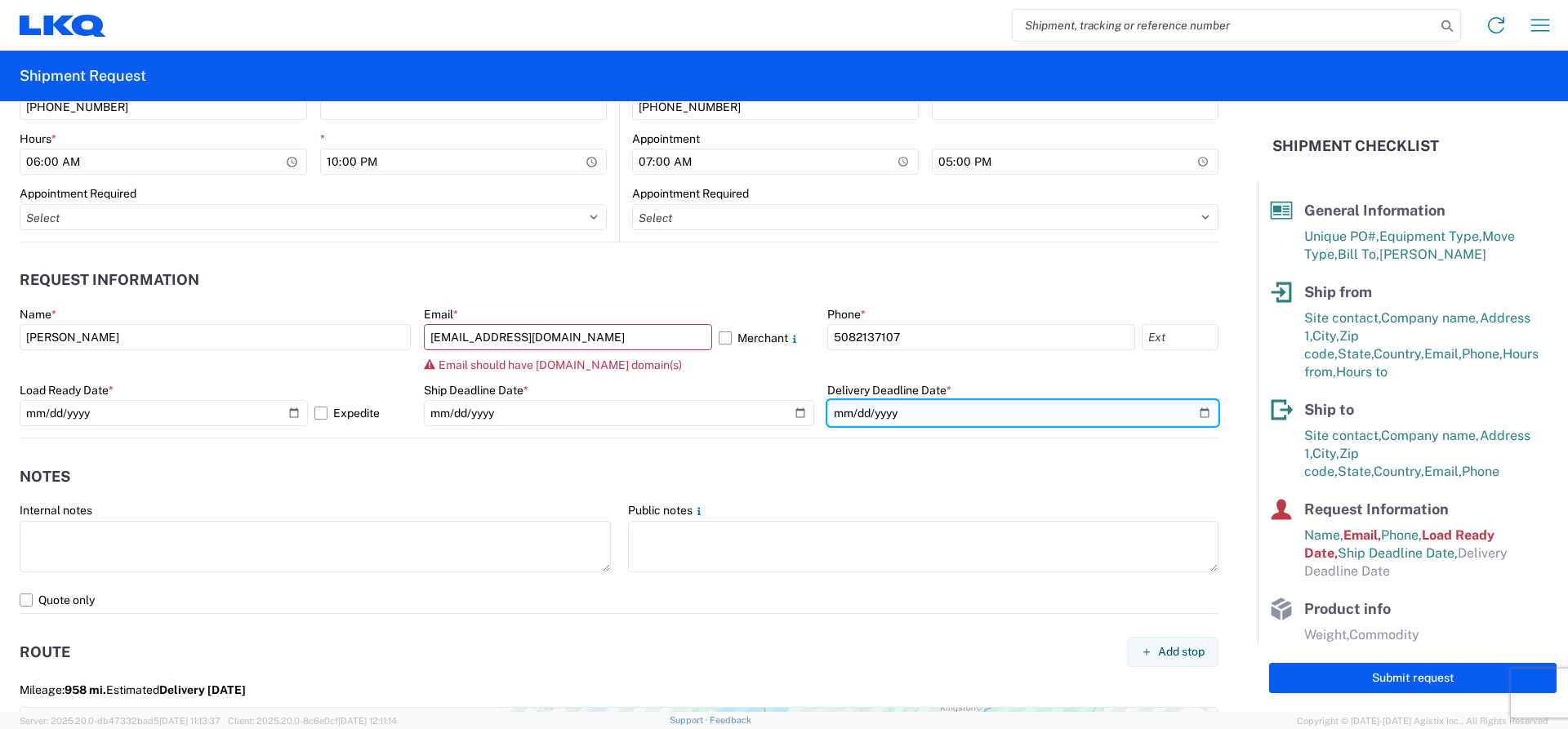
click at [1191, 414] on input "date" at bounding box center [1022, 412] width 391 height 26
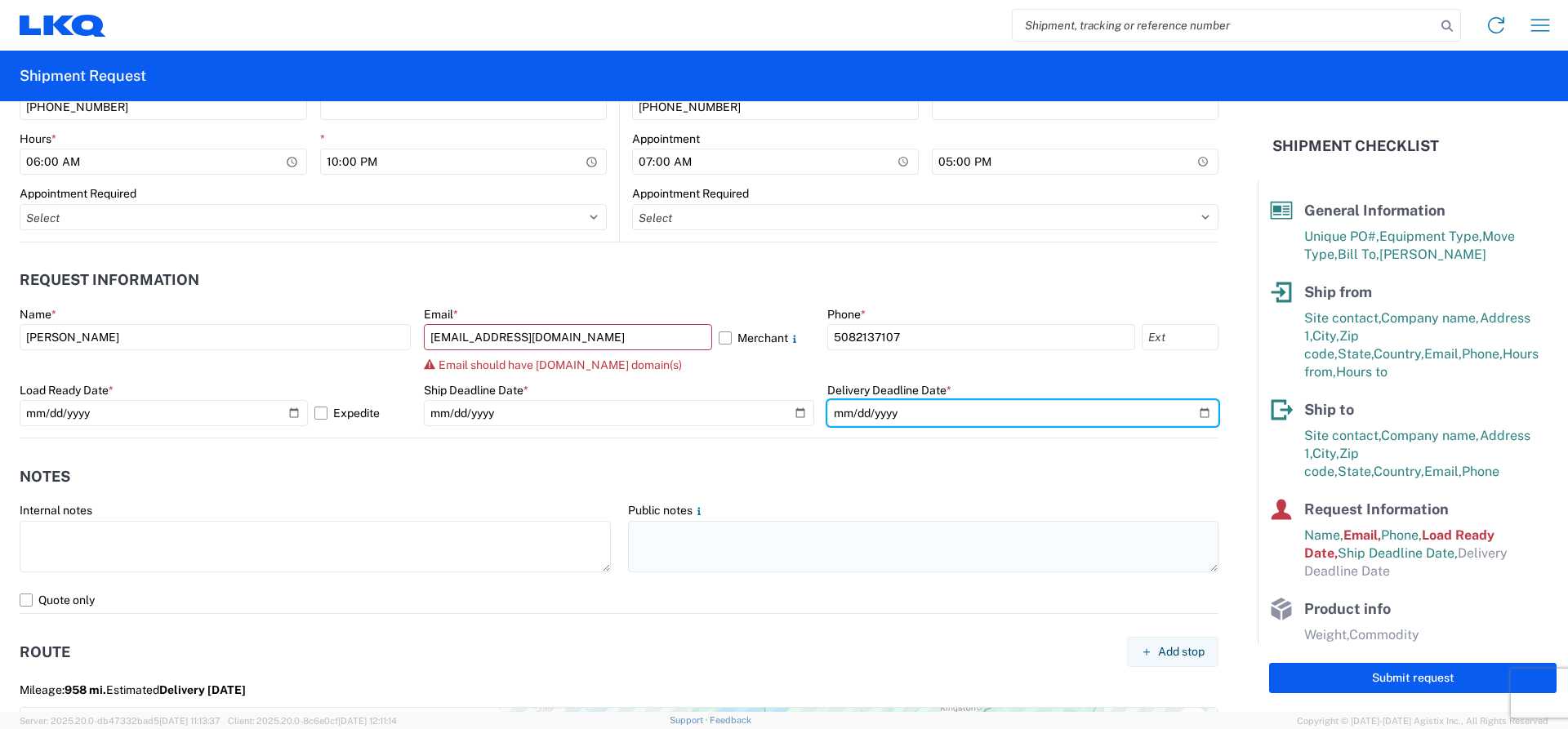
type input "2025-10-14"
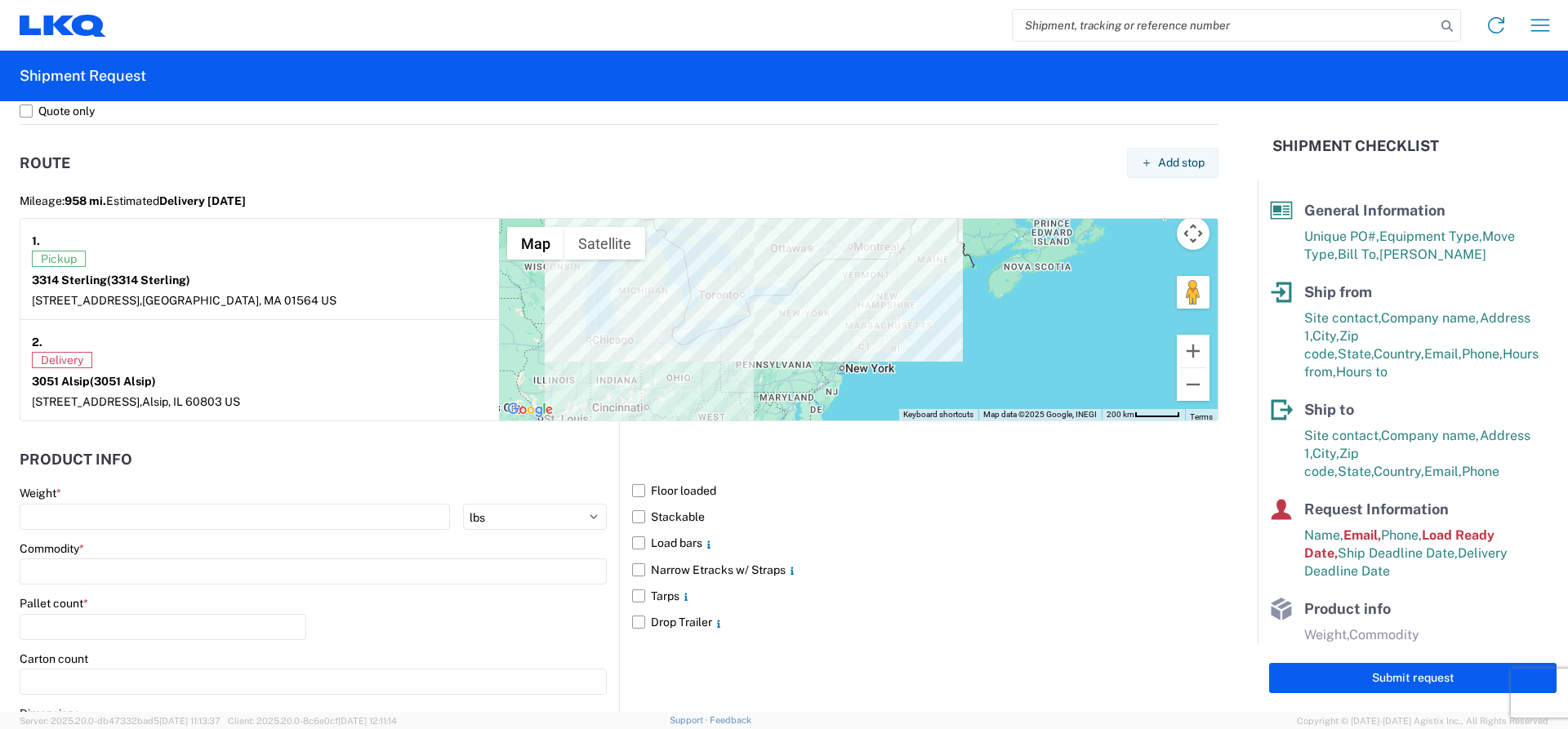
scroll to position [1306, 0]
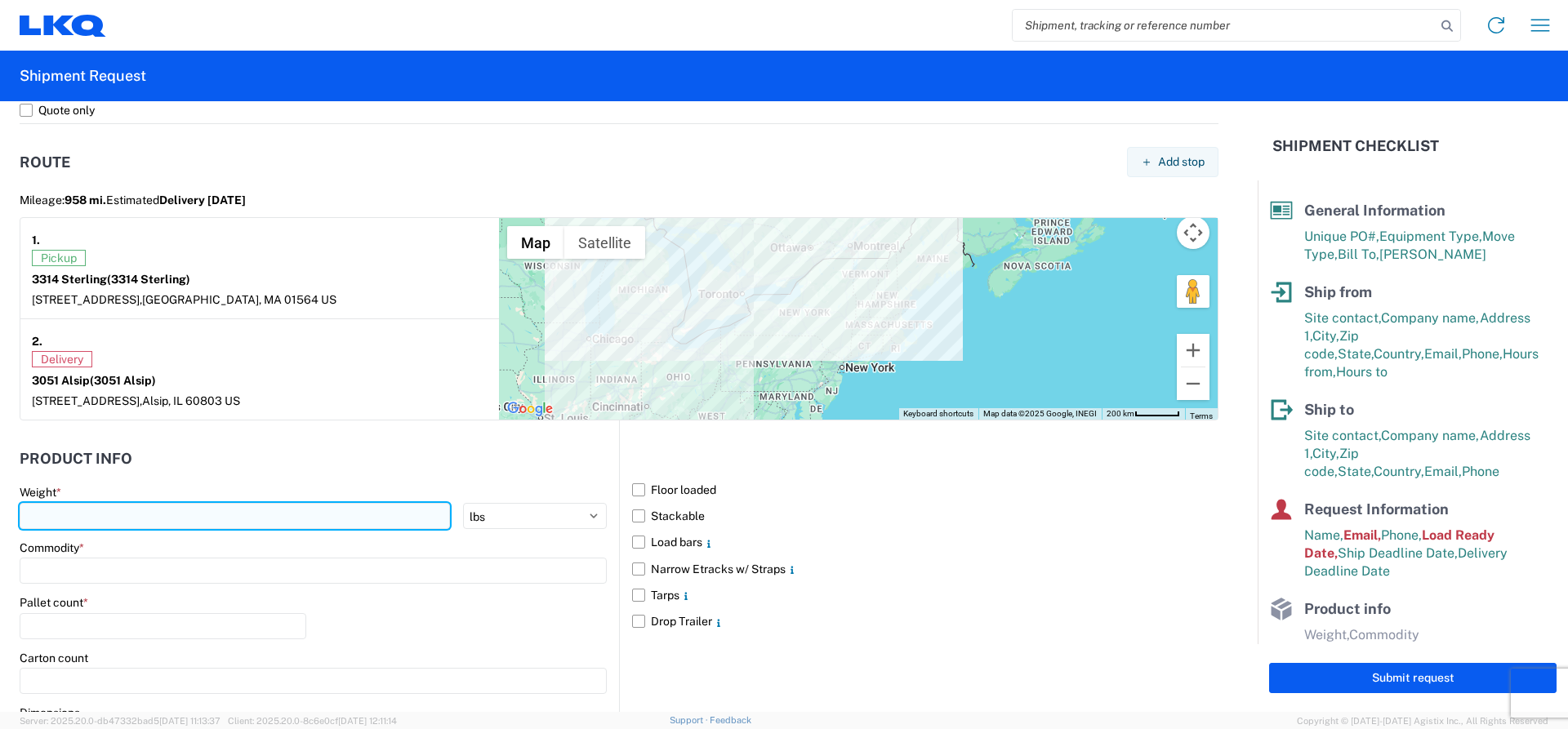
click at [128, 526] on input "number" at bounding box center [234, 515] width 430 height 26
click at [96, 523] on input "number" at bounding box center [234, 515] width 430 height 26
type input "20231"
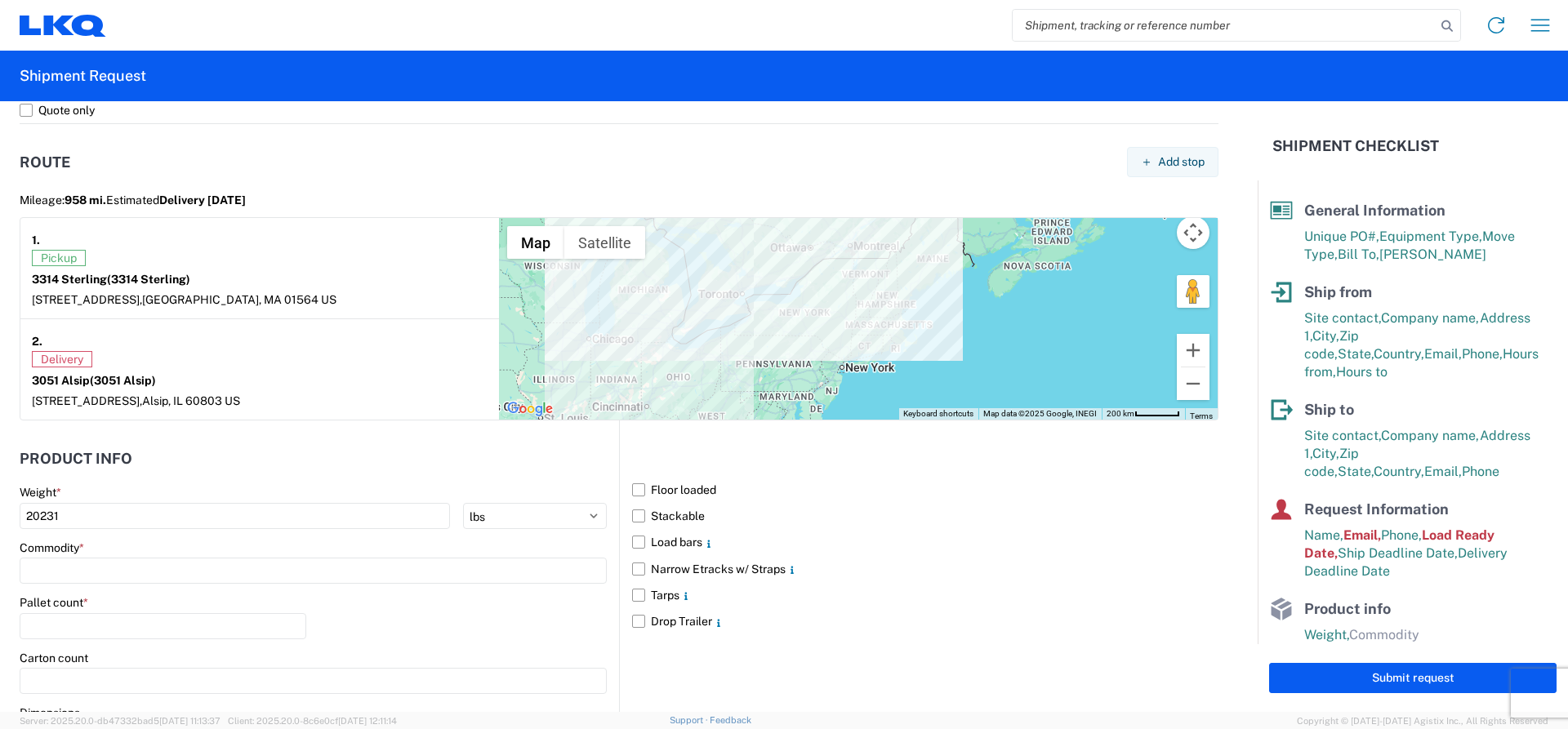
click at [191, 471] on header "Product Info" at bounding box center [319, 458] width 599 height 36
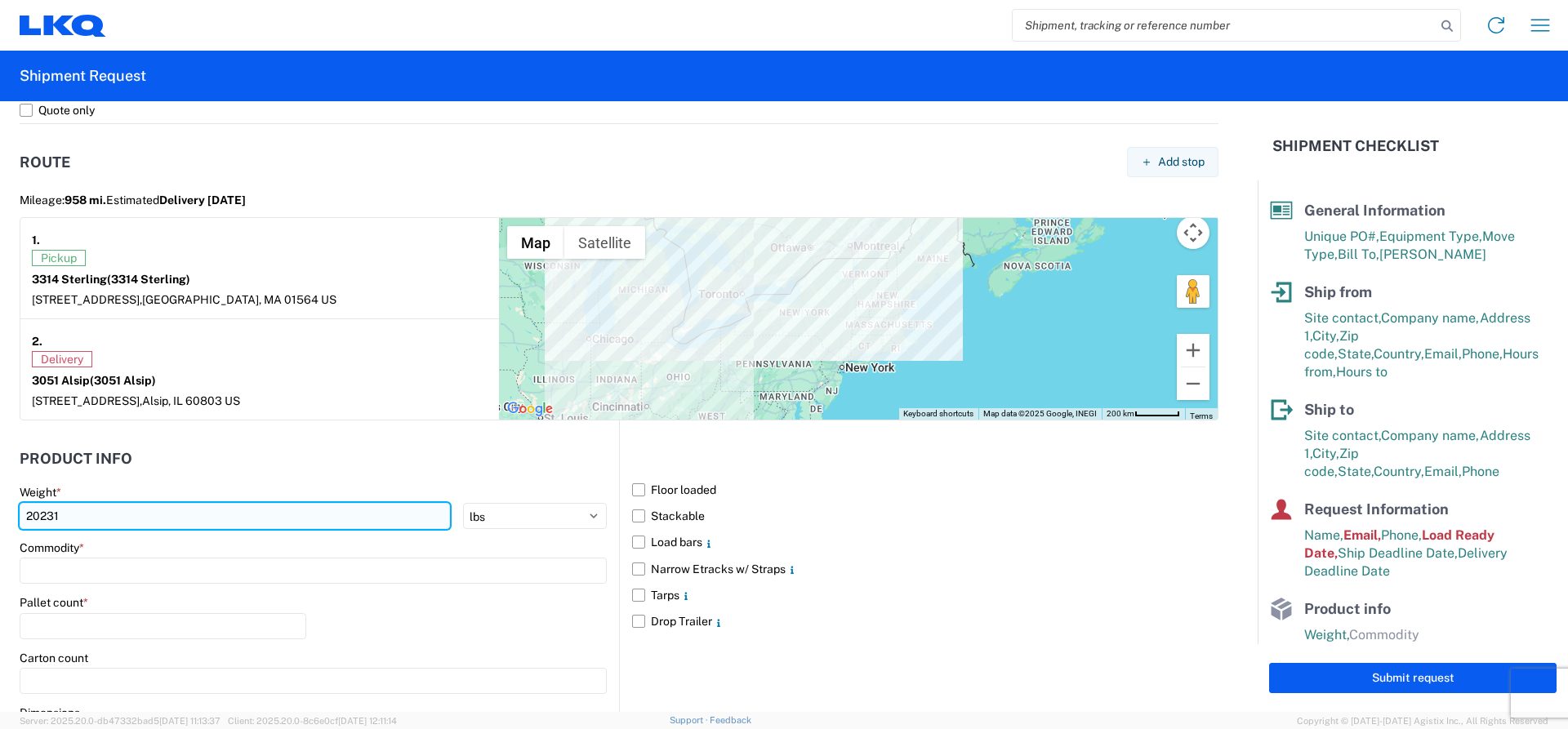
click at [37, 516] on input "20231" at bounding box center [234, 515] width 430 height 26
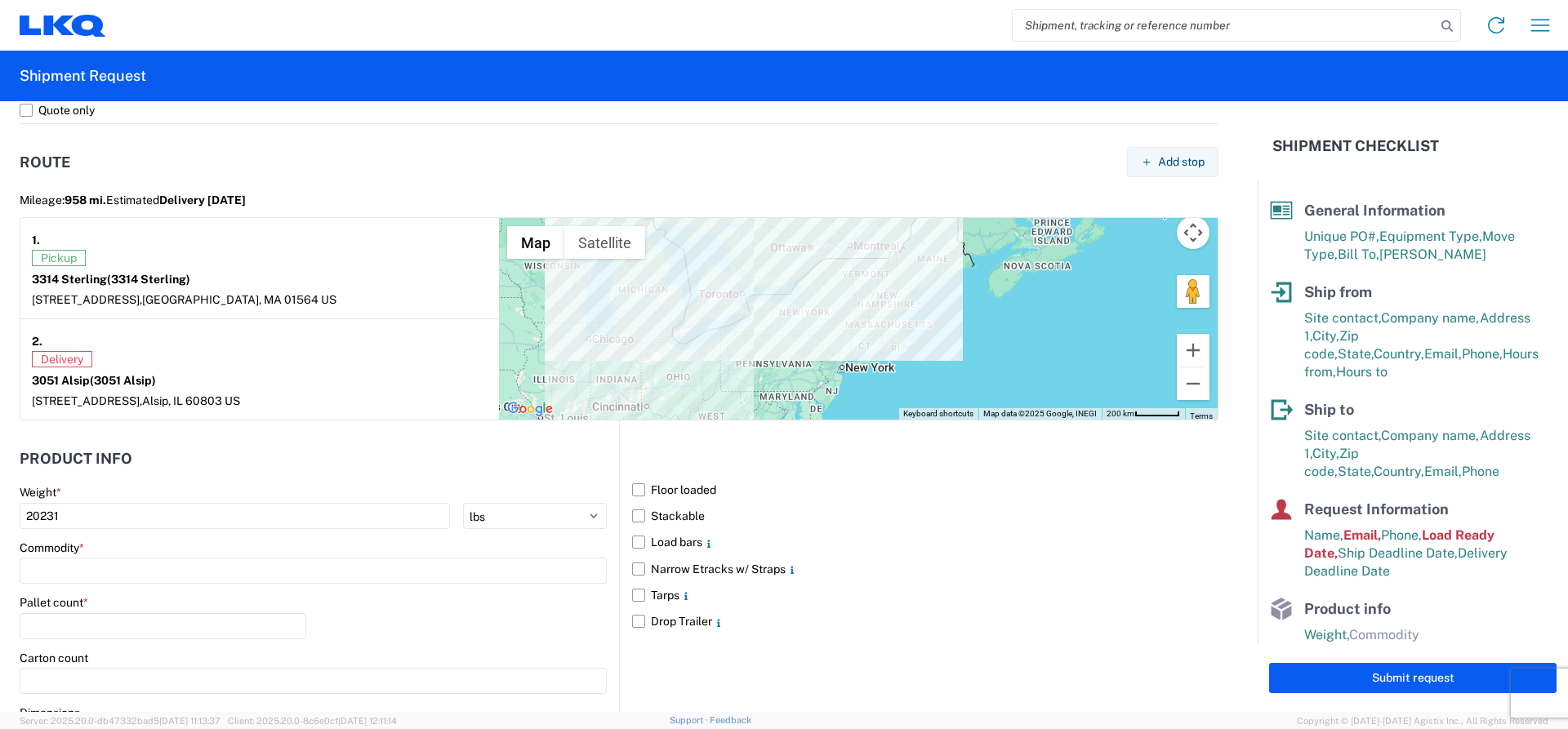
click at [196, 451] on header "Product Info" at bounding box center [319, 458] width 599 height 36
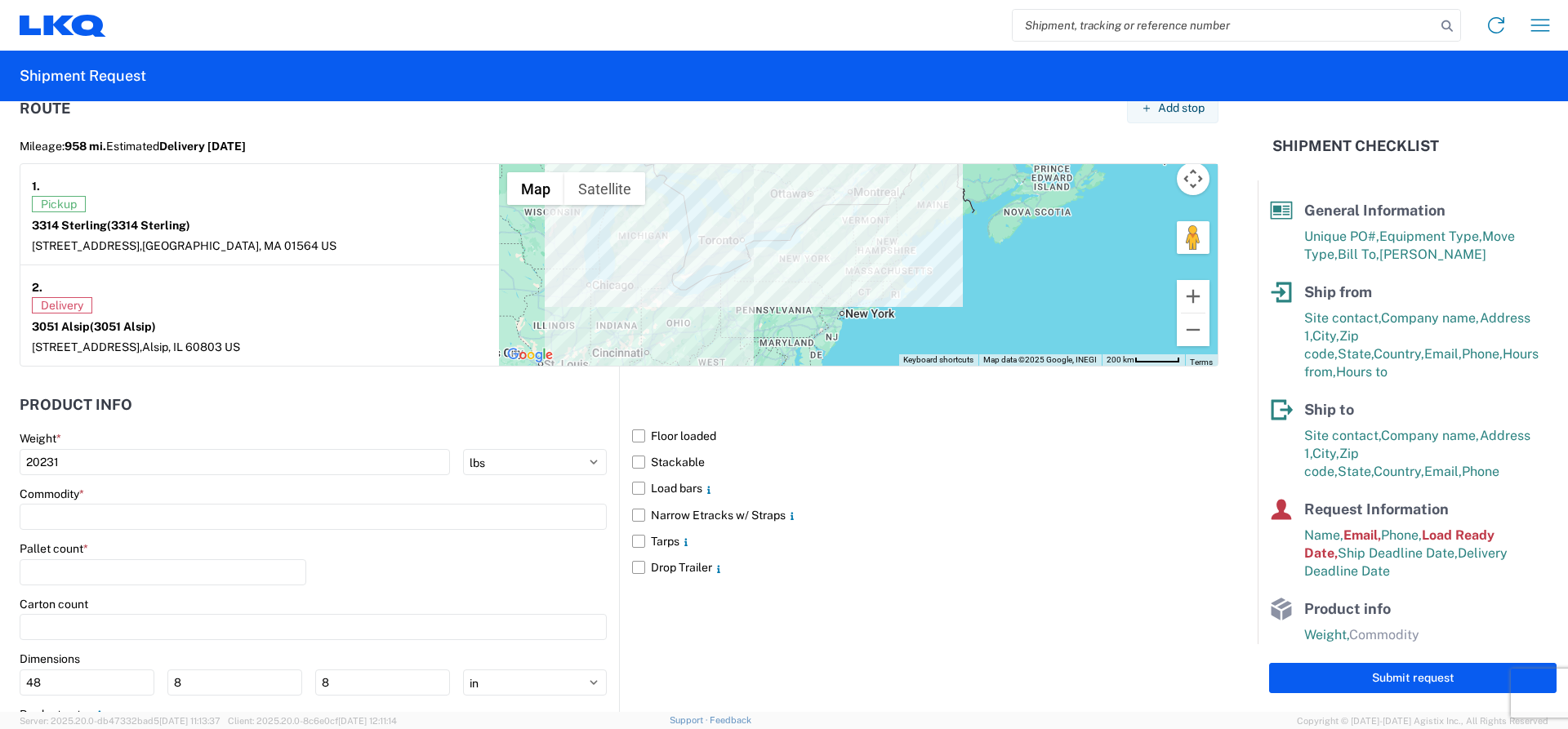
scroll to position [1387, 0]
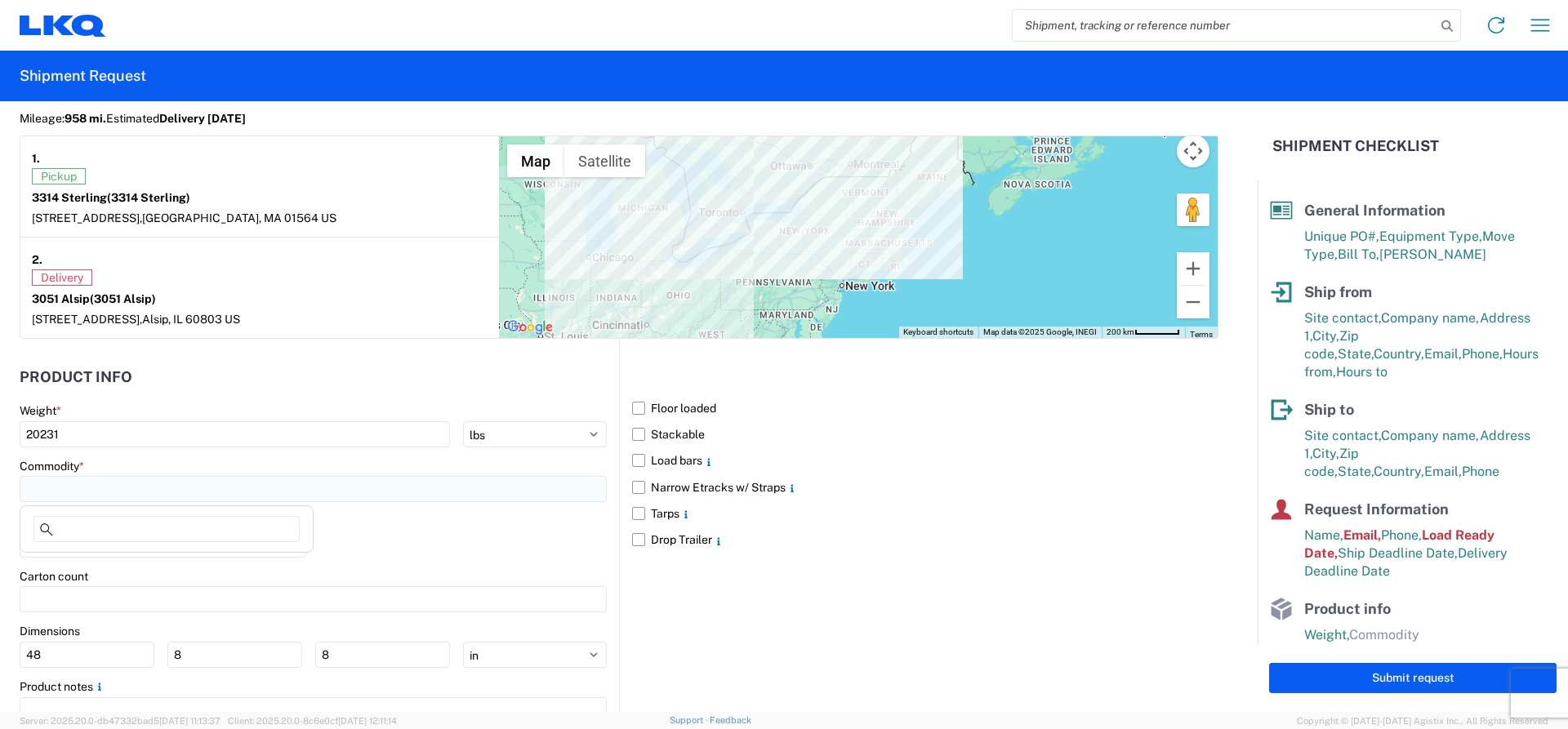
click at [172, 485] on input at bounding box center [313, 488] width 587 height 26
type input "AUTO PARTS"
click at [498, 513] on main "Weight * 20231 kgs lbs Commodity * Pallet count * Carton count Dimensions 48 8 …" at bounding box center [319, 582] width 599 height 359
click at [182, 542] on input "number" at bounding box center [162, 544] width 286 height 26
type input "42"
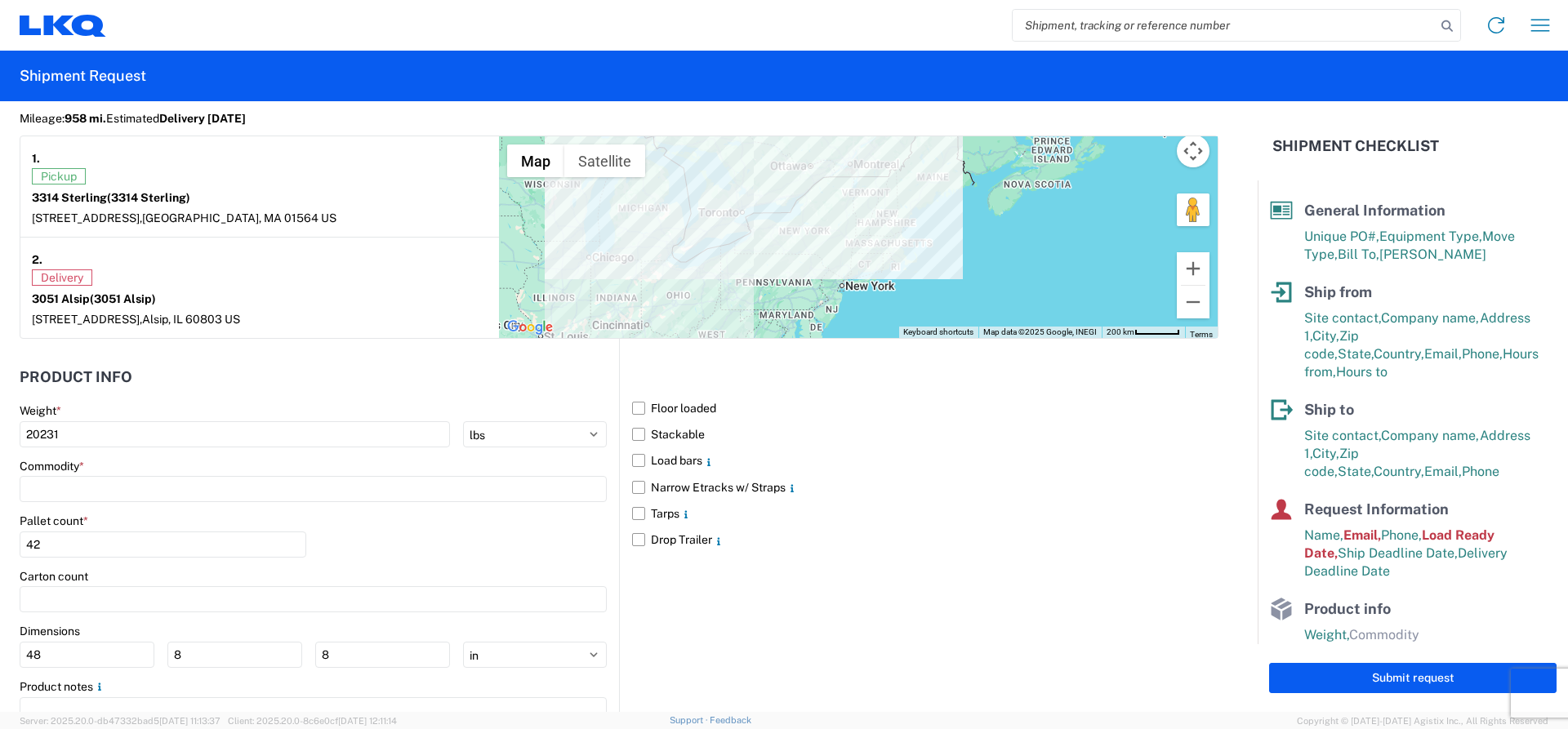
click at [490, 536] on div "Pallet count * 42" at bounding box center [313, 540] width 587 height 56
click at [130, 500] on input at bounding box center [313, 488] width 587 height 26
type input "A"
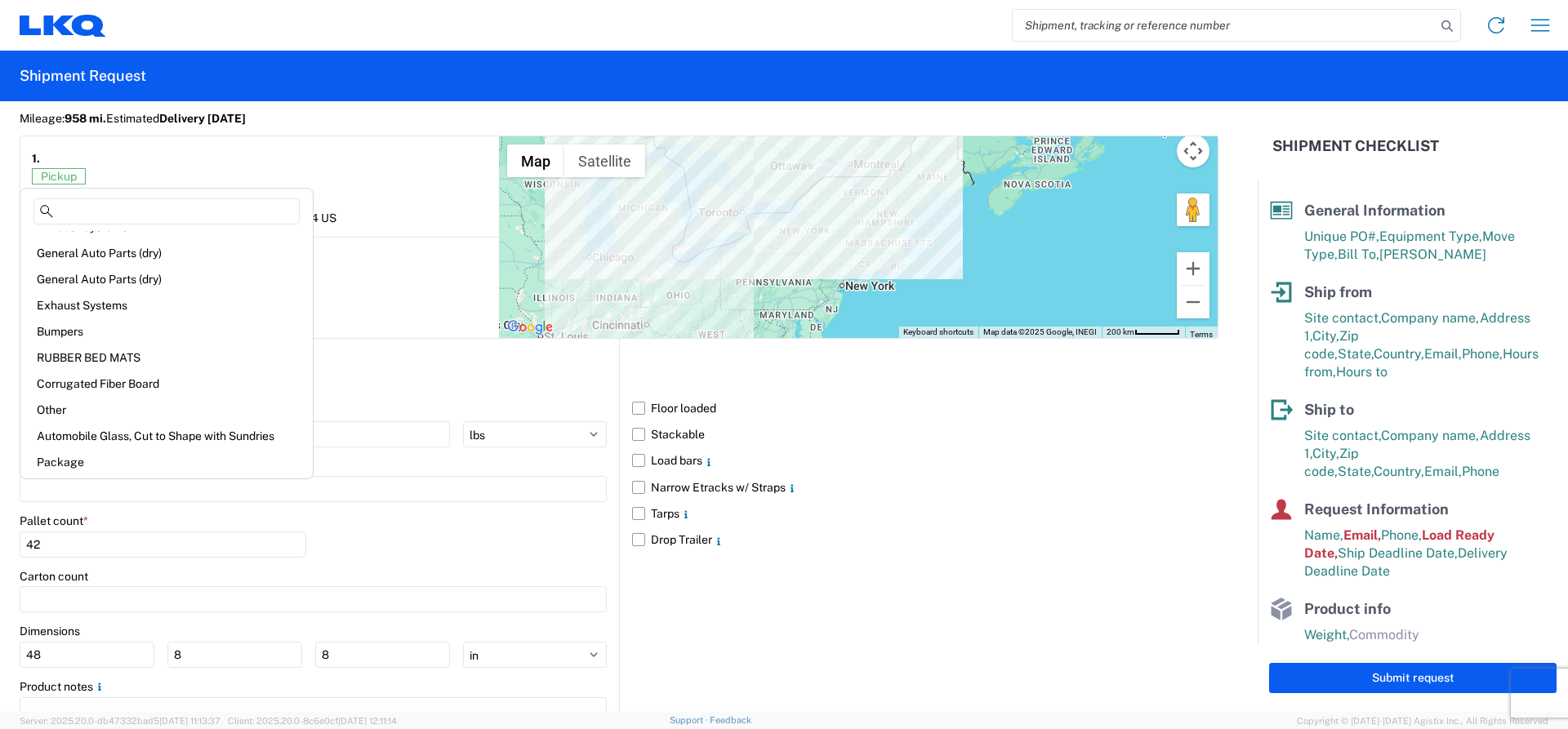
scroll to position [119, 0]
click at [152, 332] on div "General Auto Parts (dry)" at bounding box center [167, 334] width 285 height 26
type input "General Auto Parts (dry)"
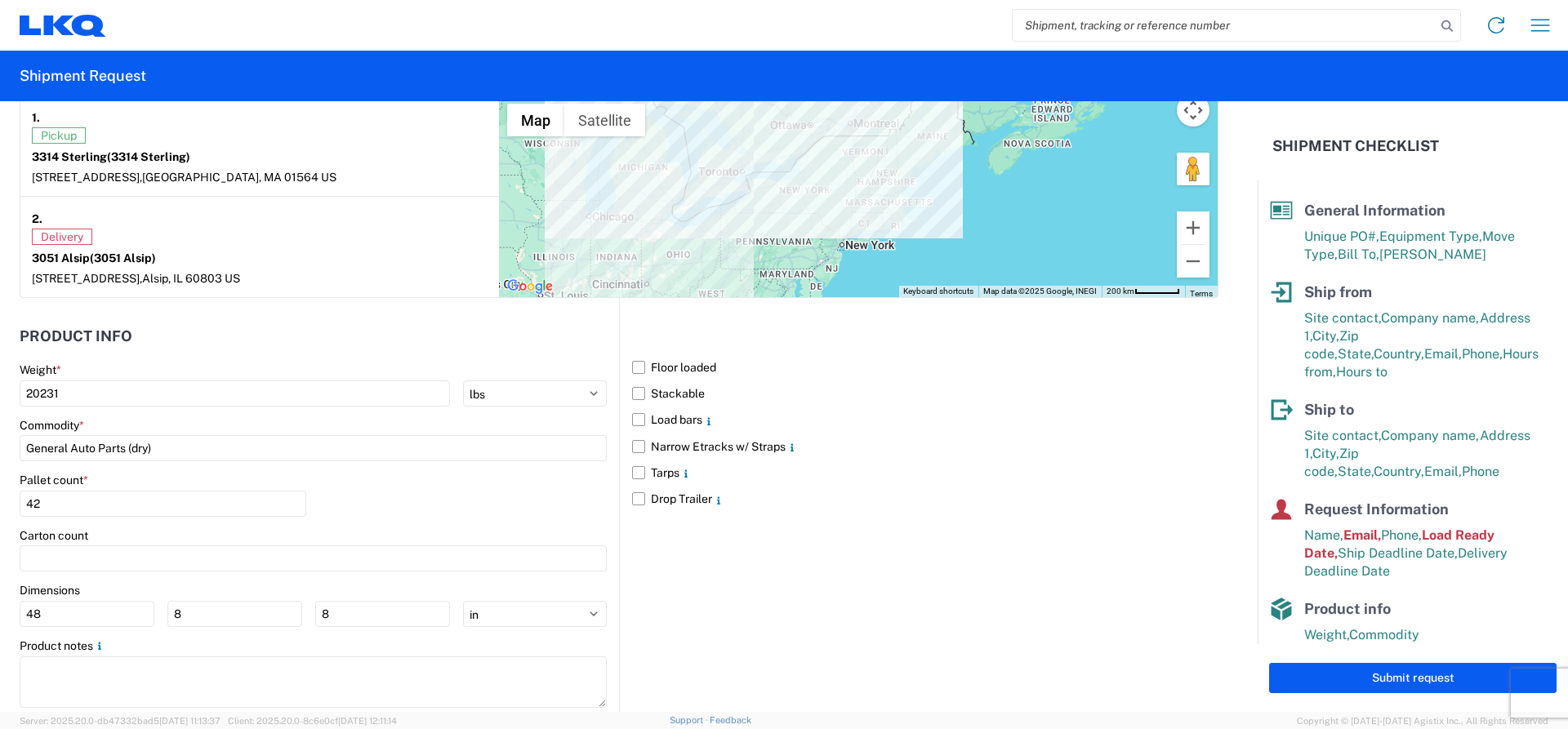
scroll to position [1465, 0]
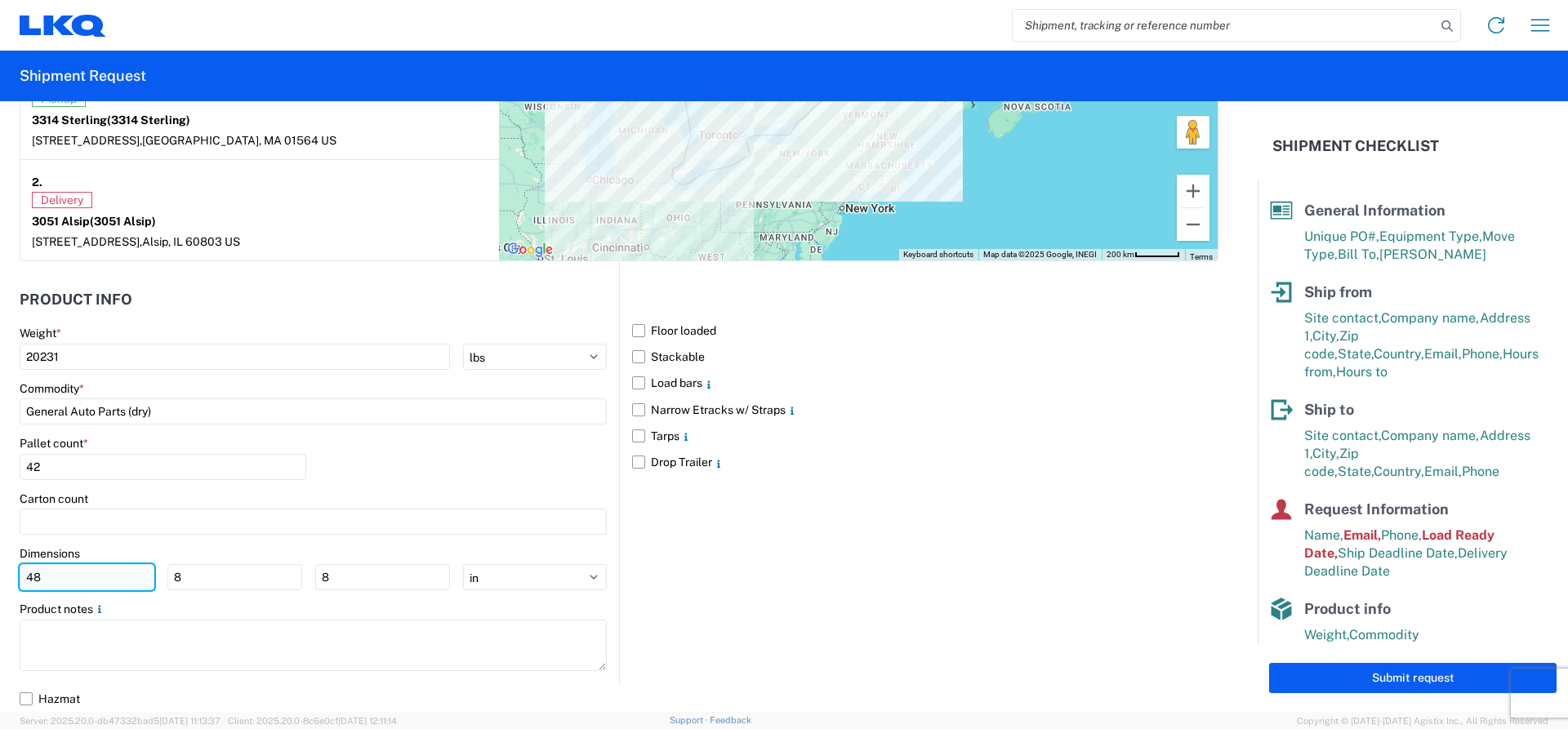
click at [59, 576] on input "48" at bounding box center [87, 577] width 135 height 26
click at [215, 577] on input "8" at bounding box center [235, 577] width 135 height 26
click at [215, 583] on input "8" at bounding box center [235, 577] width 135 height 26
type input "8"
type input "72"
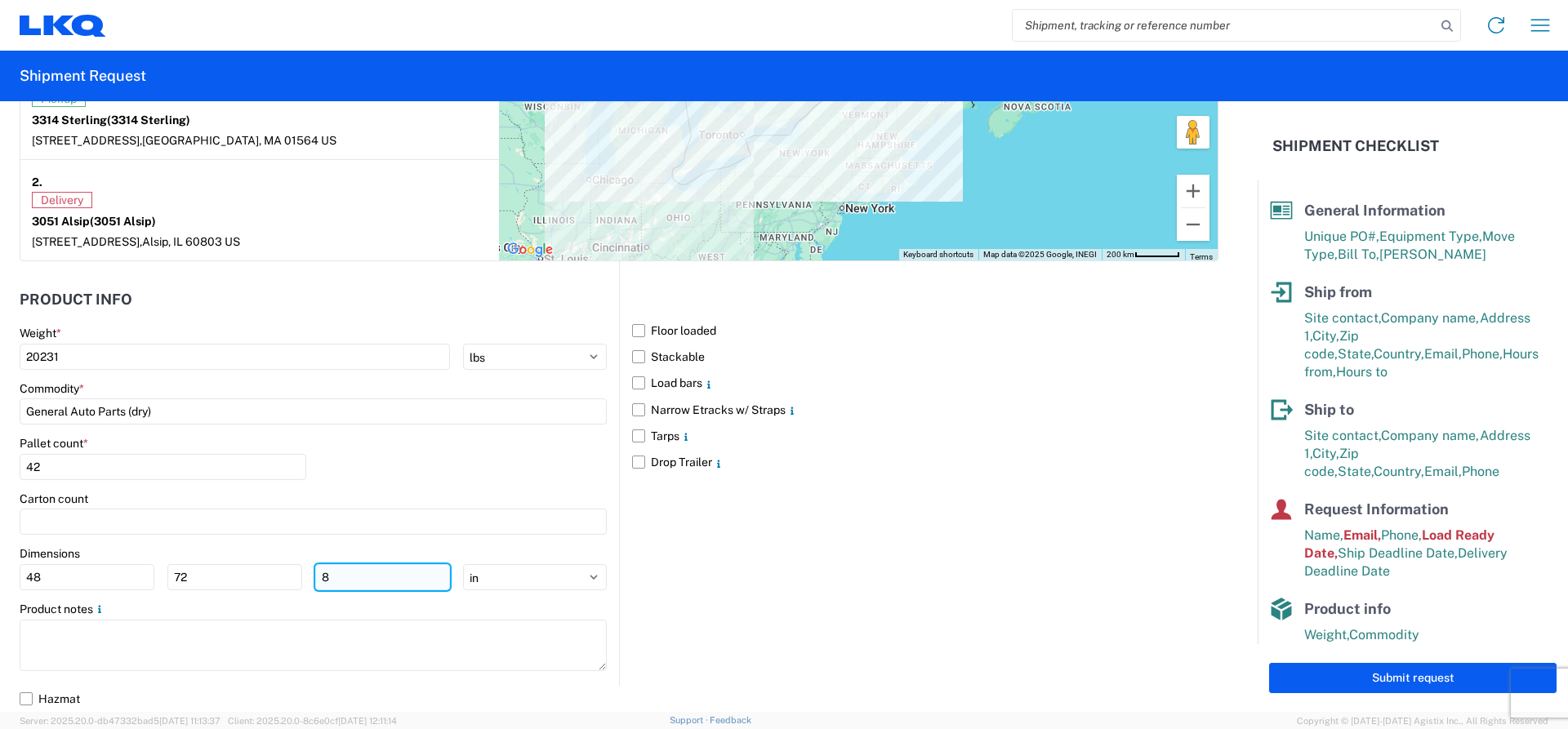
click at [365, 580] on input "8" at bounding box center [383, 577] width 135 height 26
type input "8"
type input "72"
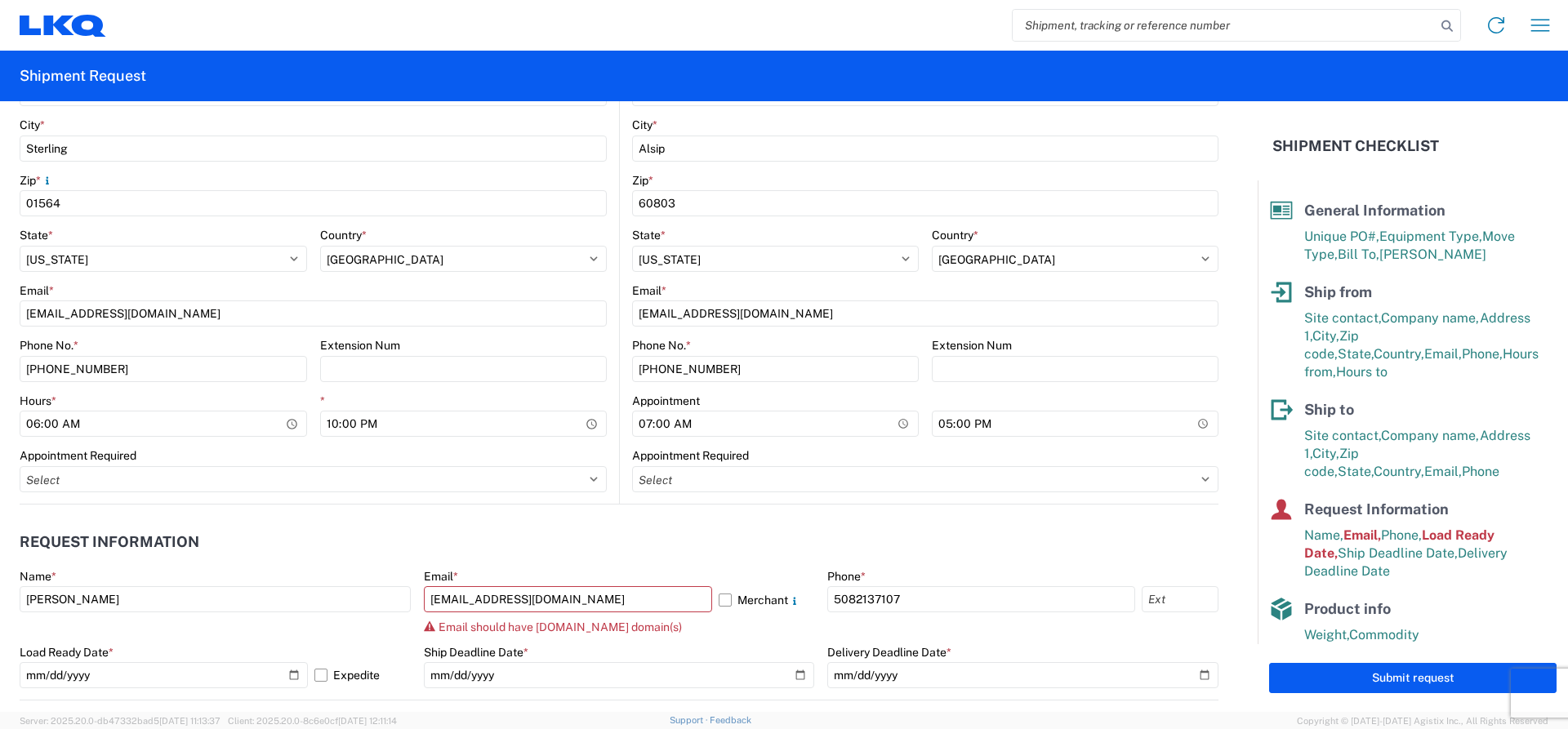
scroll to position [734, 0]
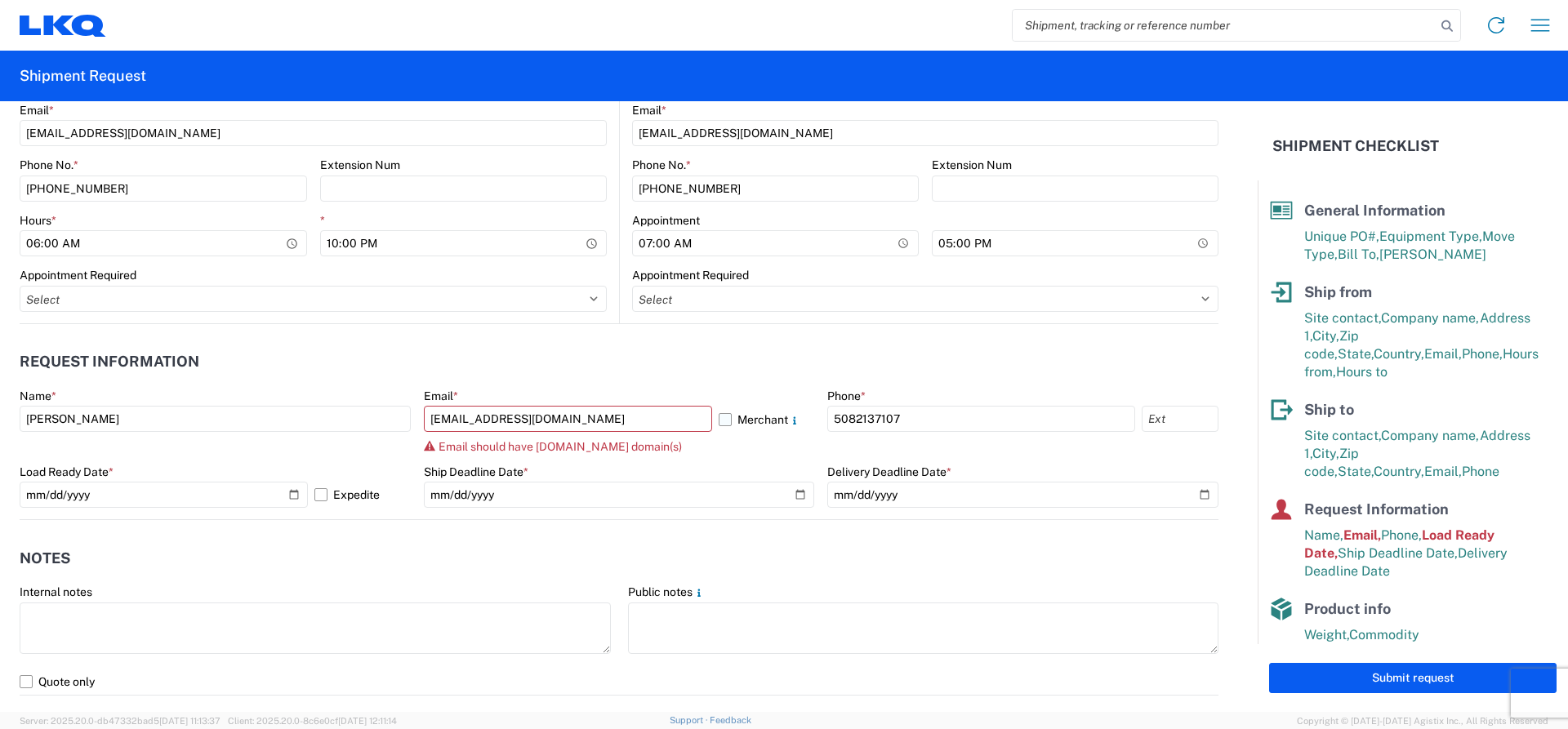
click at [719, 421] on label "Merchant" at bounding box center [767, 418] width 97 height 26
click at [0, 0] on input "Merchant" at bounding box center [0, 0] width 0 height 0
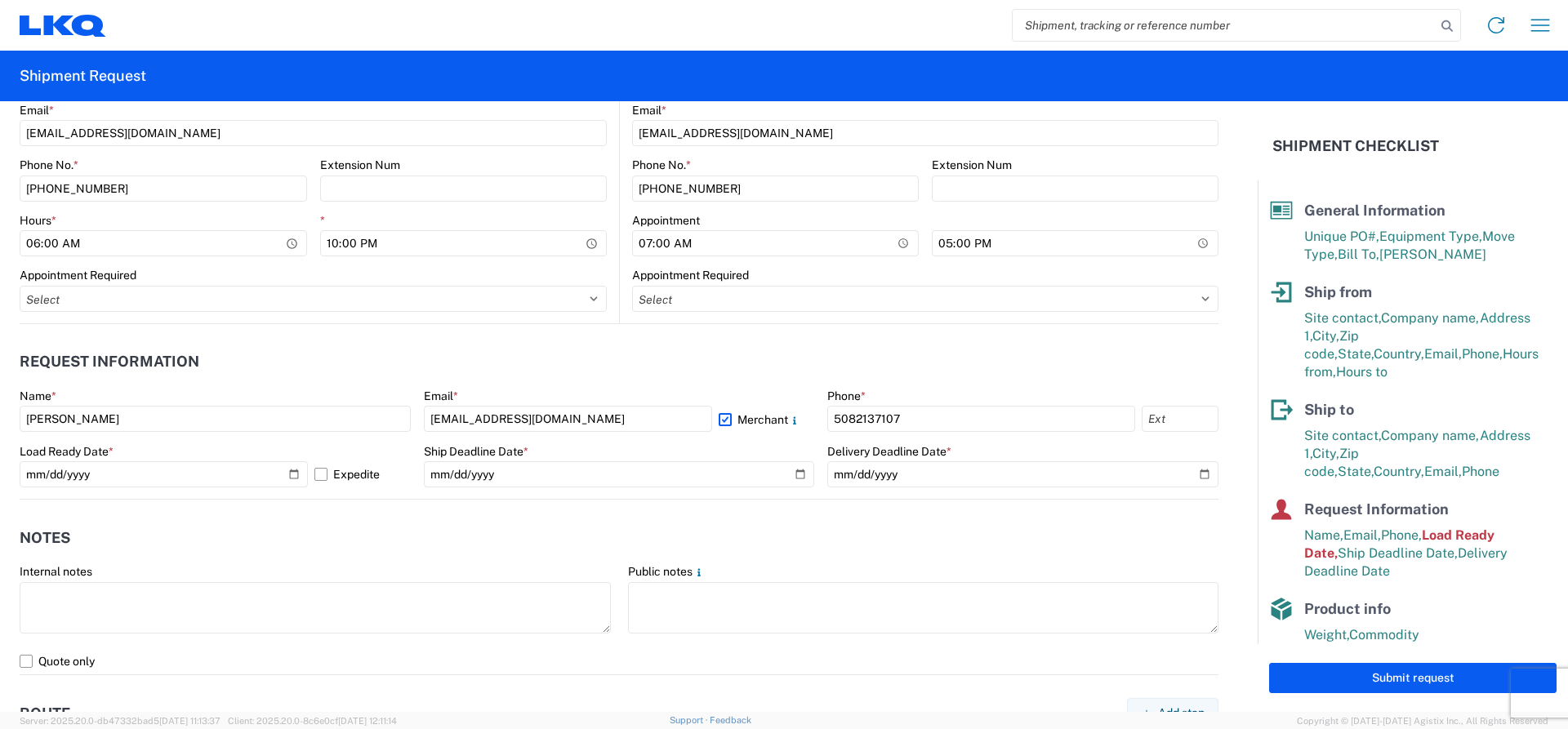
click at [719, 421] on label "Merchant" at bounding box center [767, 418] width 97 height 26
click at [0, 0] on input "Merchant" at bounding box center [0, 0] width 0 height 0
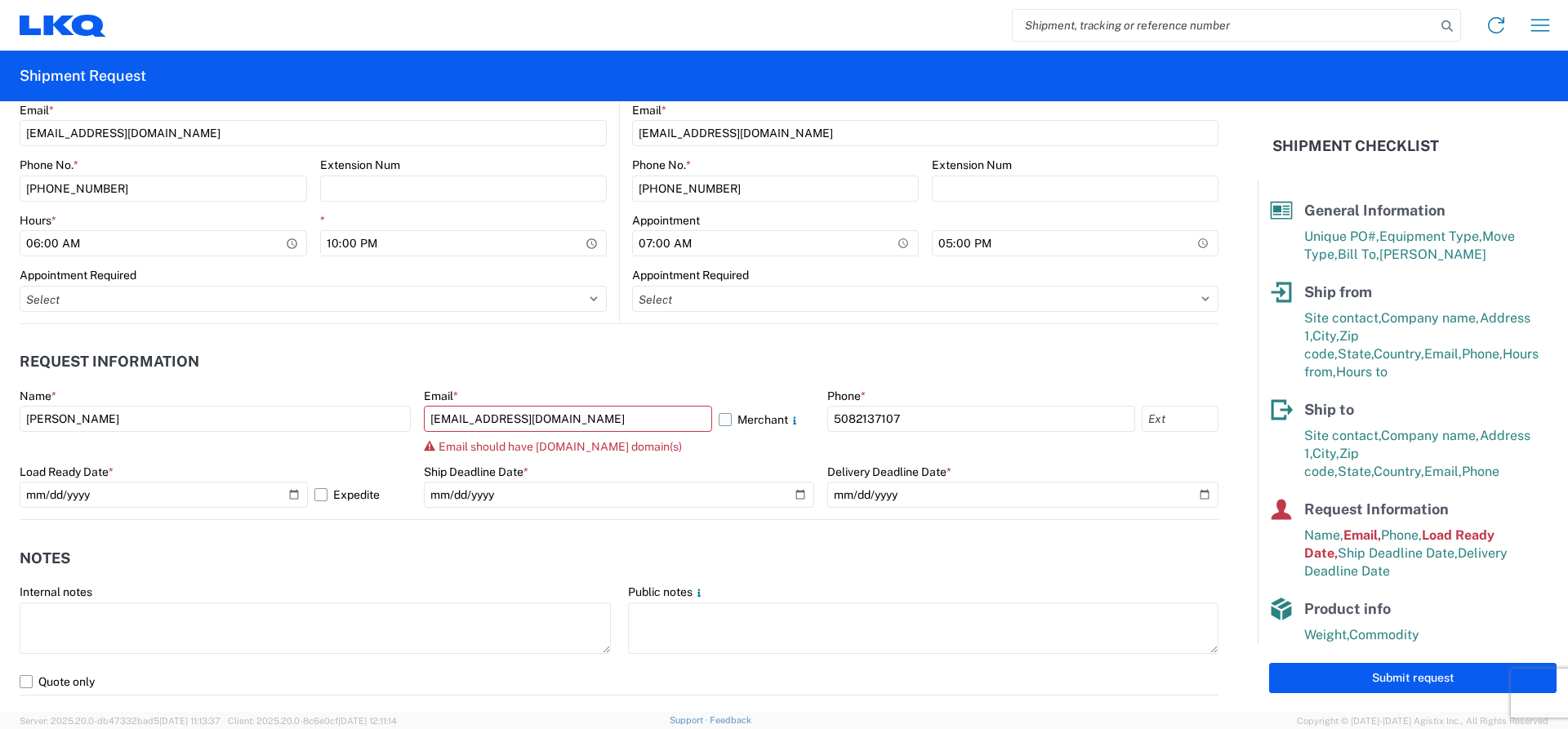
click at [719, 421] on label "Merchant" at bounding box center [767, 418] width 97 height 26
click at [0, 0] on input "Merchant" at bounding box center [0, 0] width 0 height 0
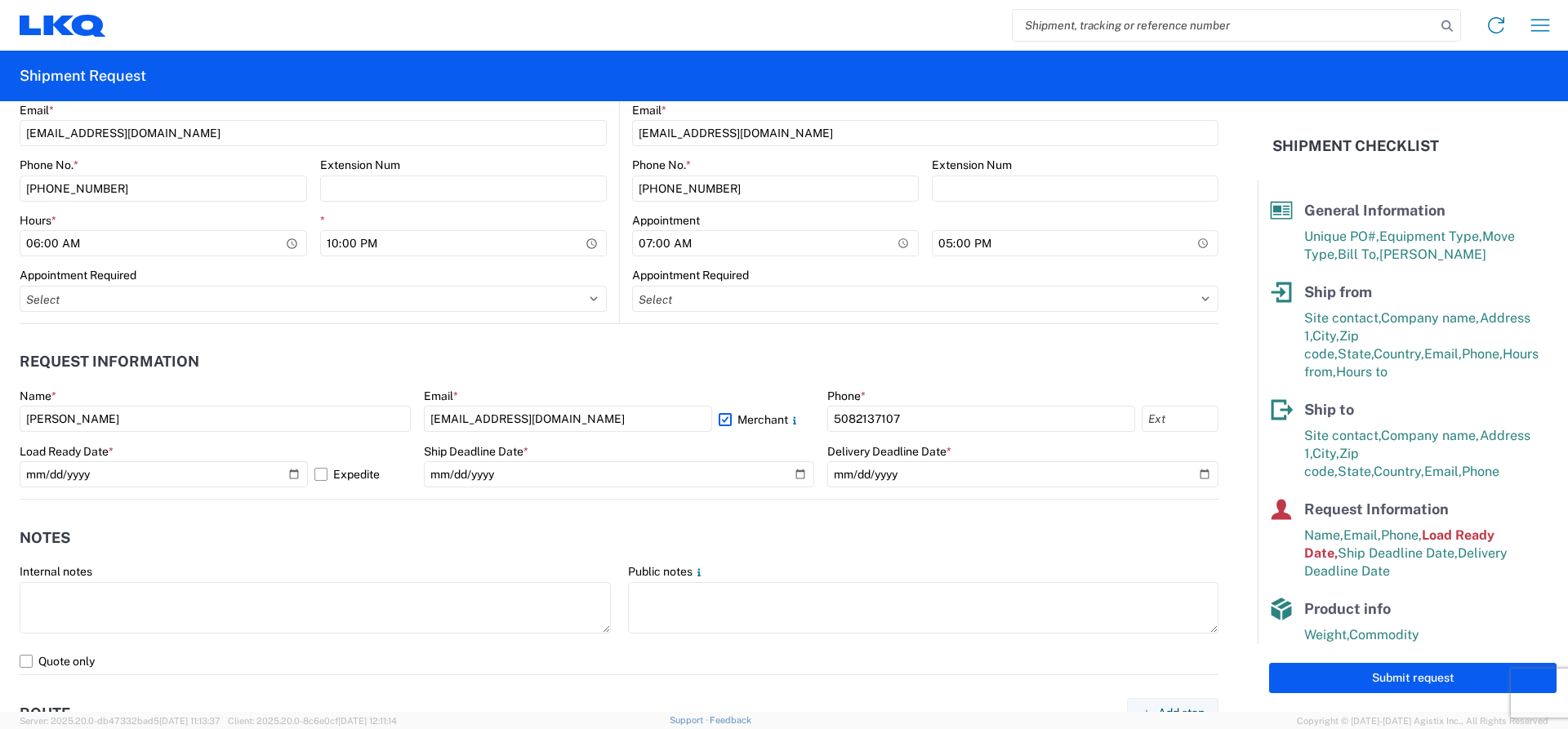
click at [709, 357] on header "Request Information" at bounding box center [619, 361] width 1198 height 36
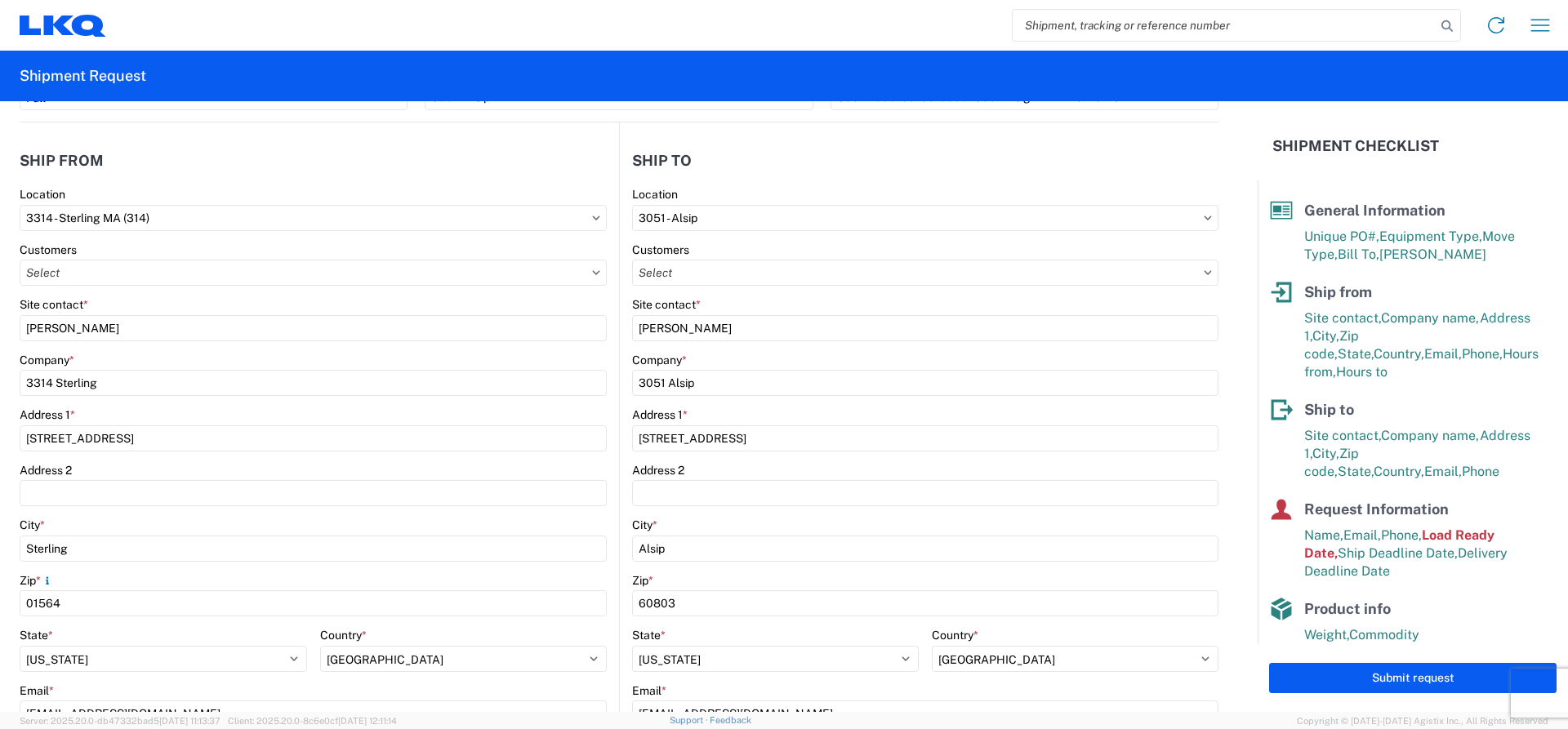
scroll to position [0, 0]
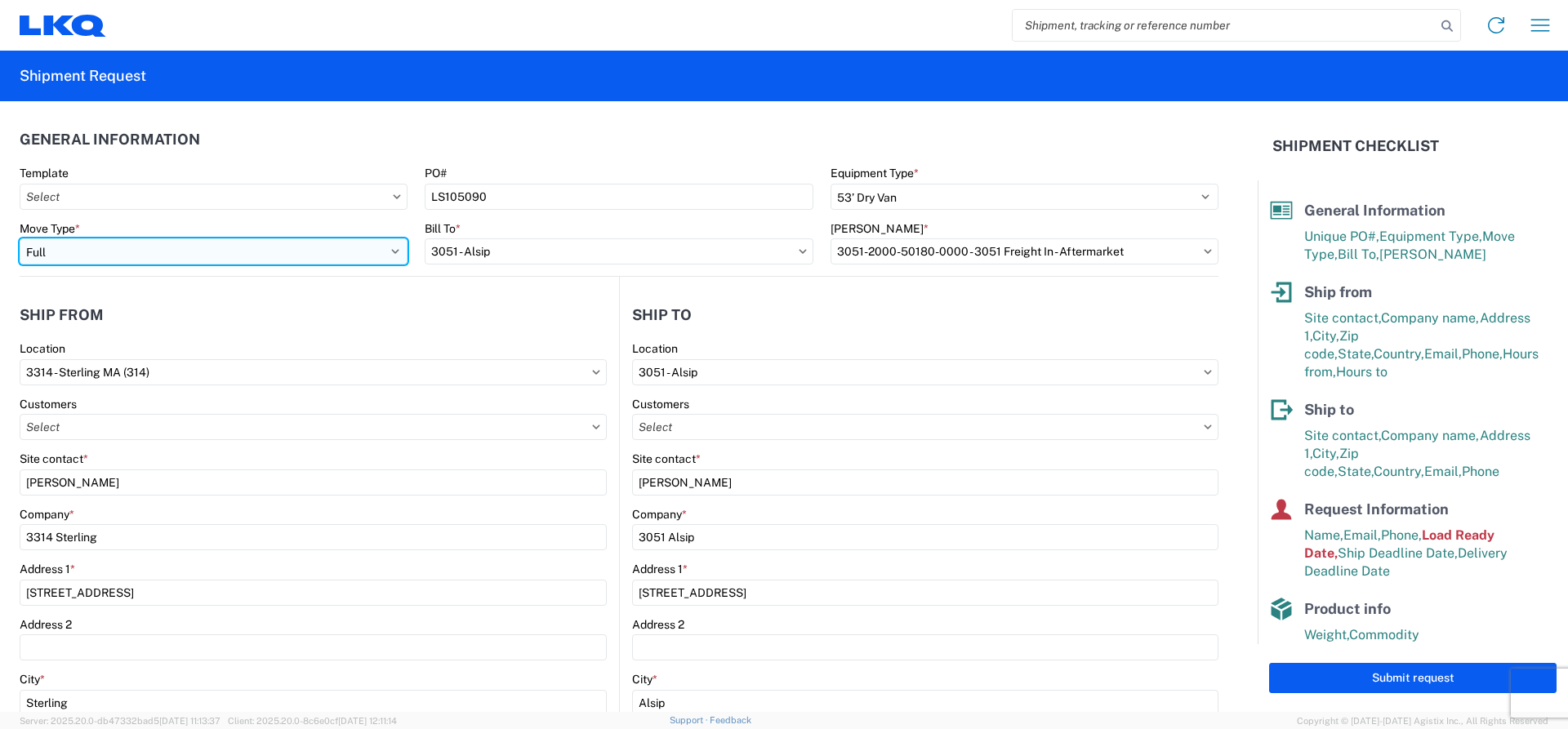
click at [389, 253] on select "Select Full Partial TL" at bounding box center [214, 251] width 388 height 26
click at [20, 238] on select "Select Full Partial TL" at bounding box center [214, 251] width 388 height 26
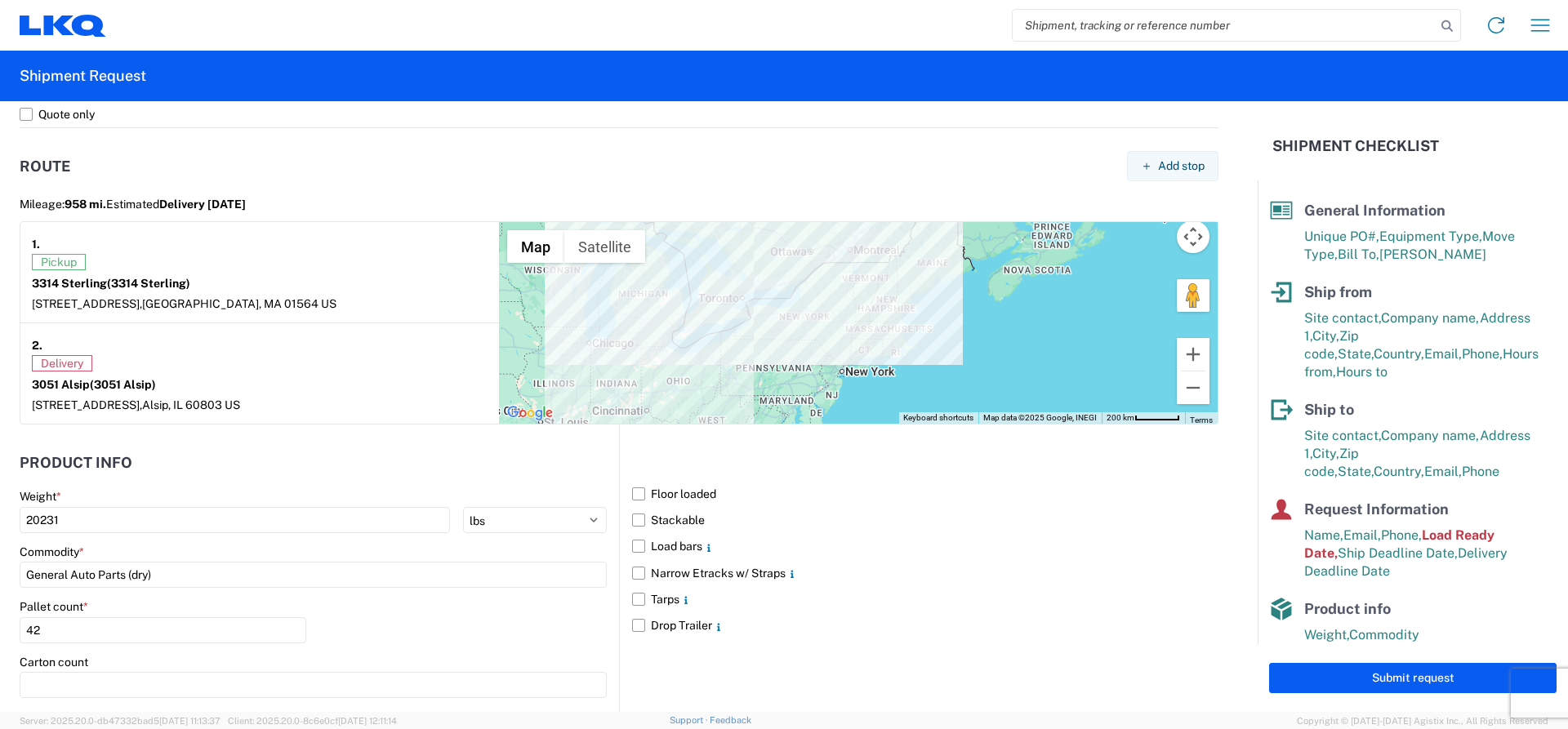
scroll to position [1445, 0]
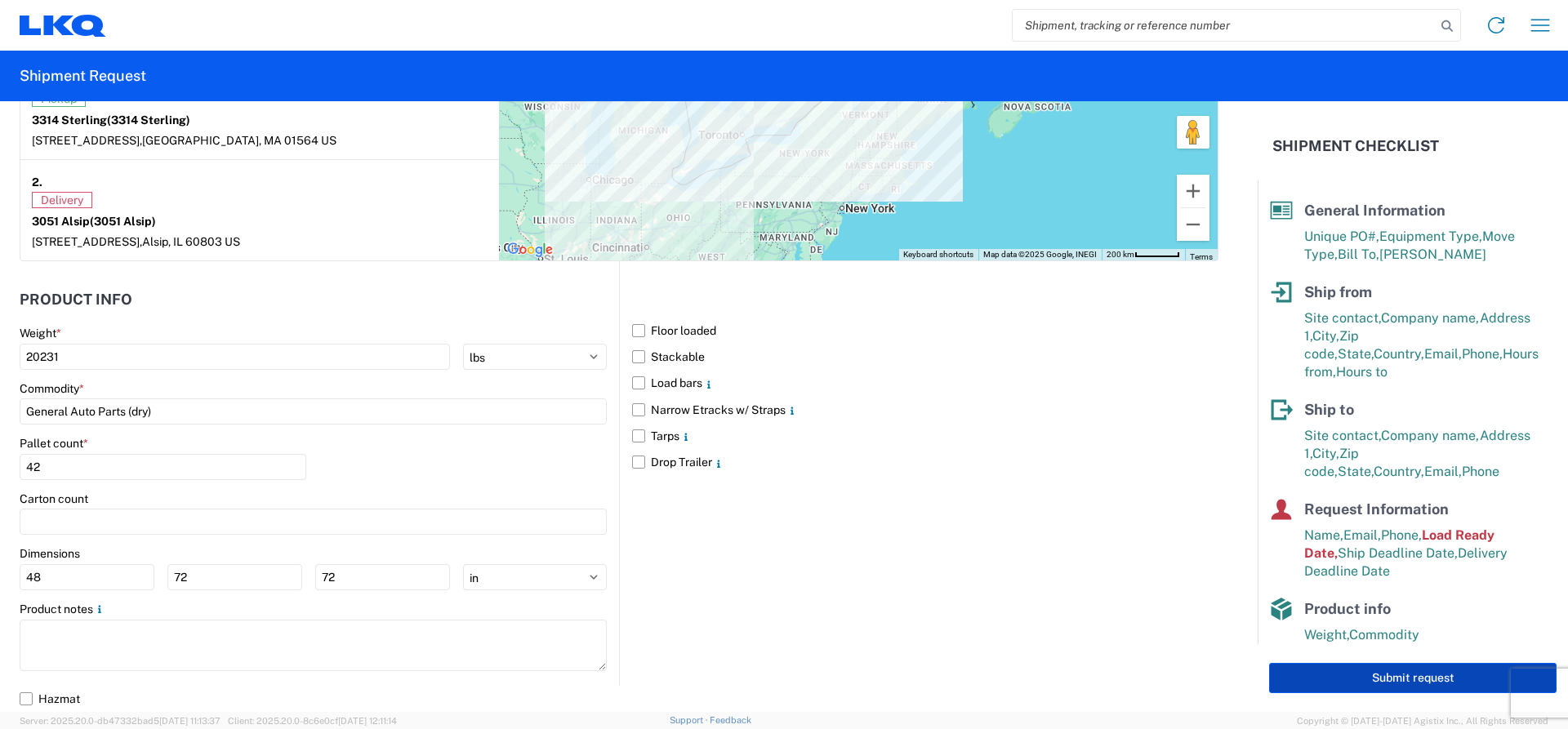
click at [1342, 672] on button "Submit request" at bounding box center [1413, 678] width 287 height 30
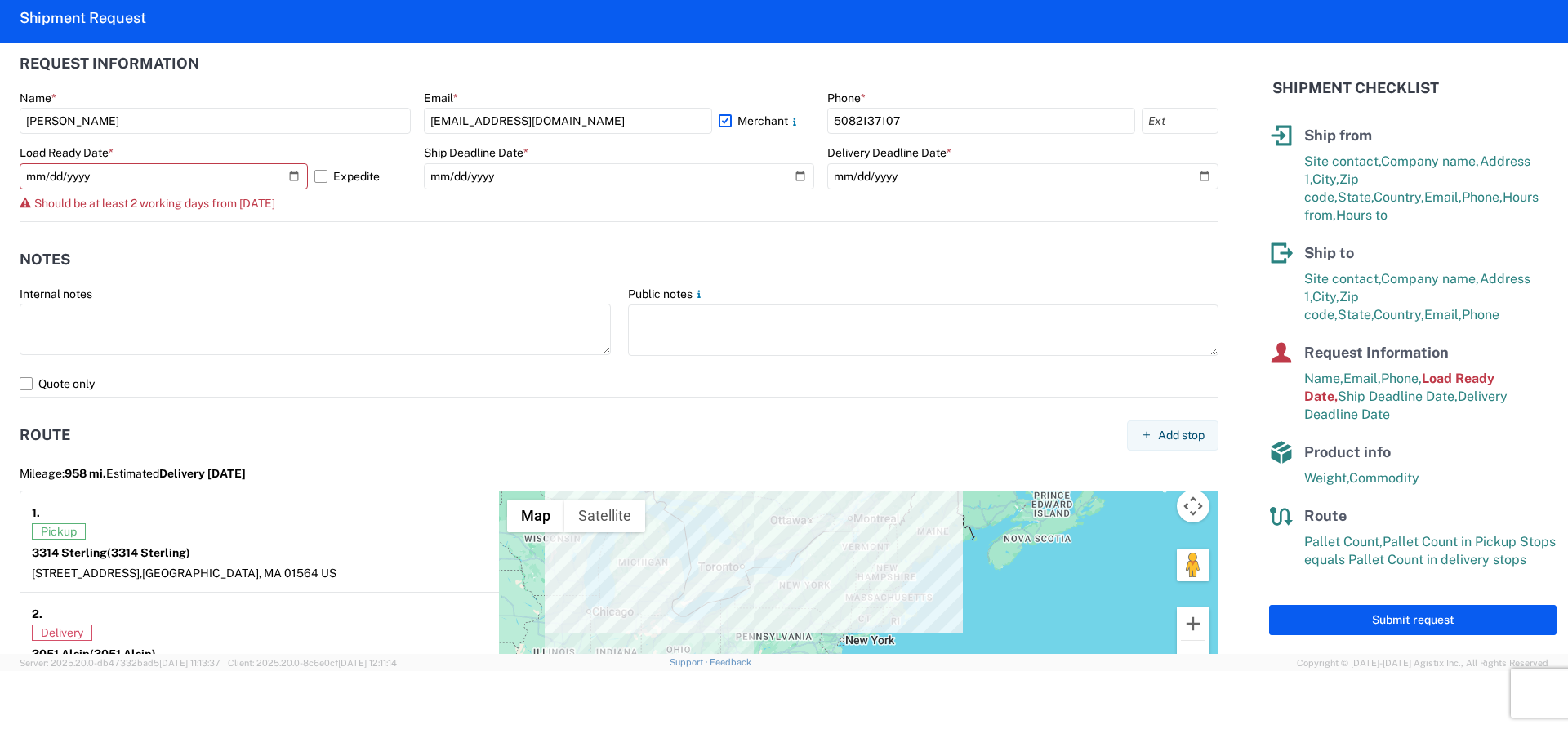
scroll to position [893, 0]
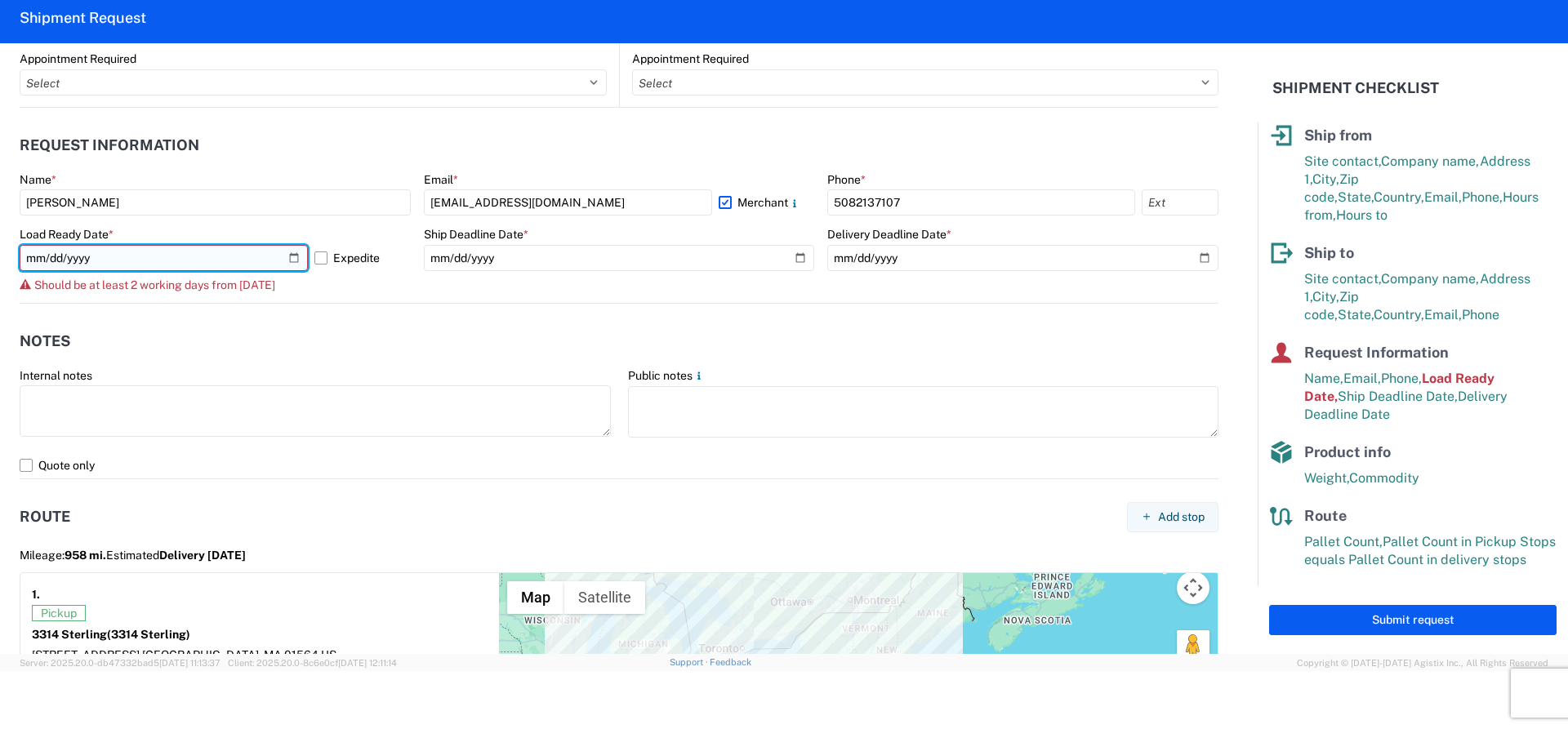
click at [55, 260] on input "[DATE]" at bounding box center [163, 257] width 288 height 26
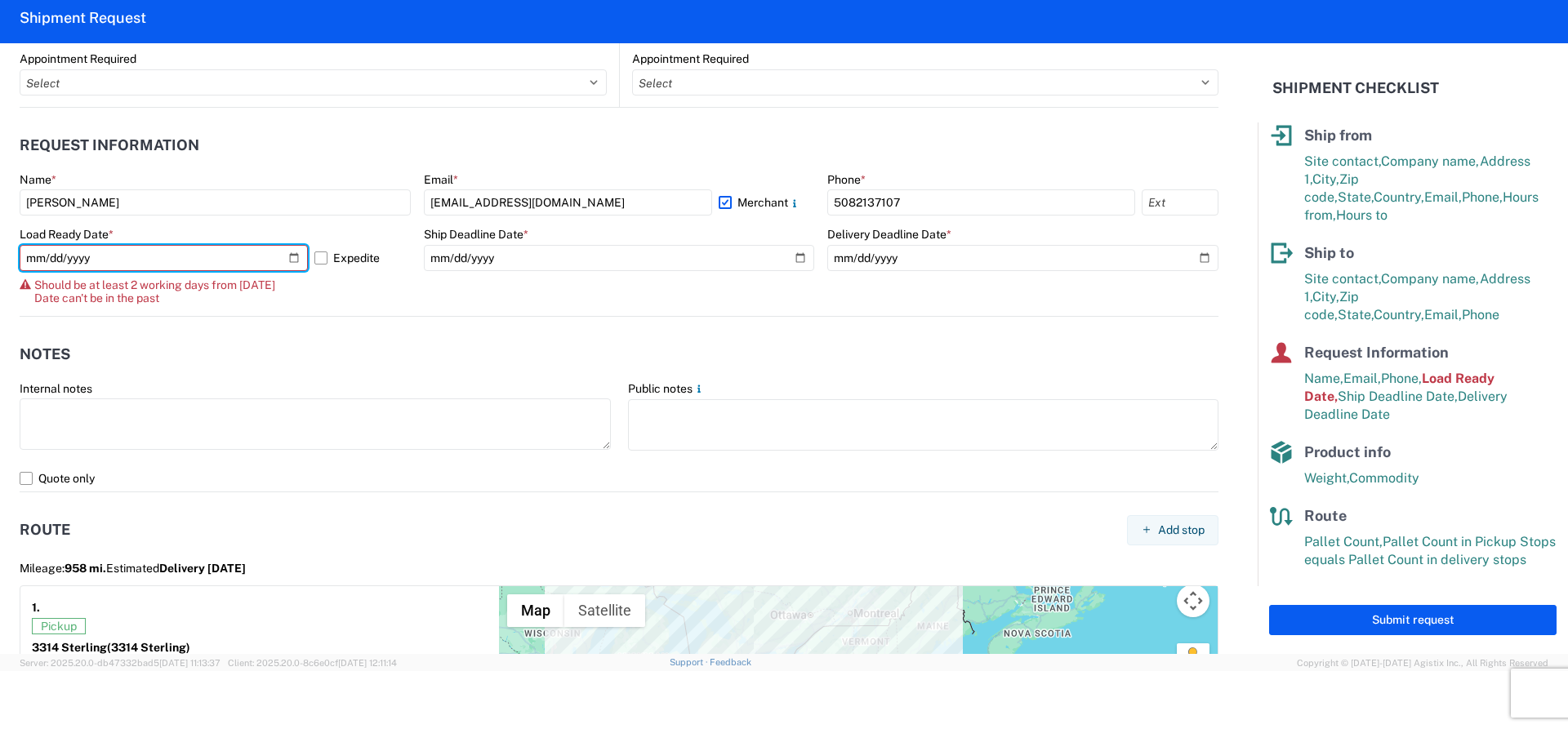
type input "2025-10-10"
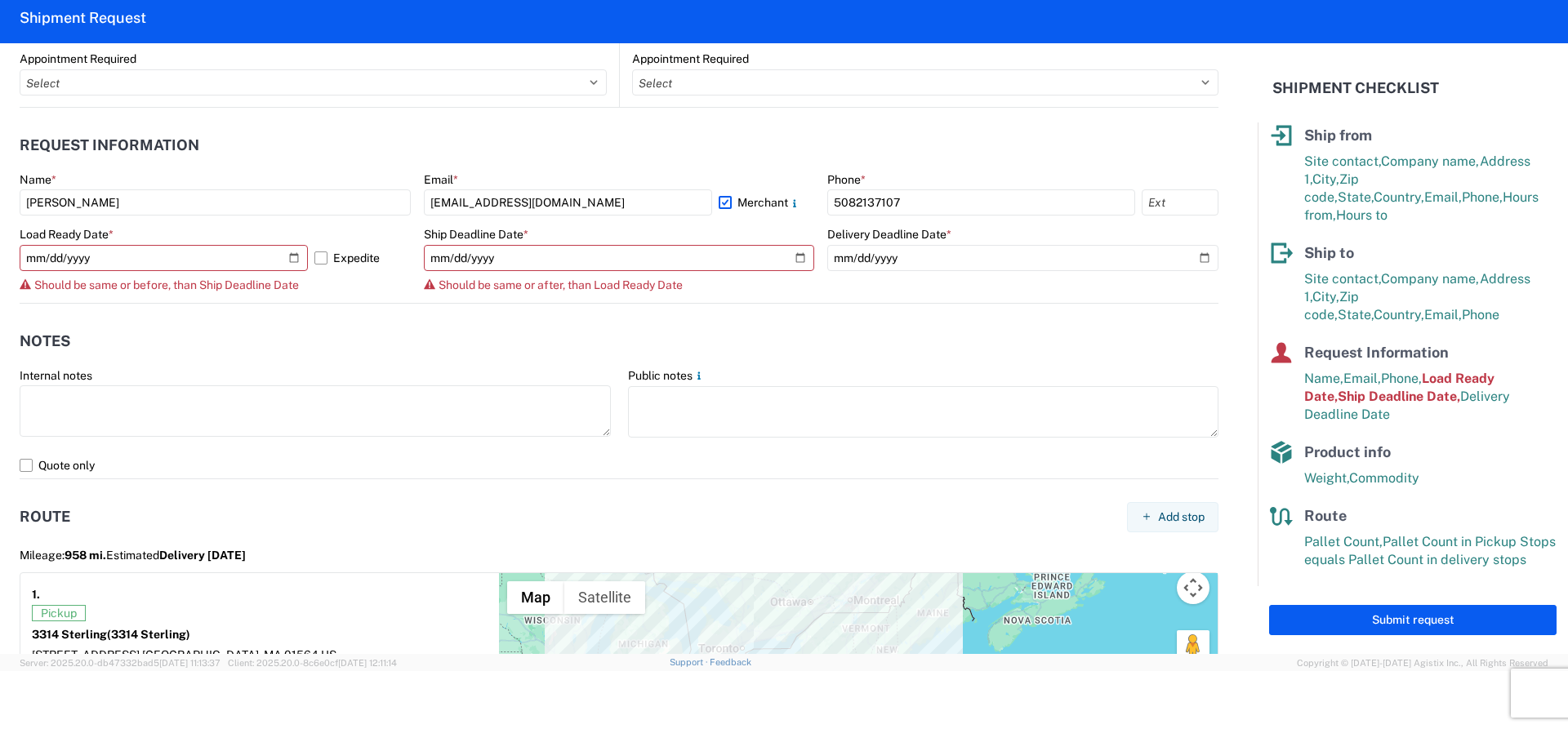
click at [385, 376] on div "Internal notes" at bounding box center [315, 375] width 591 height 15
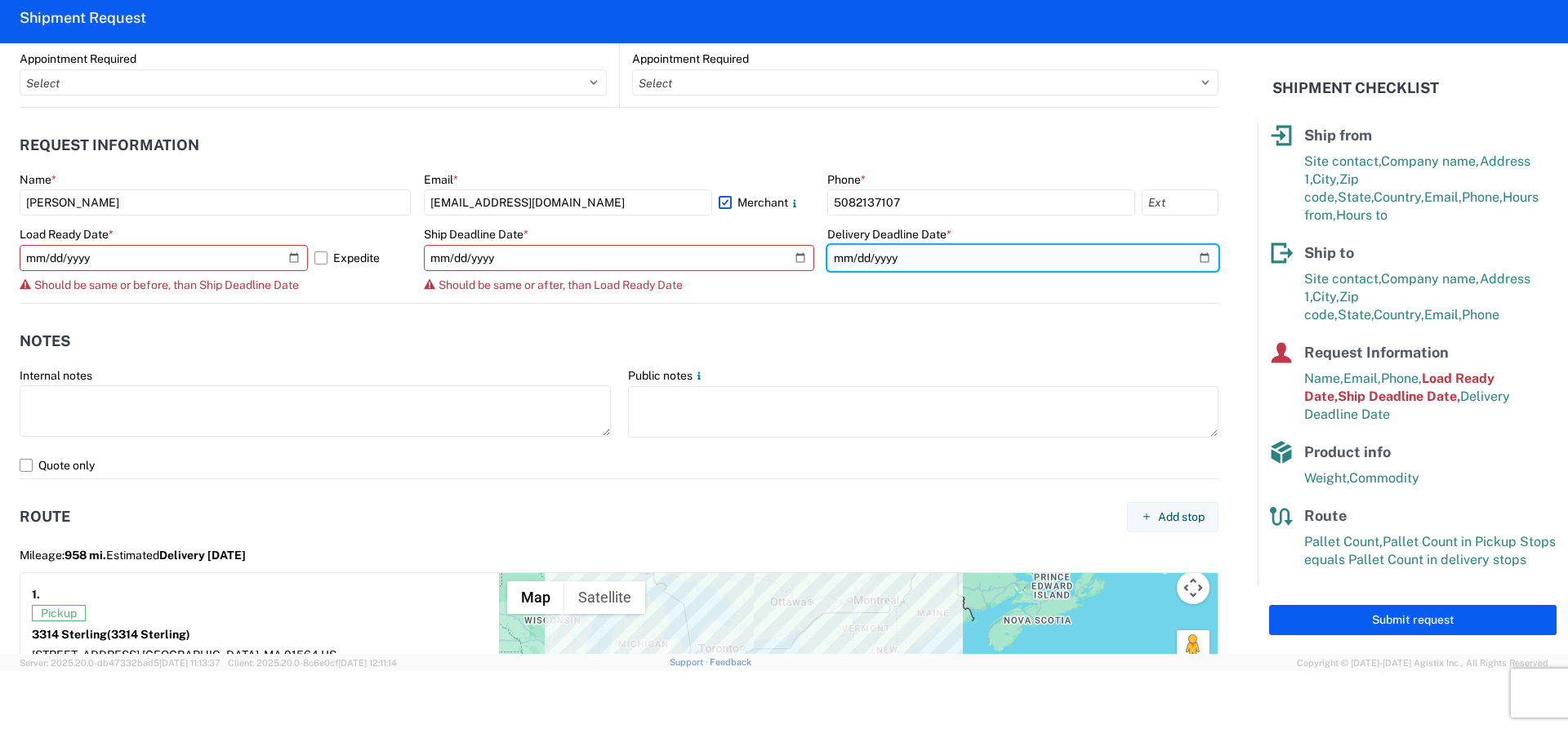
click at [850, 253] on input "2025-10-14" at bounding box center [1022, 257] width 391 height 26
type input "2025-10-16"
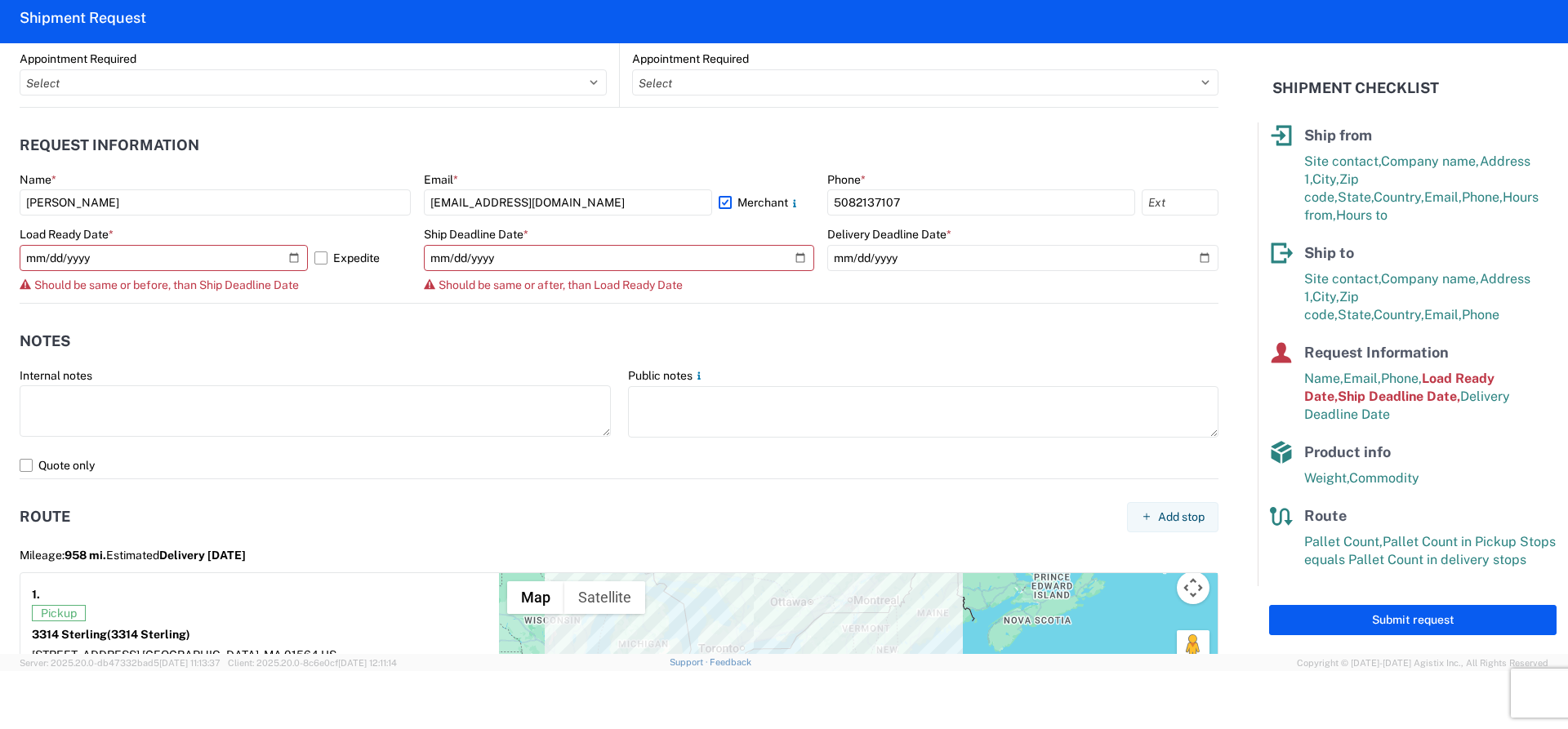
click at [884, 327] on header "Notes" at bounding box center [619, 341] width 1198 height 36
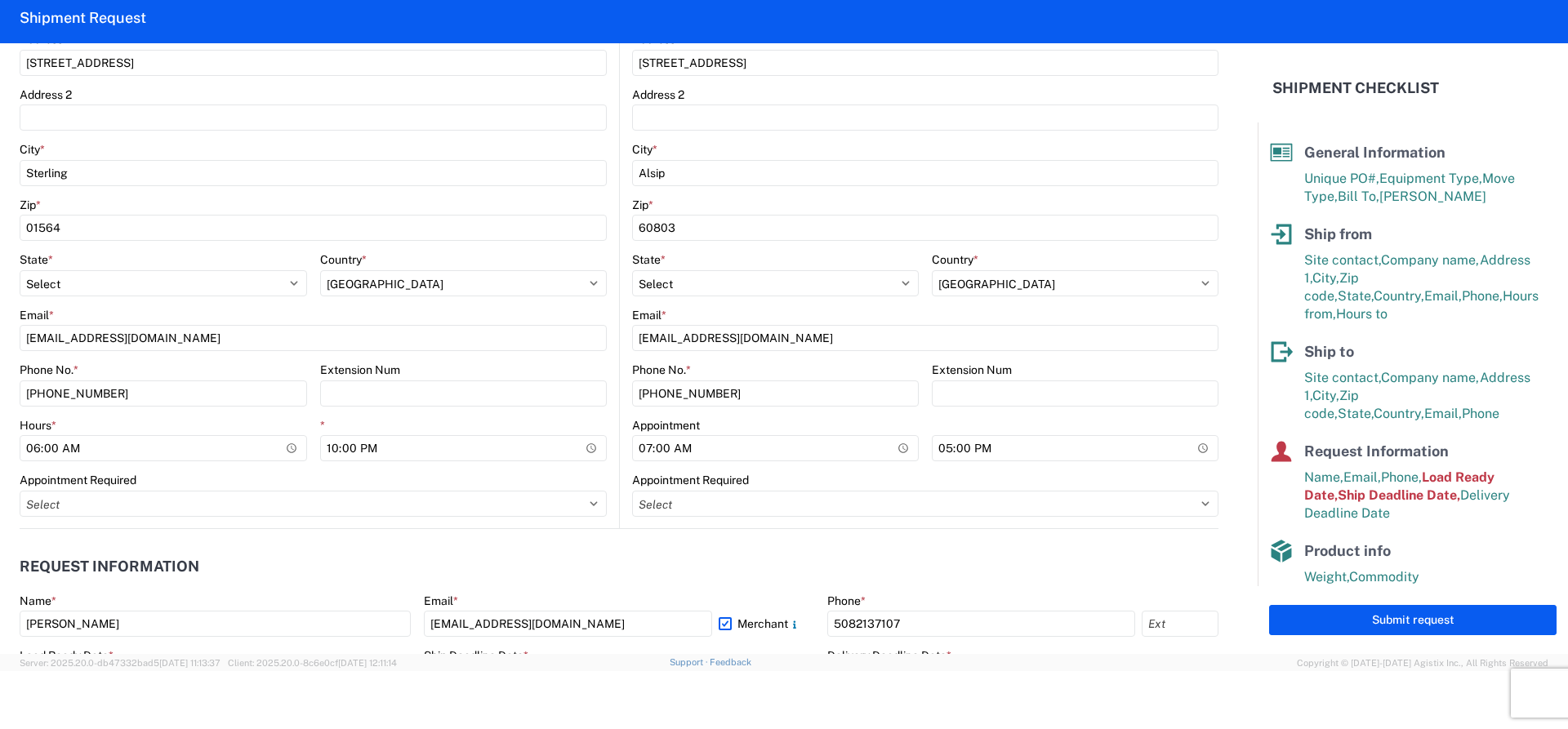
scroll to position [653, 0]
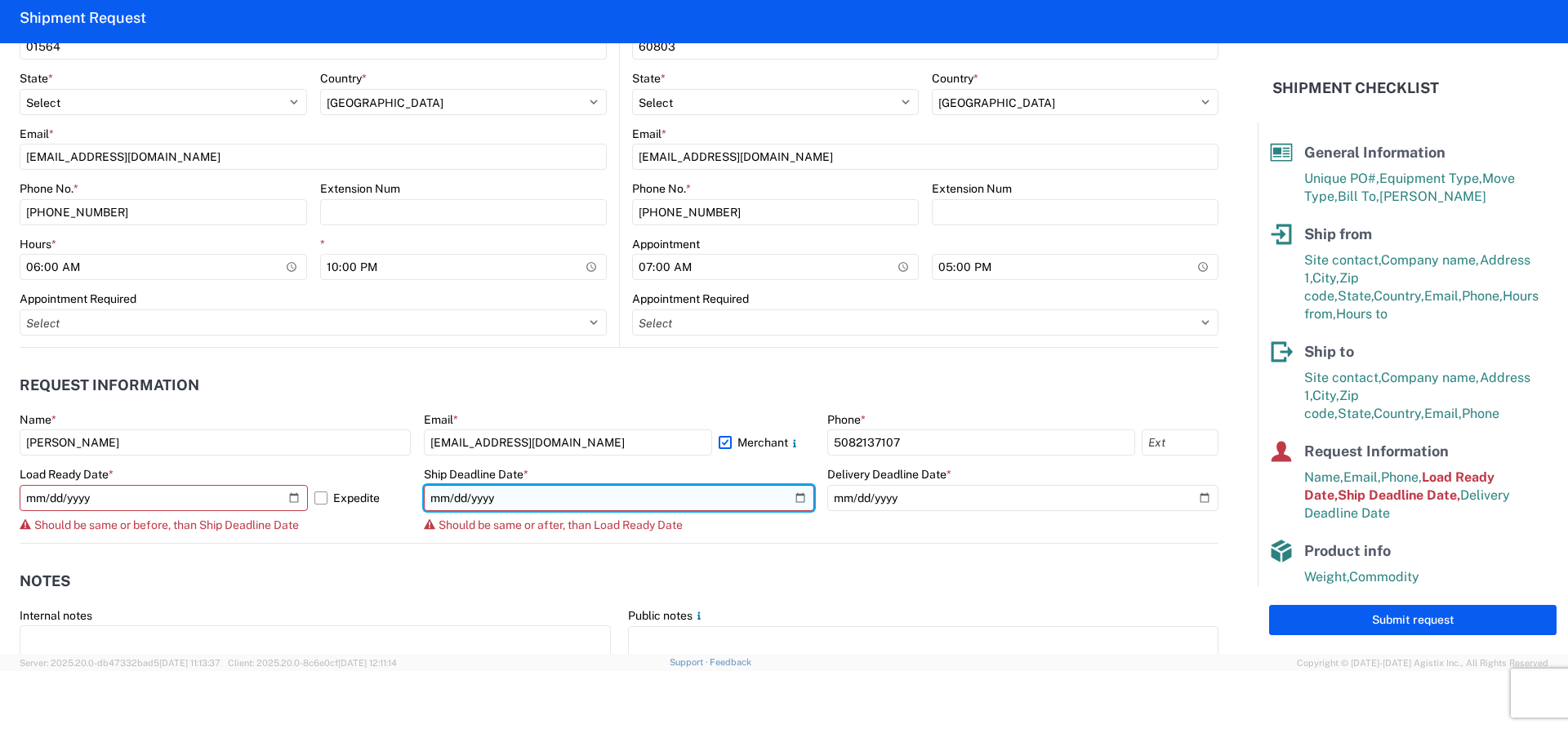
click at [444, 492] on input "2025-10-09" at bounding box center [619, 497] width 391 height 26
type input "2025-10-16"
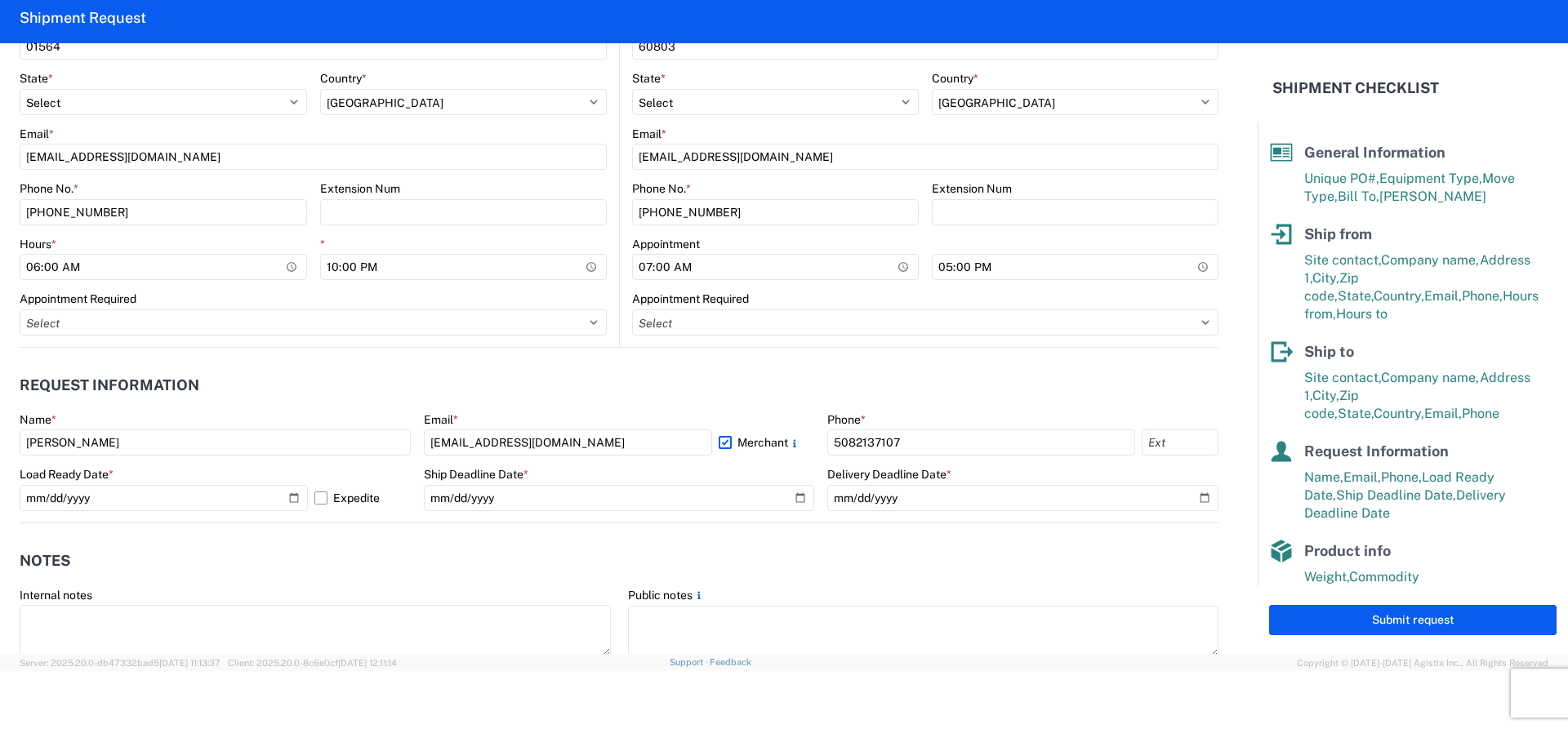
click at [523, 555] on header "Notes" at bounding box center [619, 561] width 1198 height 36
click at [47, 498] on input "2025-10-10" at bounding box center [163, 497] width 288 height 26
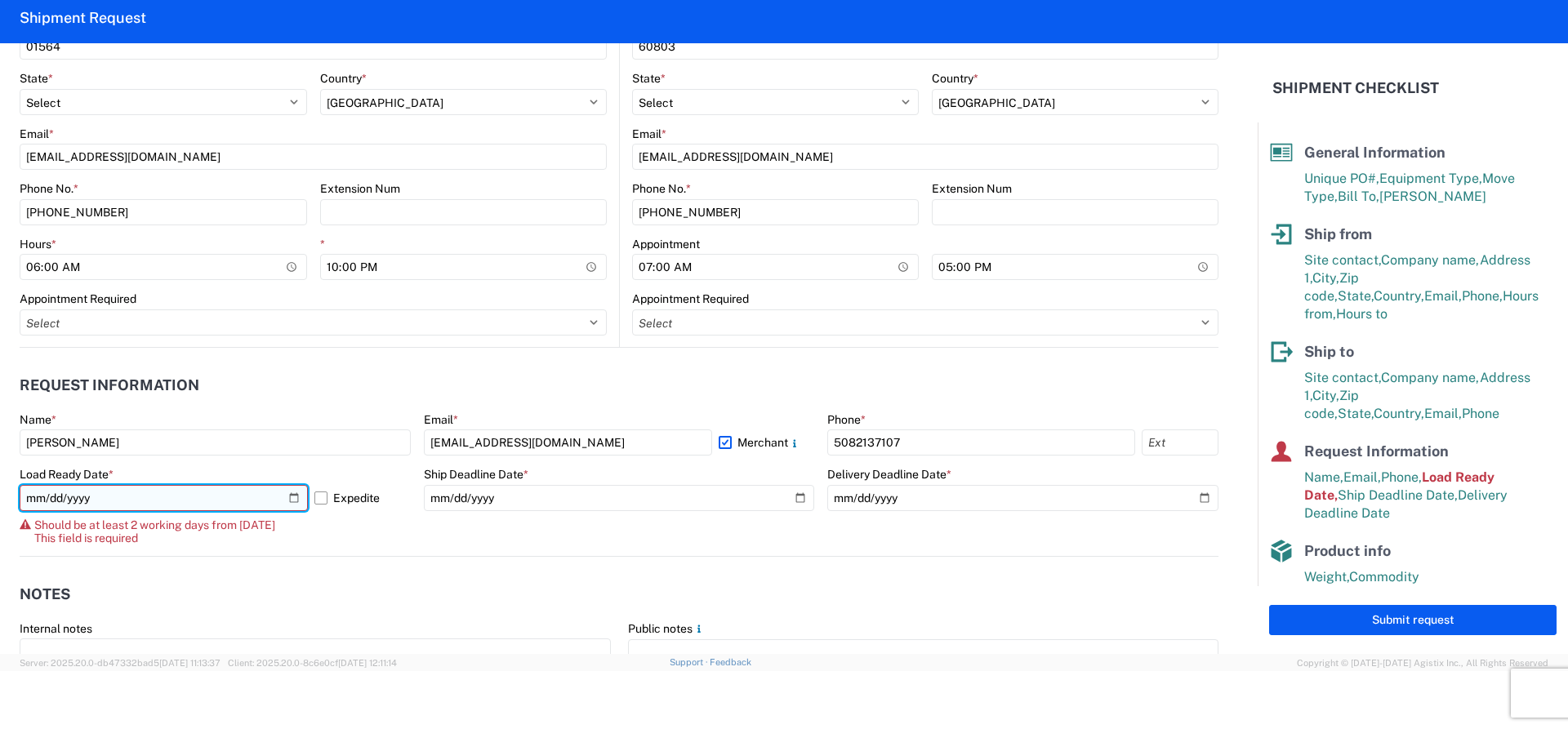
type input "[DATE]"
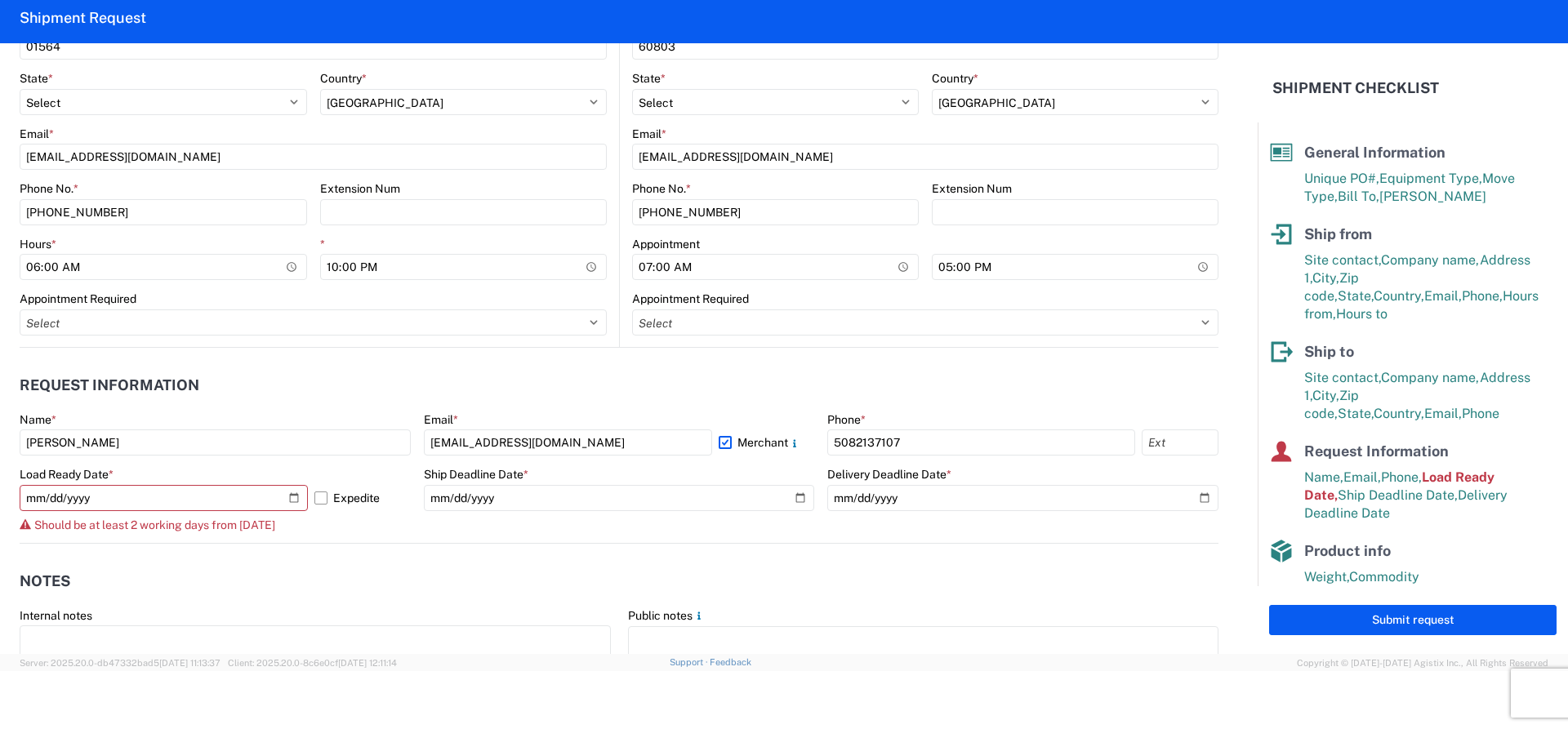
click at [378, 577] on header "Notes" at bounding box center [619, 581] width 1198 height 36
click at [354, 459] on agx-form-control-wrapper-v2 "Name * SAMUEL PEREZ" at bounding box center [215, 439] width 391 height 56
click at [55, 500] on input "[DATE]" at bounding box center [163, 497] width 288 height 26
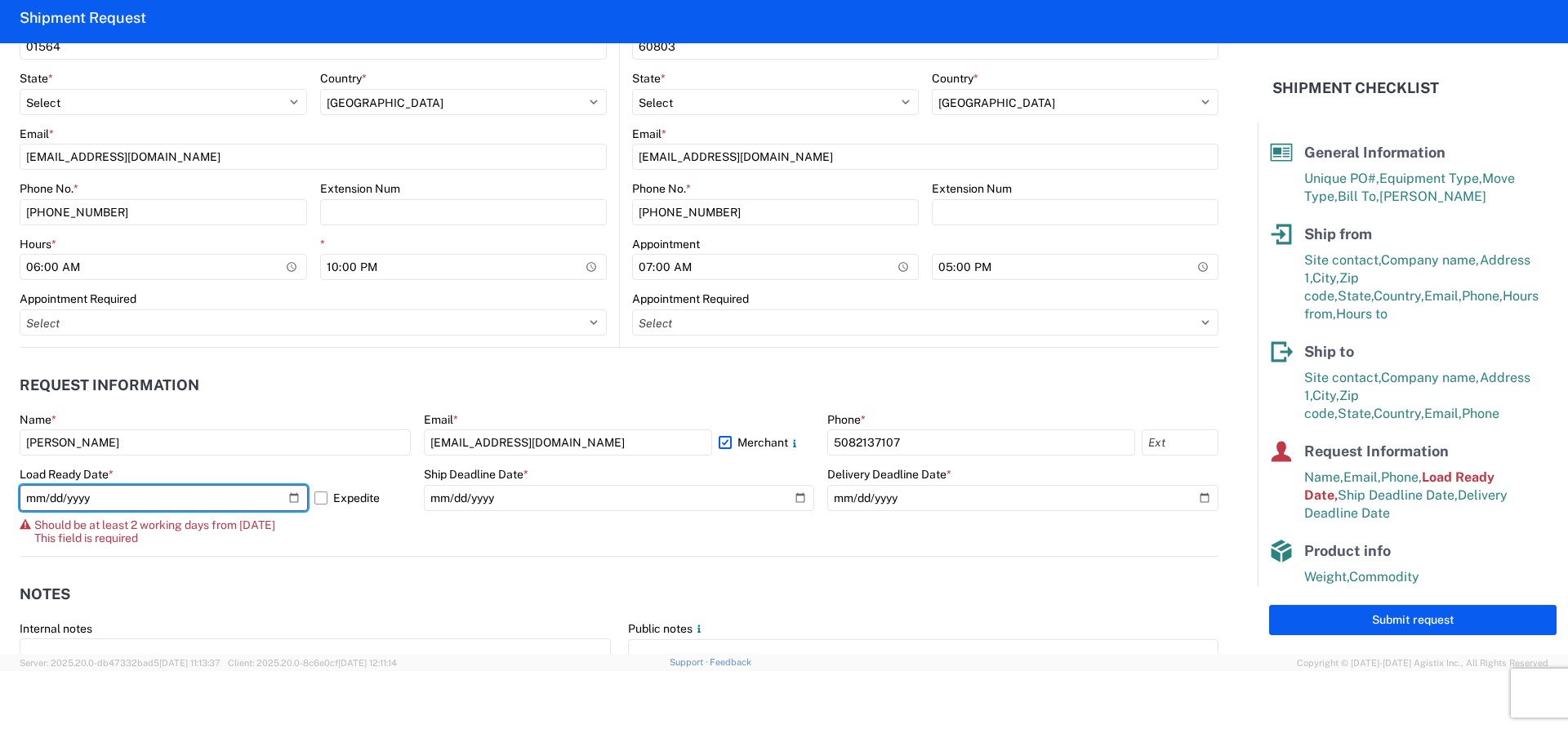
type input "2025-10-09"
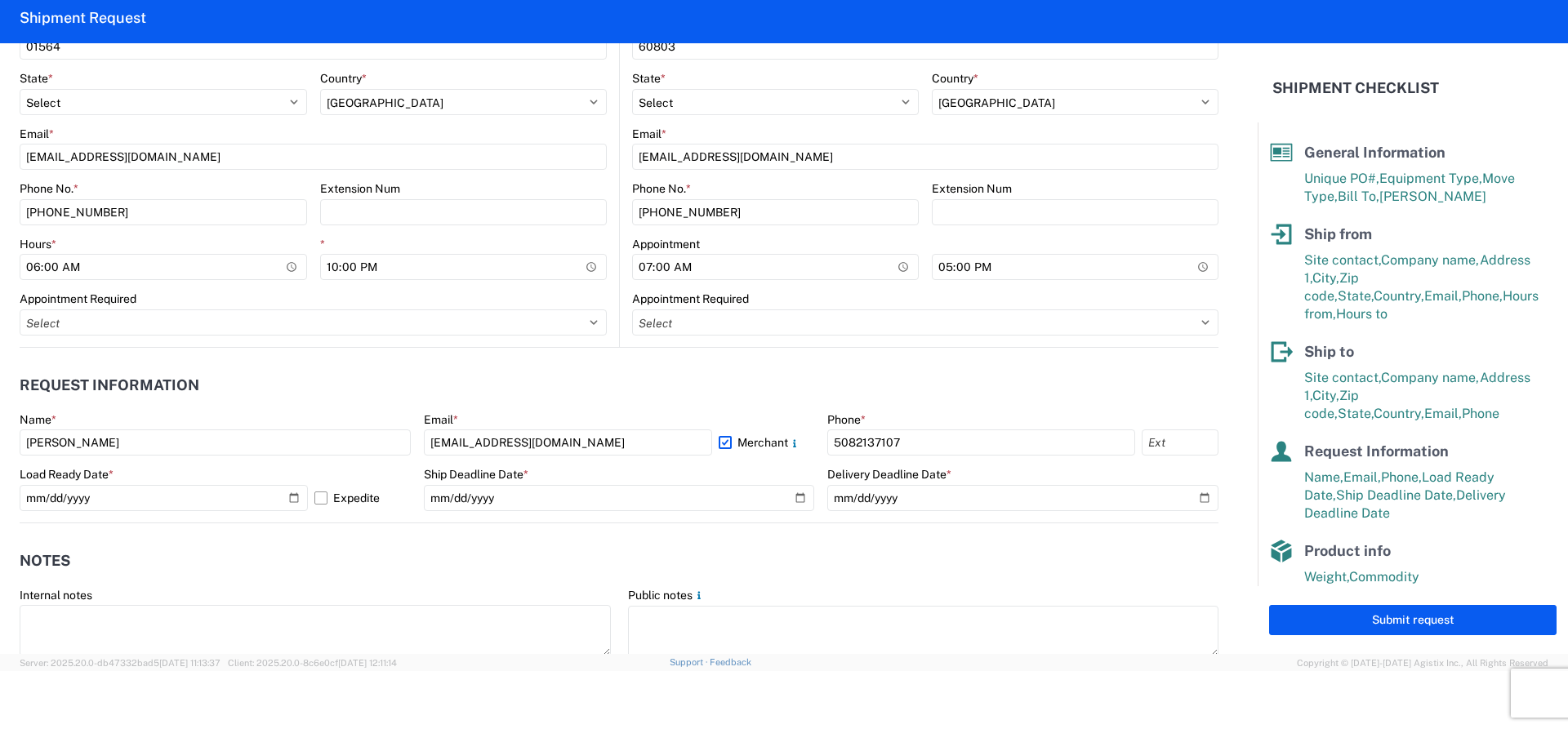
click at [331, 583] on agx-form-section "Notes Internal notes Public notes Quote only" at bounding box center [619, 620] width 1198 height 155
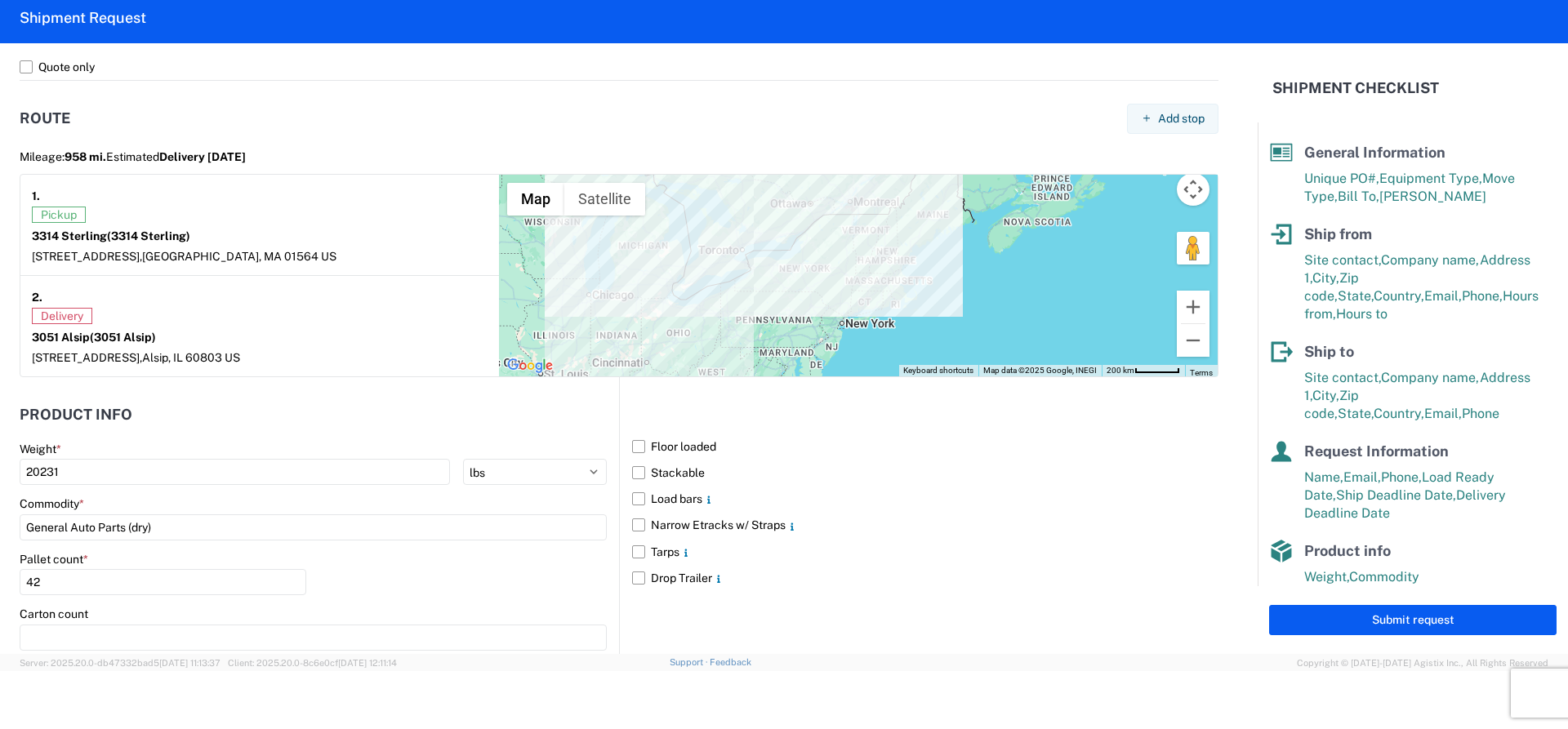
scroll to position [1198, 0]
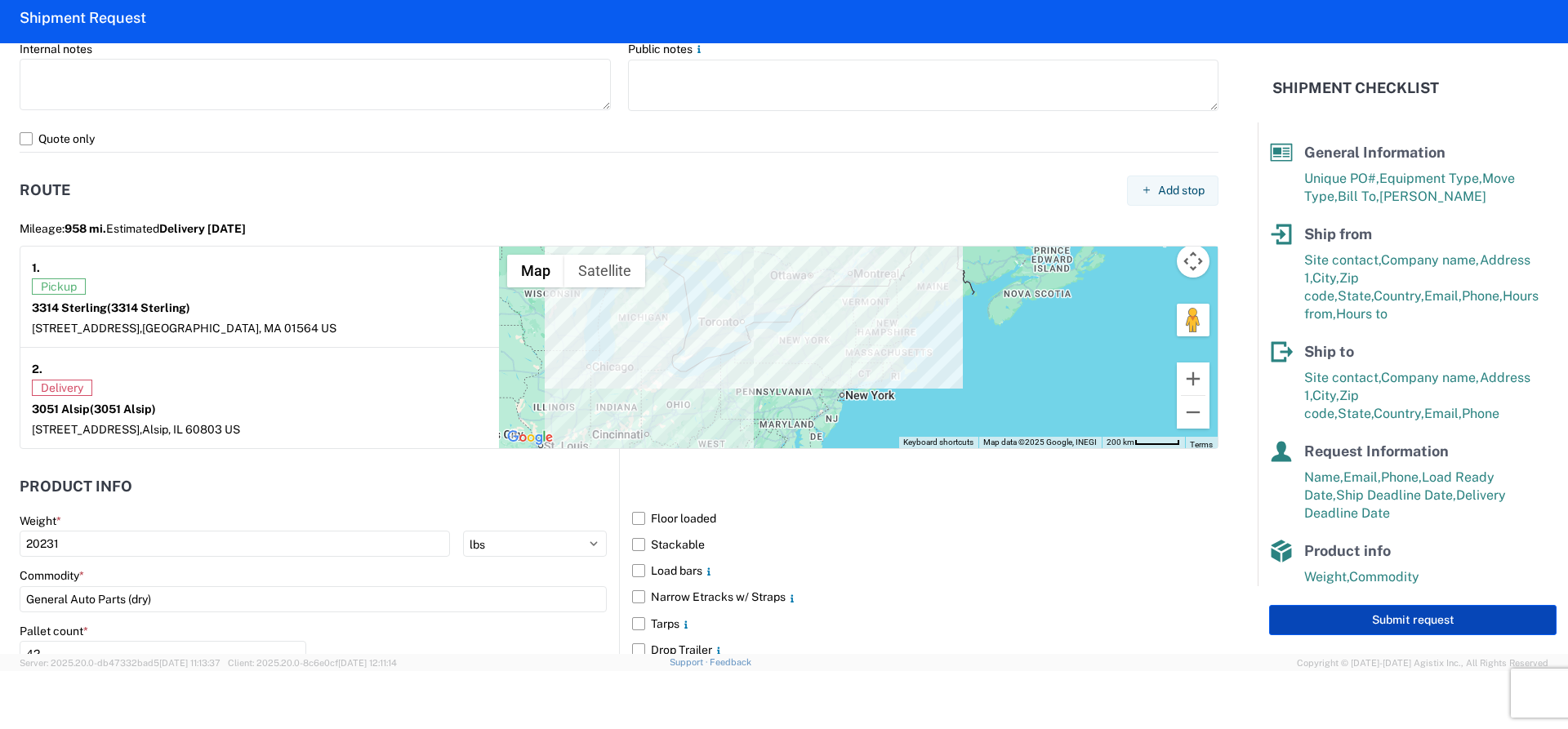
click at [1311, 624] on button "Submit request" at bounding box center [1413, 620] width 287 height 30
